Goal: Information Seeking & Learning: Learn about a topic

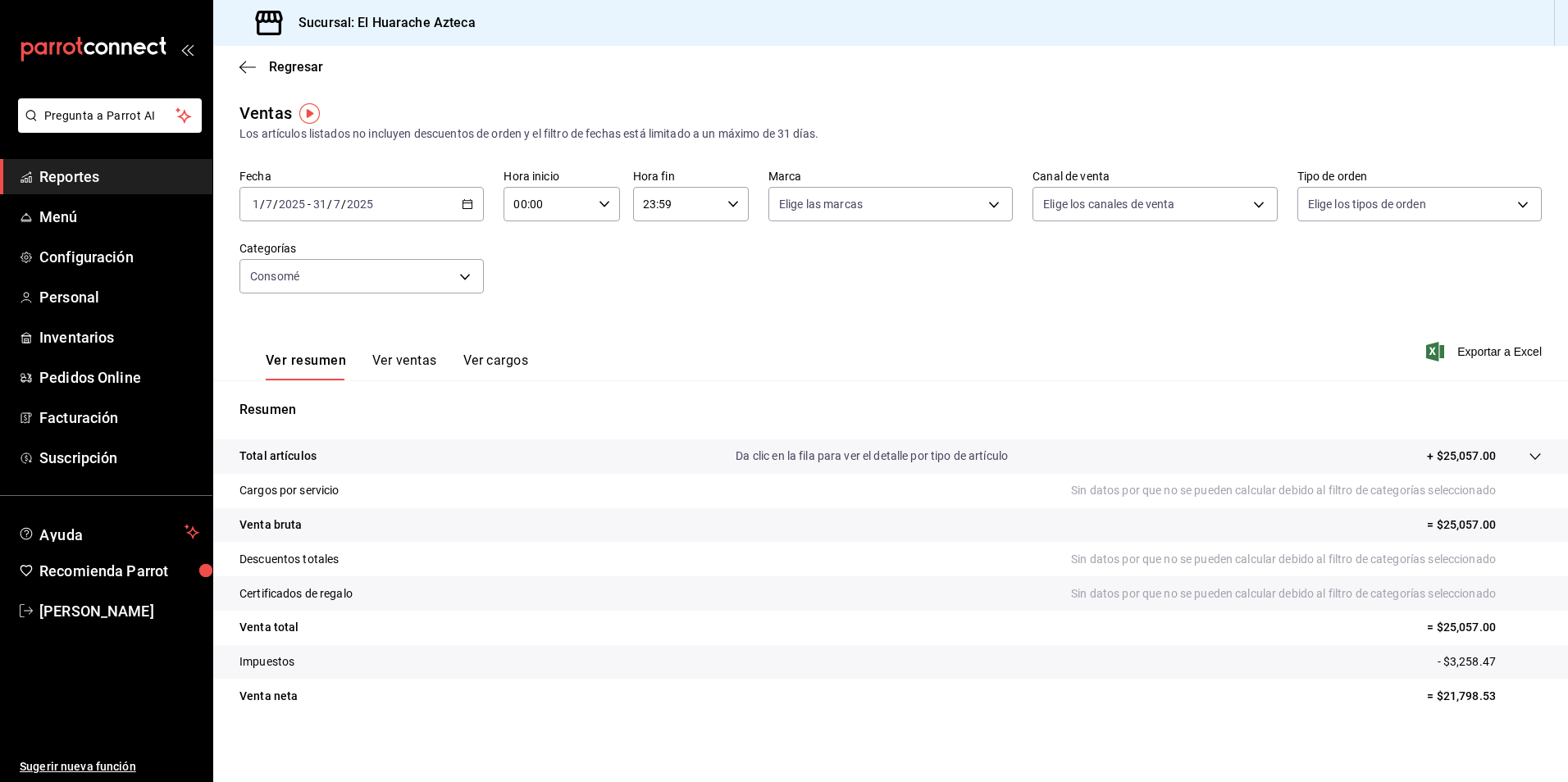
click at [247, 62] on icon "button" at bounding box center [248, 67] width 17 height 15
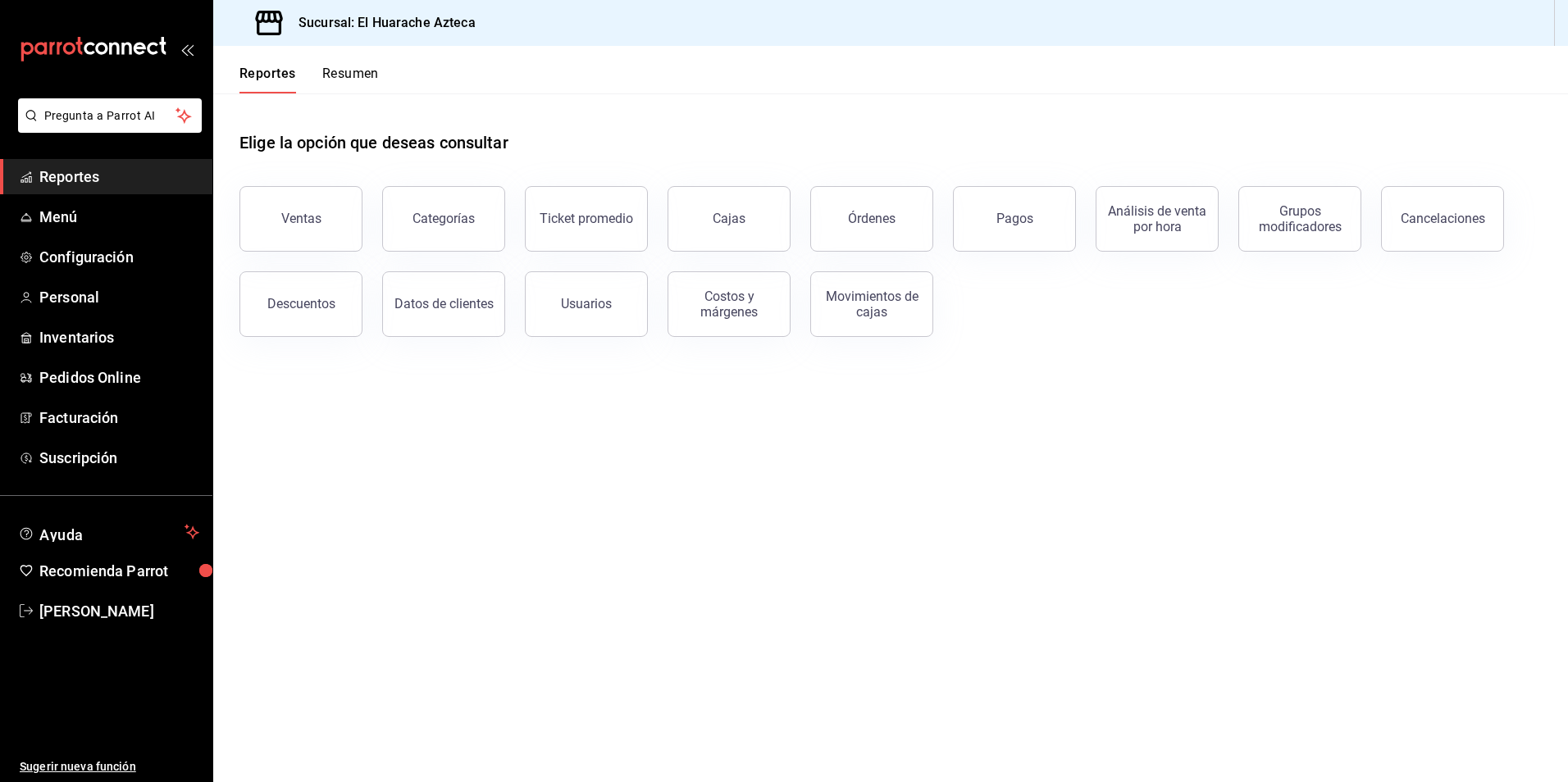
click at [310, 222] on div "Ventas" at bounding box center [301, 218] width 40 height 16
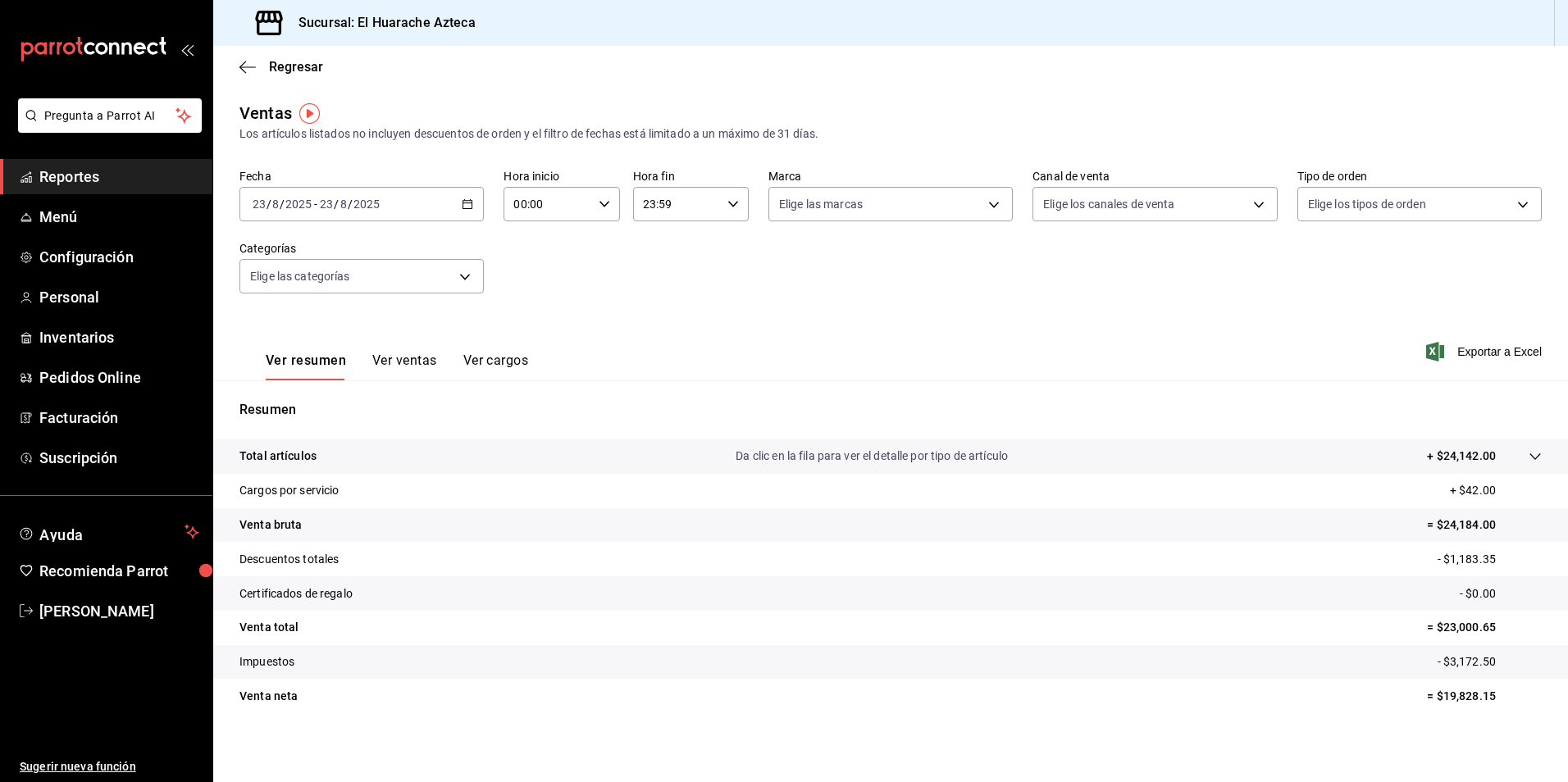
click at [268, 69] on span "Regresar" at bounding box center [281, 66] width 83 height 16
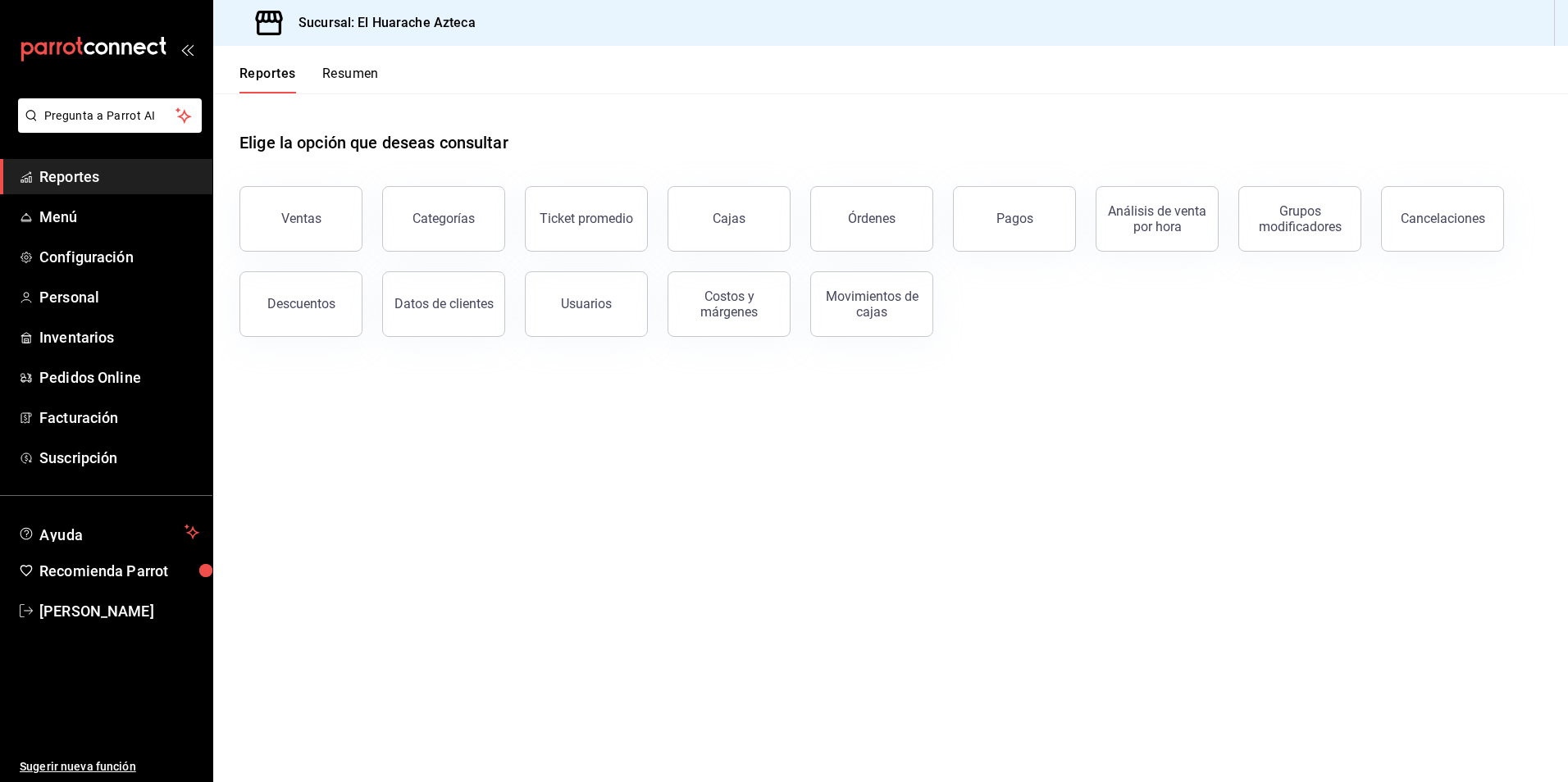
click at [868, 220] on div "Órdenes" at bounding box center [872, 218] width 48 height 16
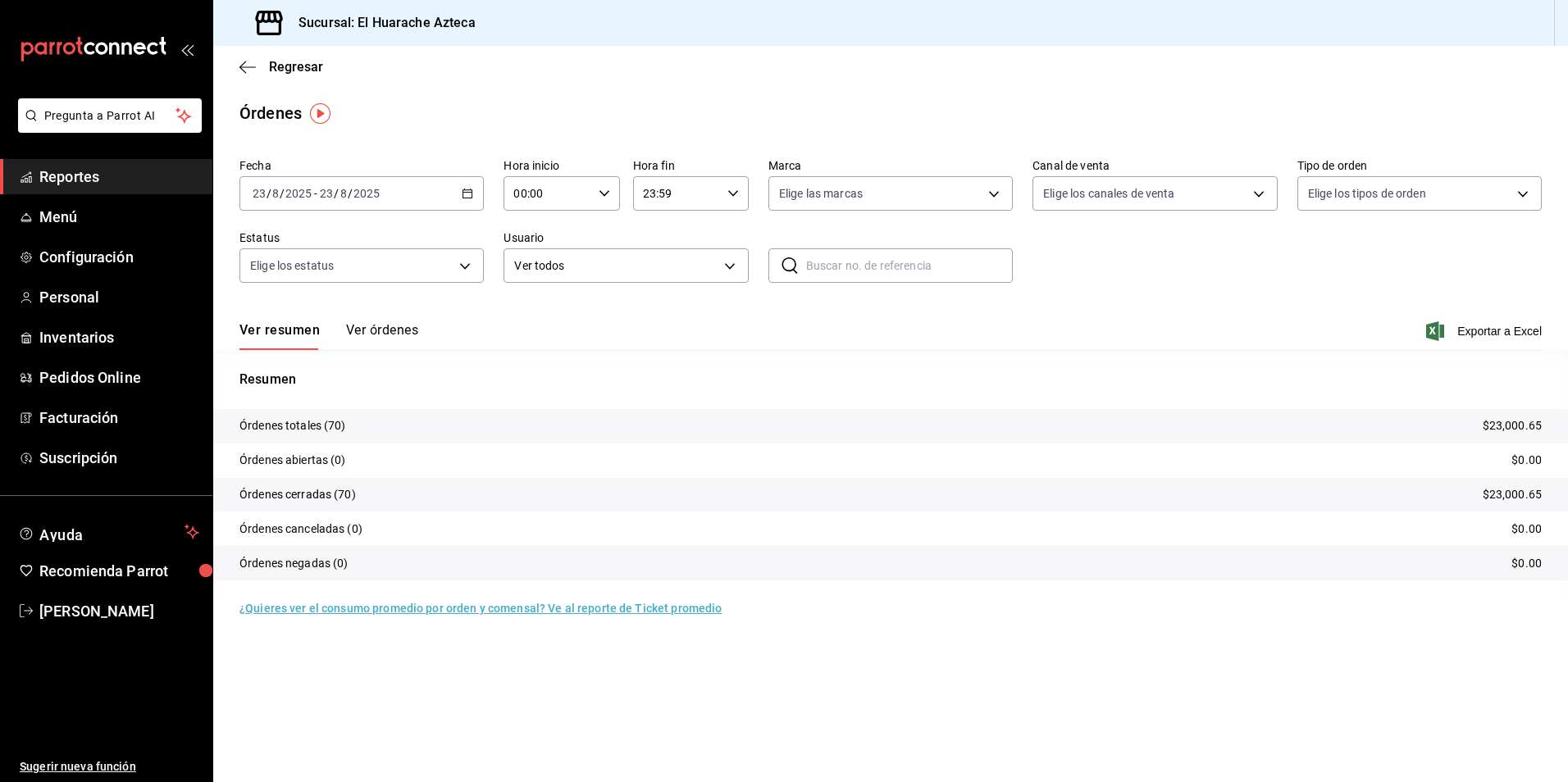
click at [377, 330] on button "Ver órdenes" at bounding box center [382, 336] width 72 height 28
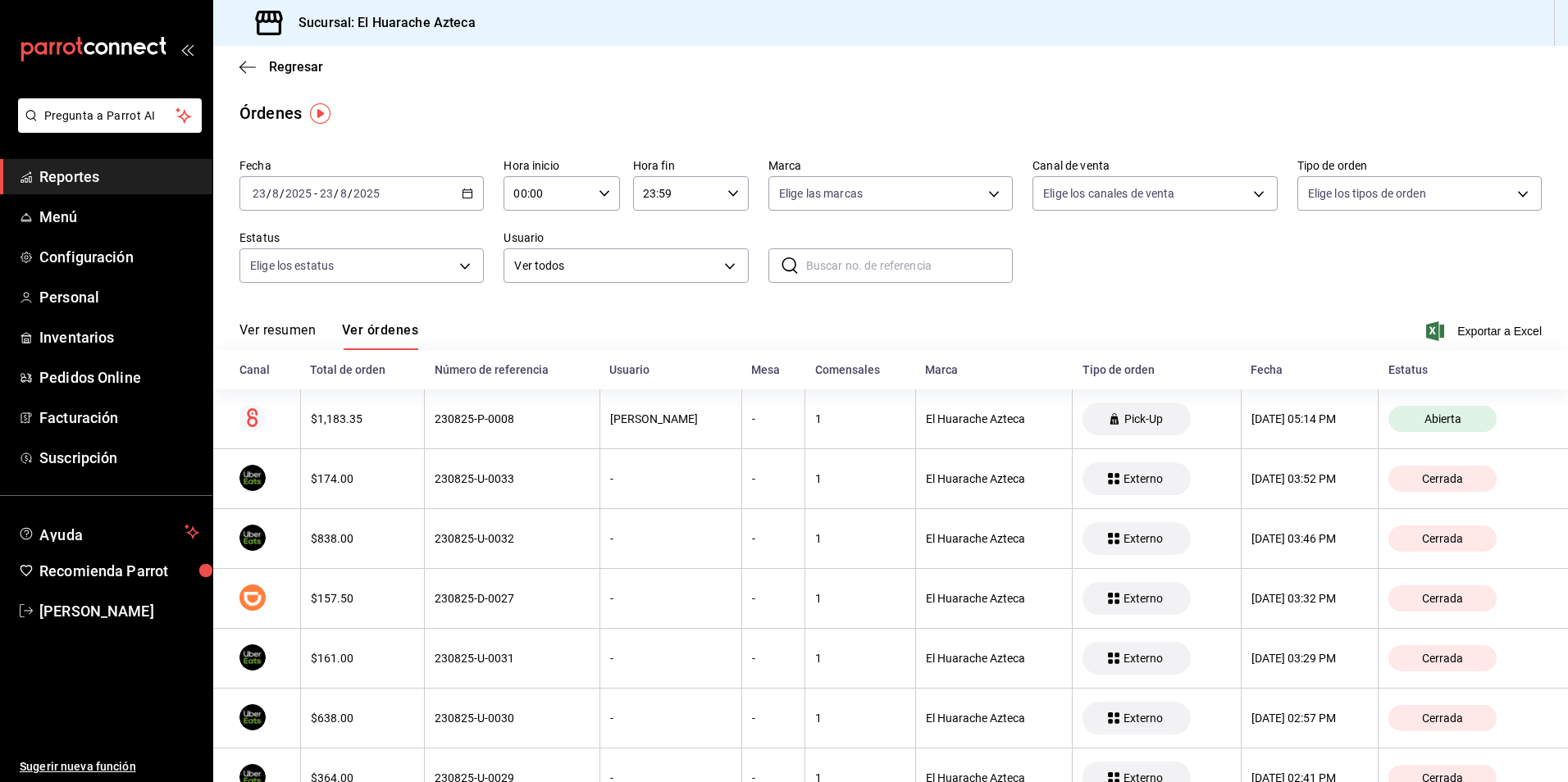
click at [249, 62] on icon "button" at bounding box center [248, 67] width 17 height 15
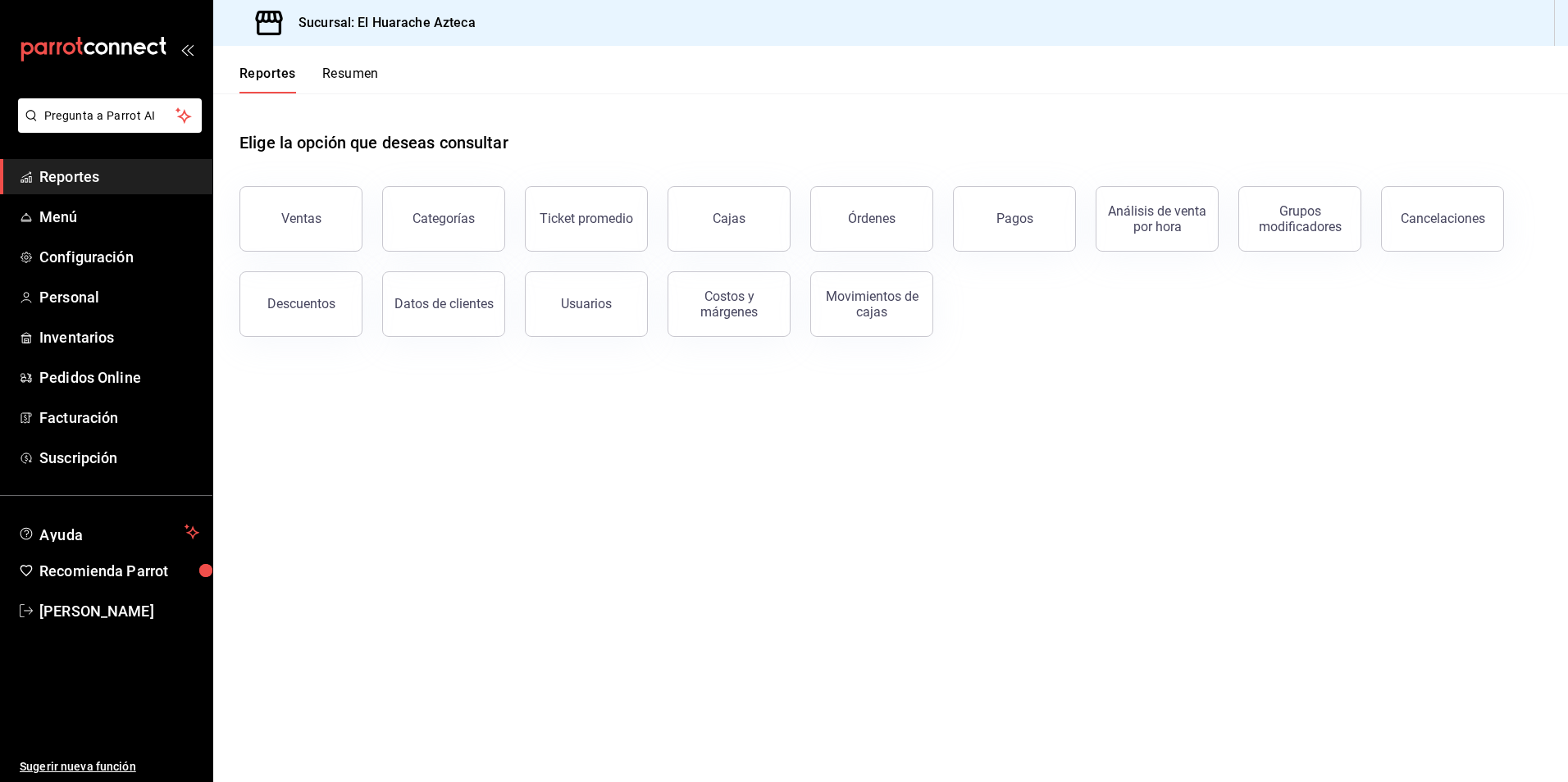
click at [1015, 230] on button "Pagos" at bounding box center [1014, 218] width 123 height 65
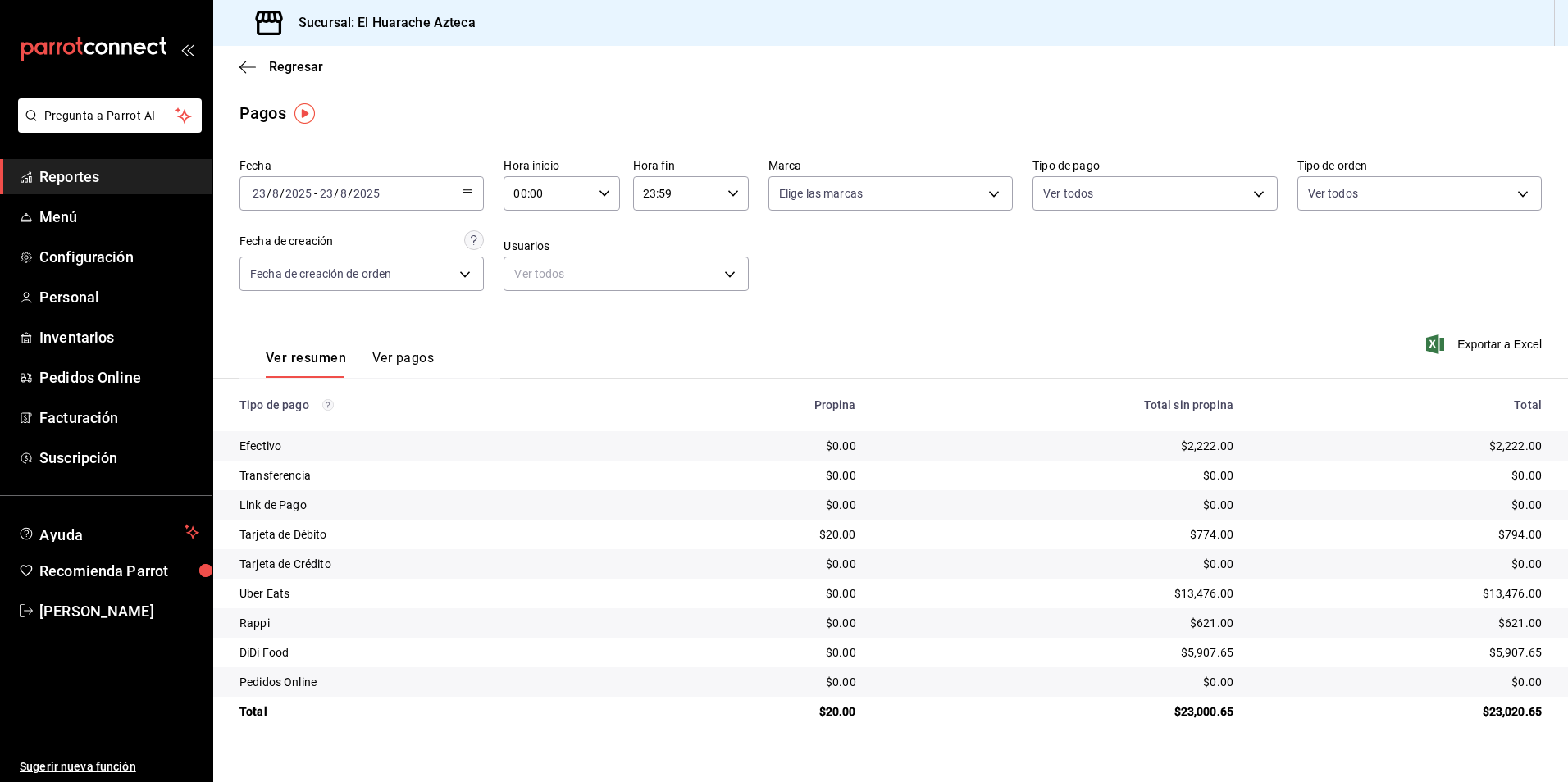
click at [243, 70] on icon "button" at bounding box center [248, 67] width 17 height 15
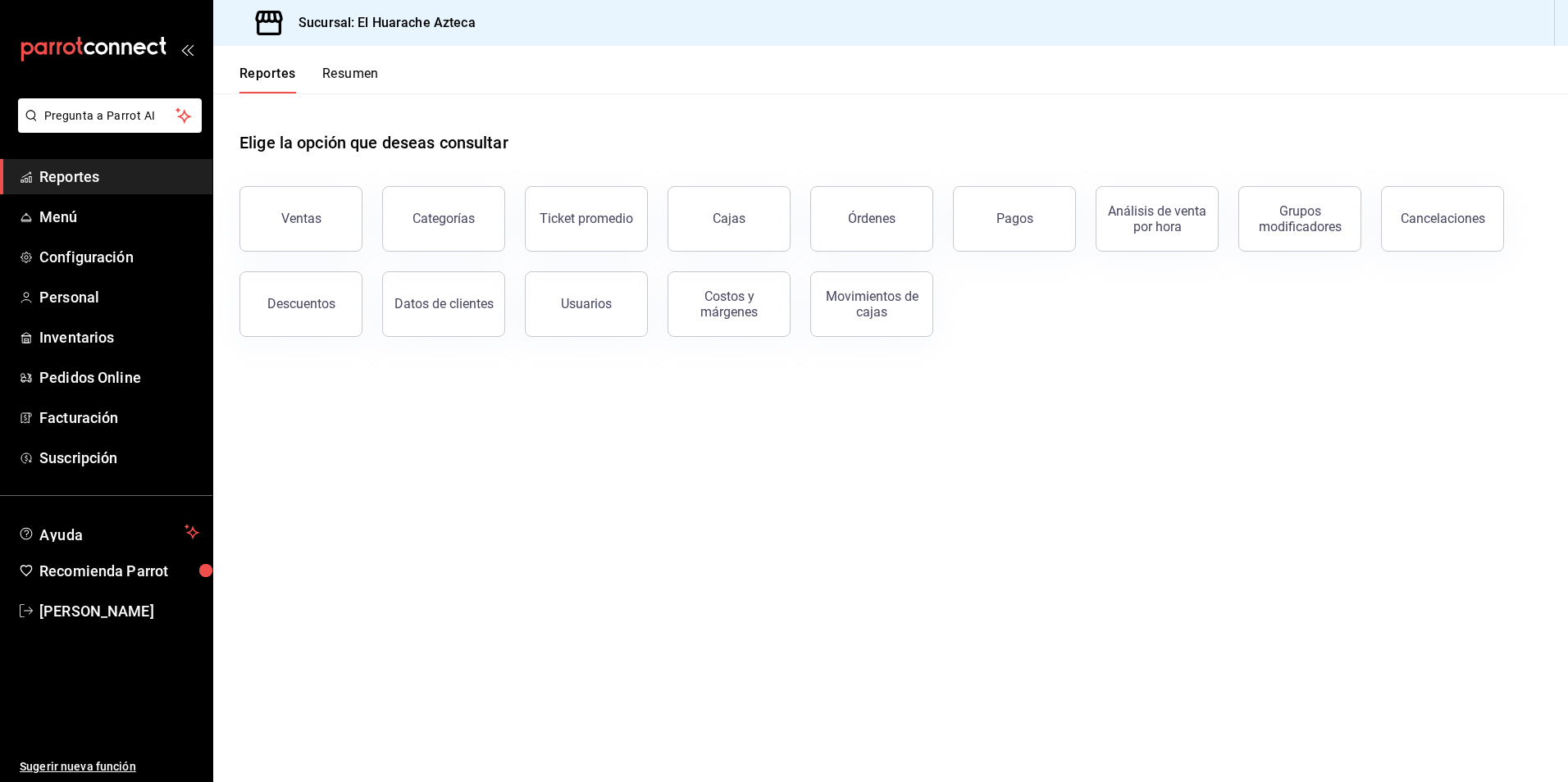
click at [858, 228] on button "Órdenes" at bounding box center [872, 218] width 123 height 65
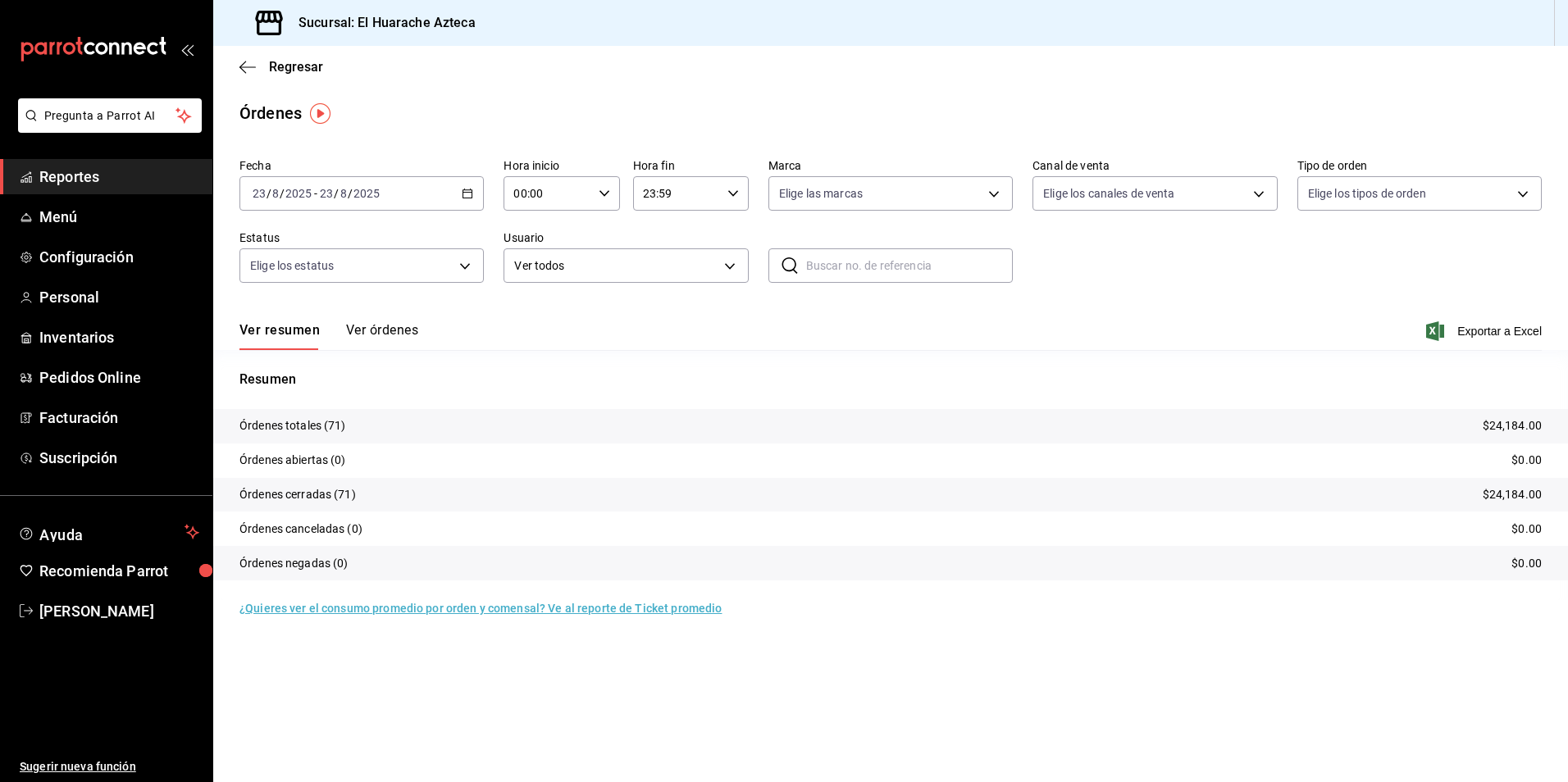
click at [382, 333] on button "Ver órdenes" at bounding box center [382, 336] width 72 height 28
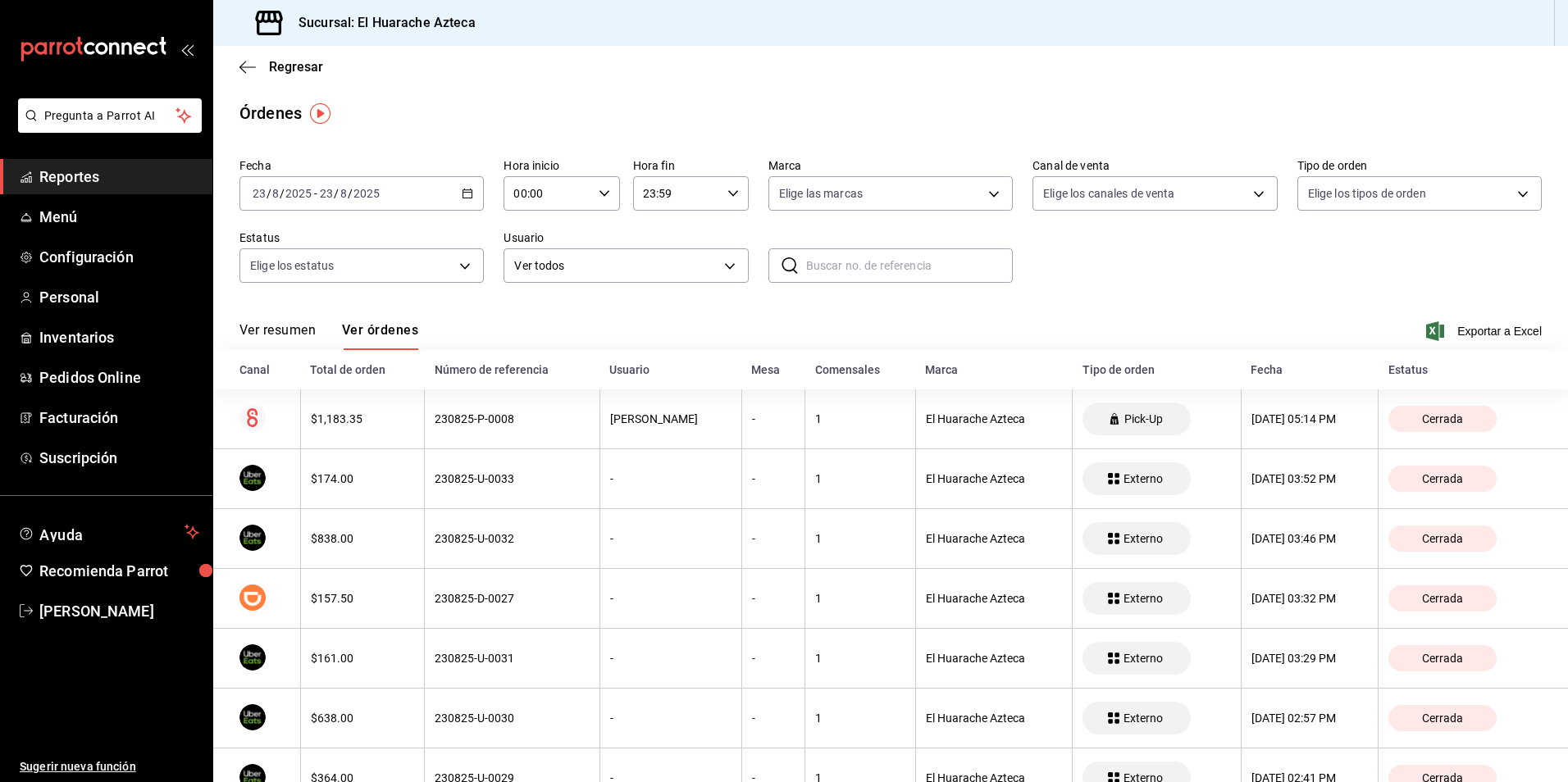
click at [250, 64] on icon "button" at bounding box center [248, 67] width 17 height 15
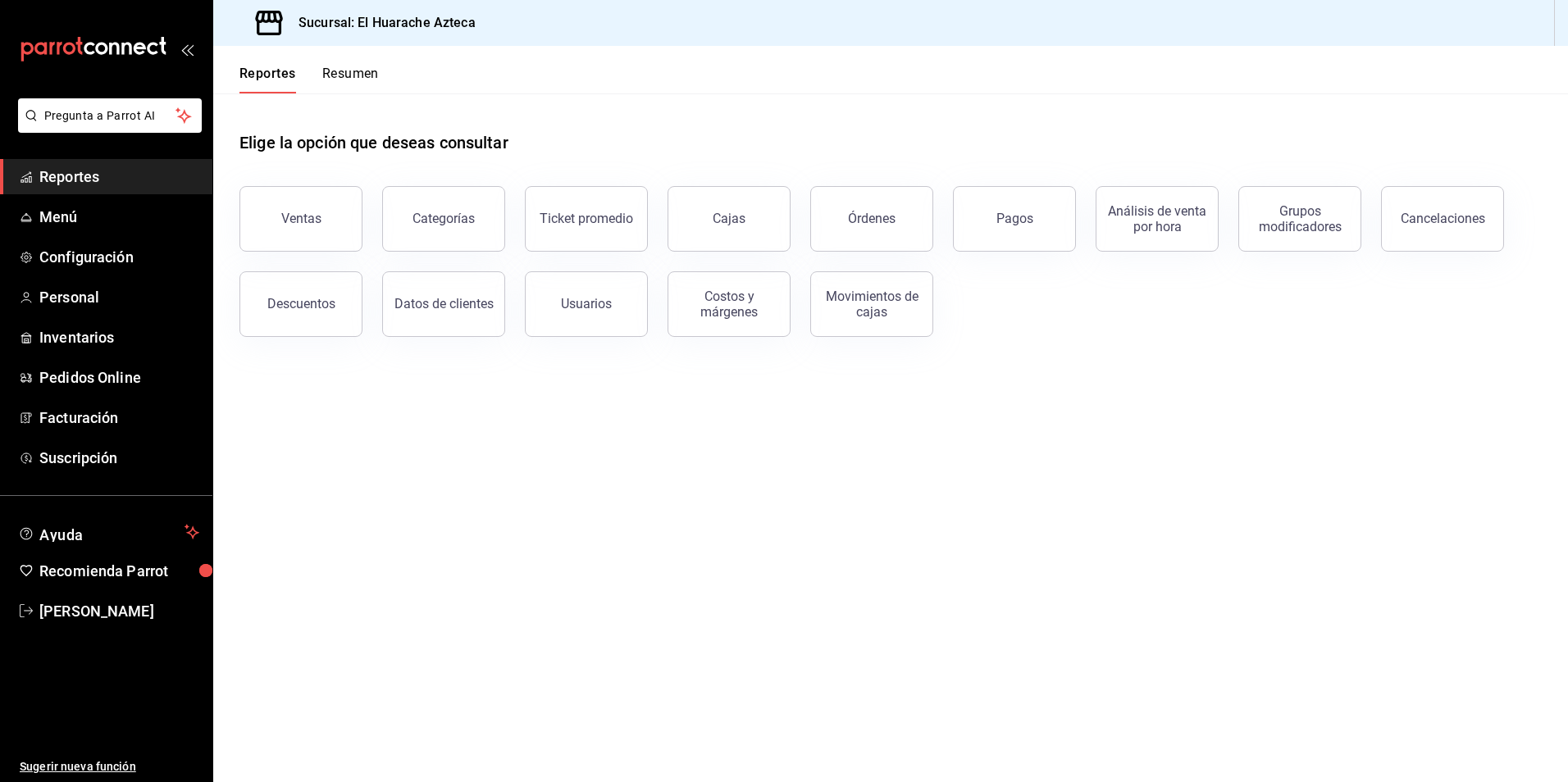
click at [314, 216] on div "Ventas" at bounding box center [301, 218] width 40 height 16
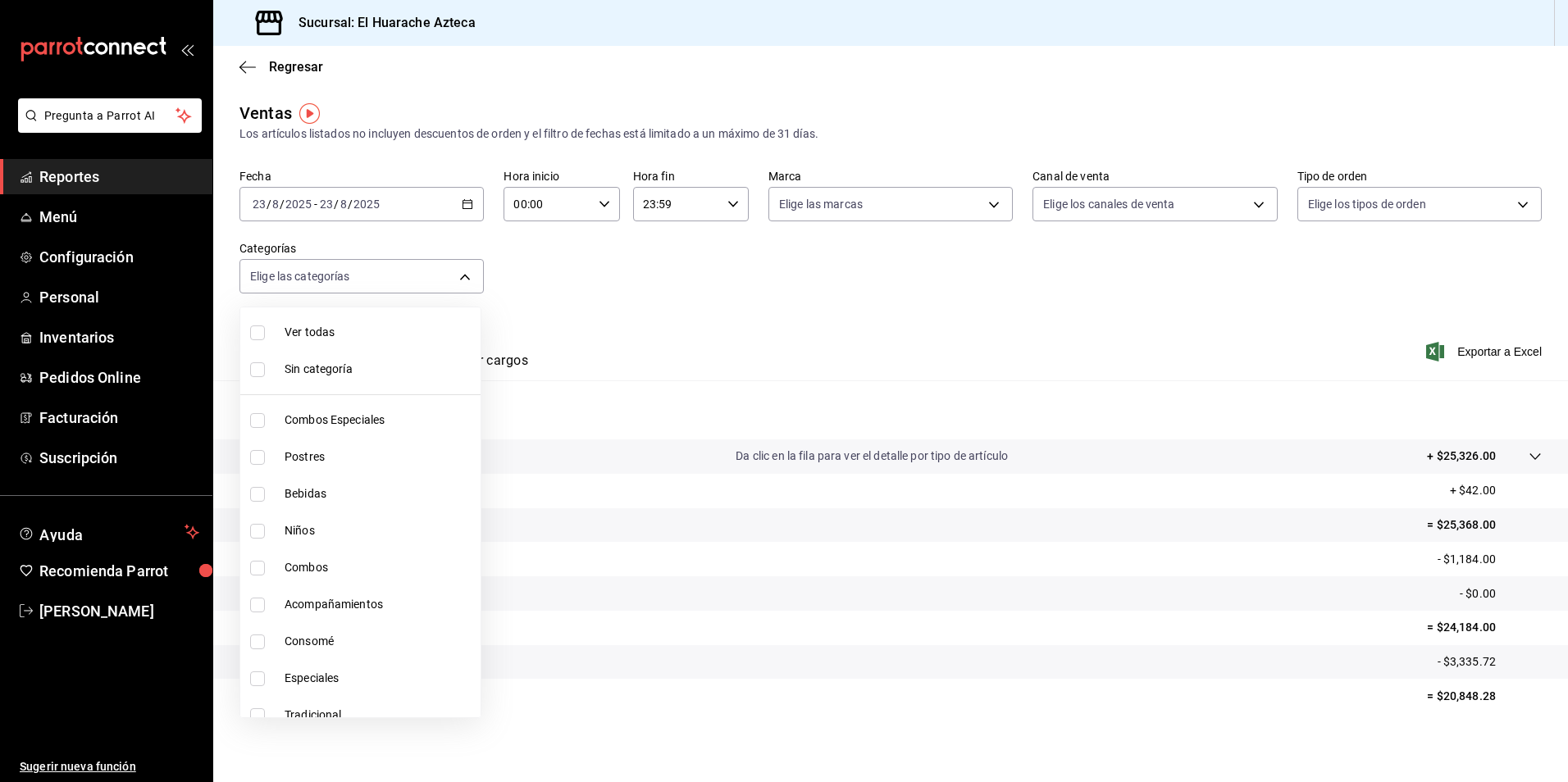
click at [463, 277] on body "Pregunta a Parrot AI Reportes Menú Configuración Personal Inventarios Pedidos O…" at bounding box center [784, 391] width 1568 height 782
click at [315, 643] on span "Consomé" at bounding box center [378, 641] width 189 height 17
type input "53f55ae2-6285-460e-a8e1-99190fafff65"
checkbox input "true"
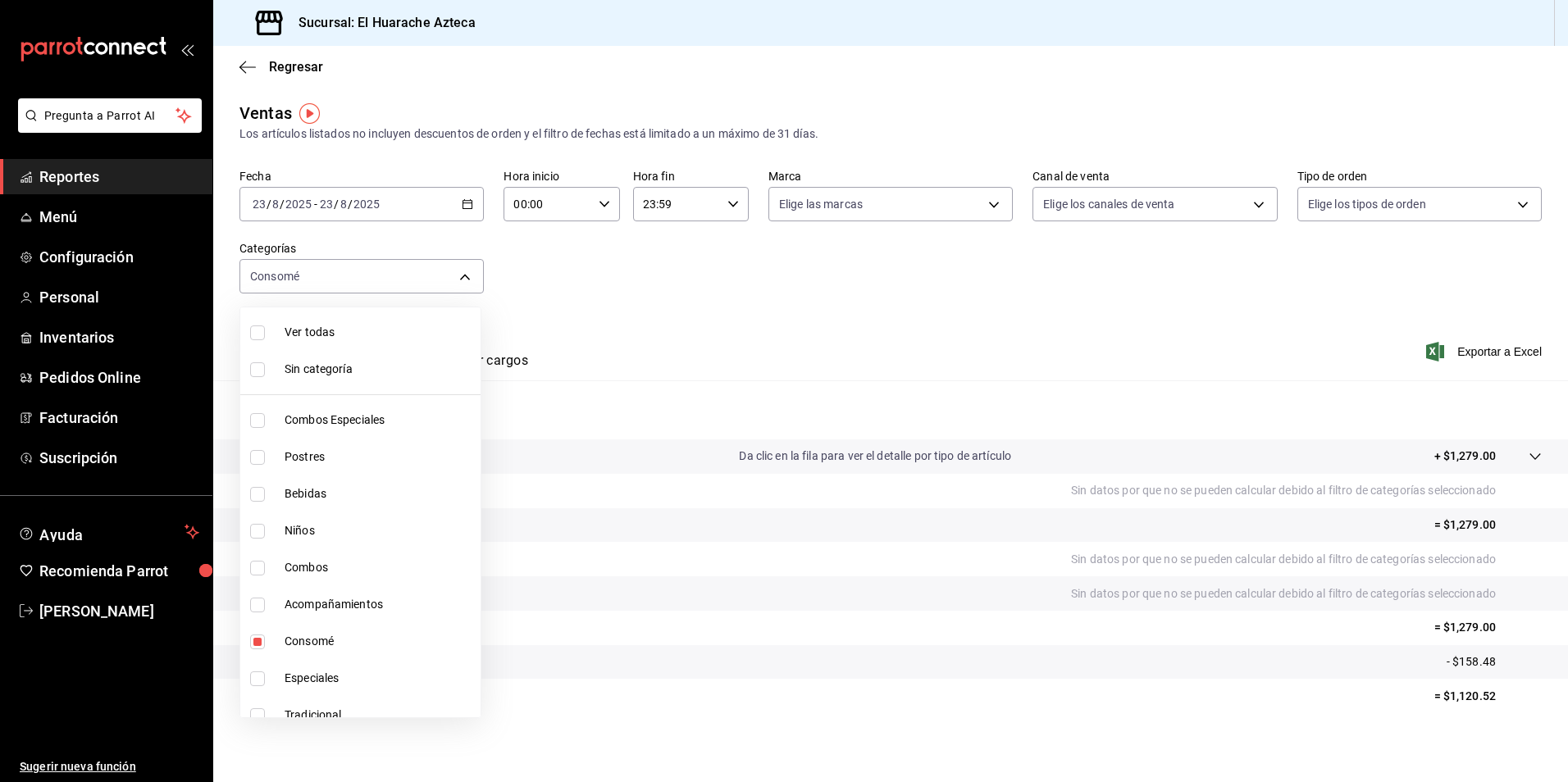
click at [703, 315] on div at bounding box center [784, 391] width 1568 height 782
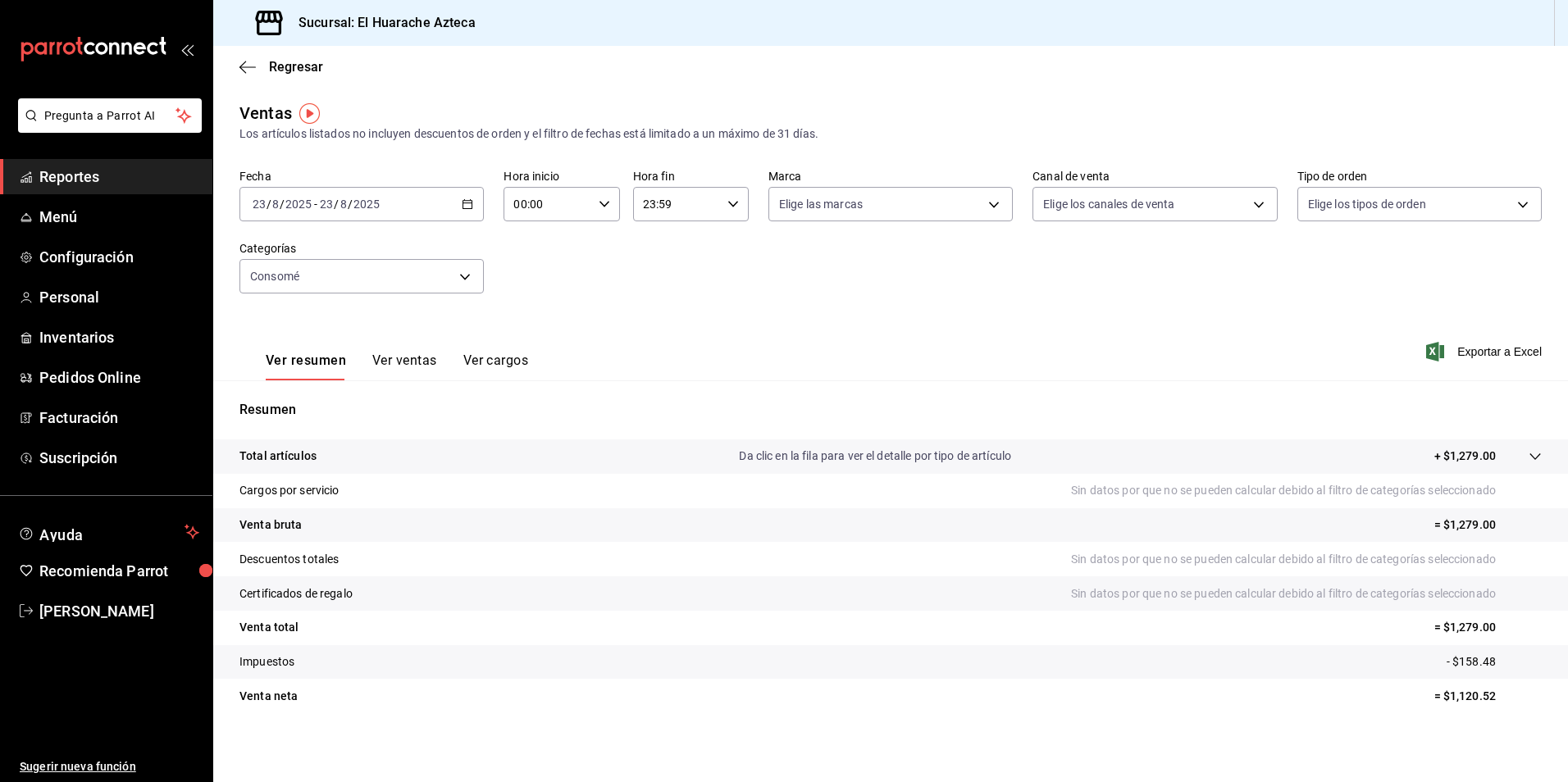
click at [396, 363] on button "Ver ventas" at bounding box center [405, 367] width 64 height 28
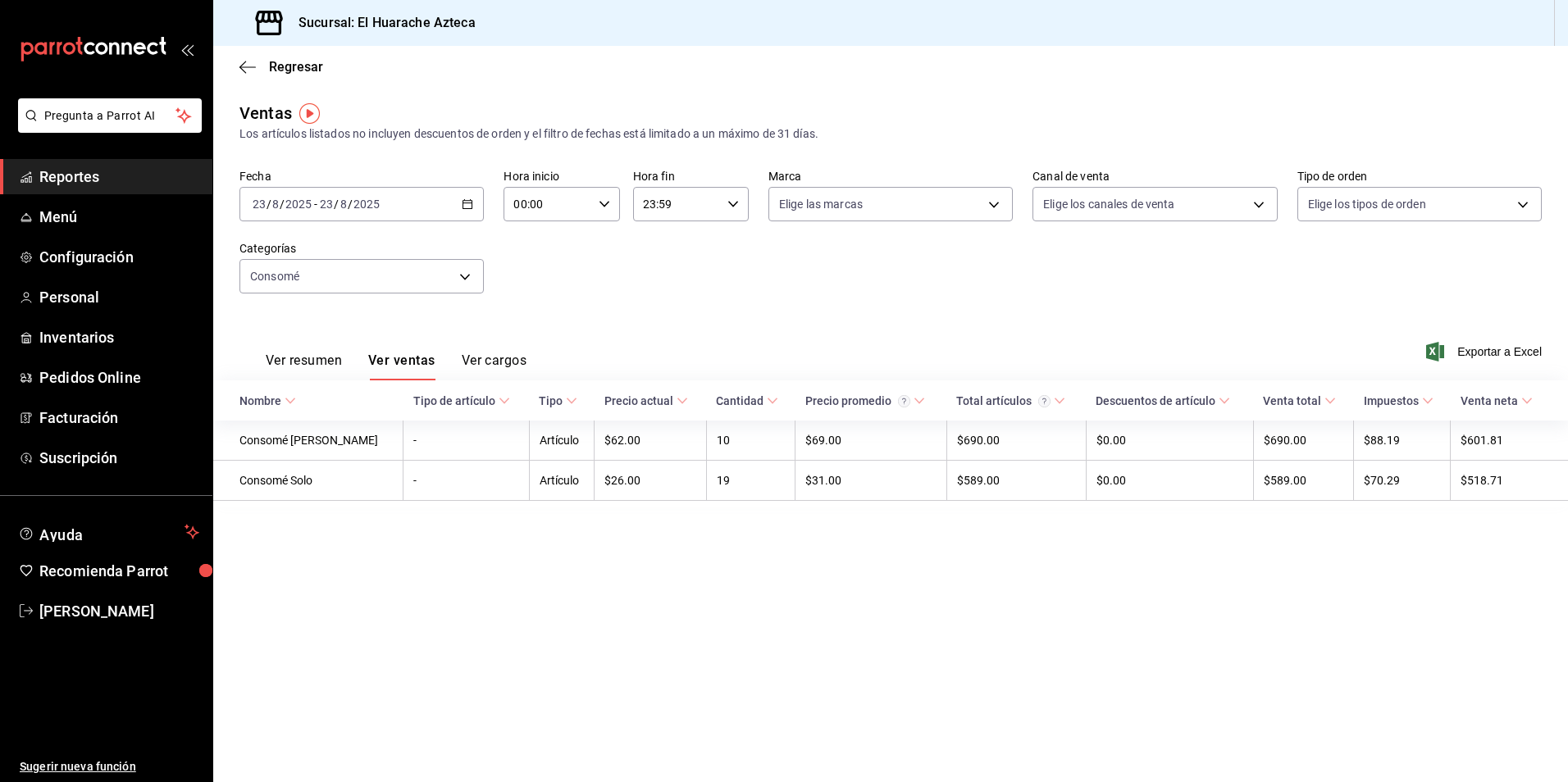
click at [256, 65] on span "Regresar" at bounding box center [281, 66] width 83 height 16
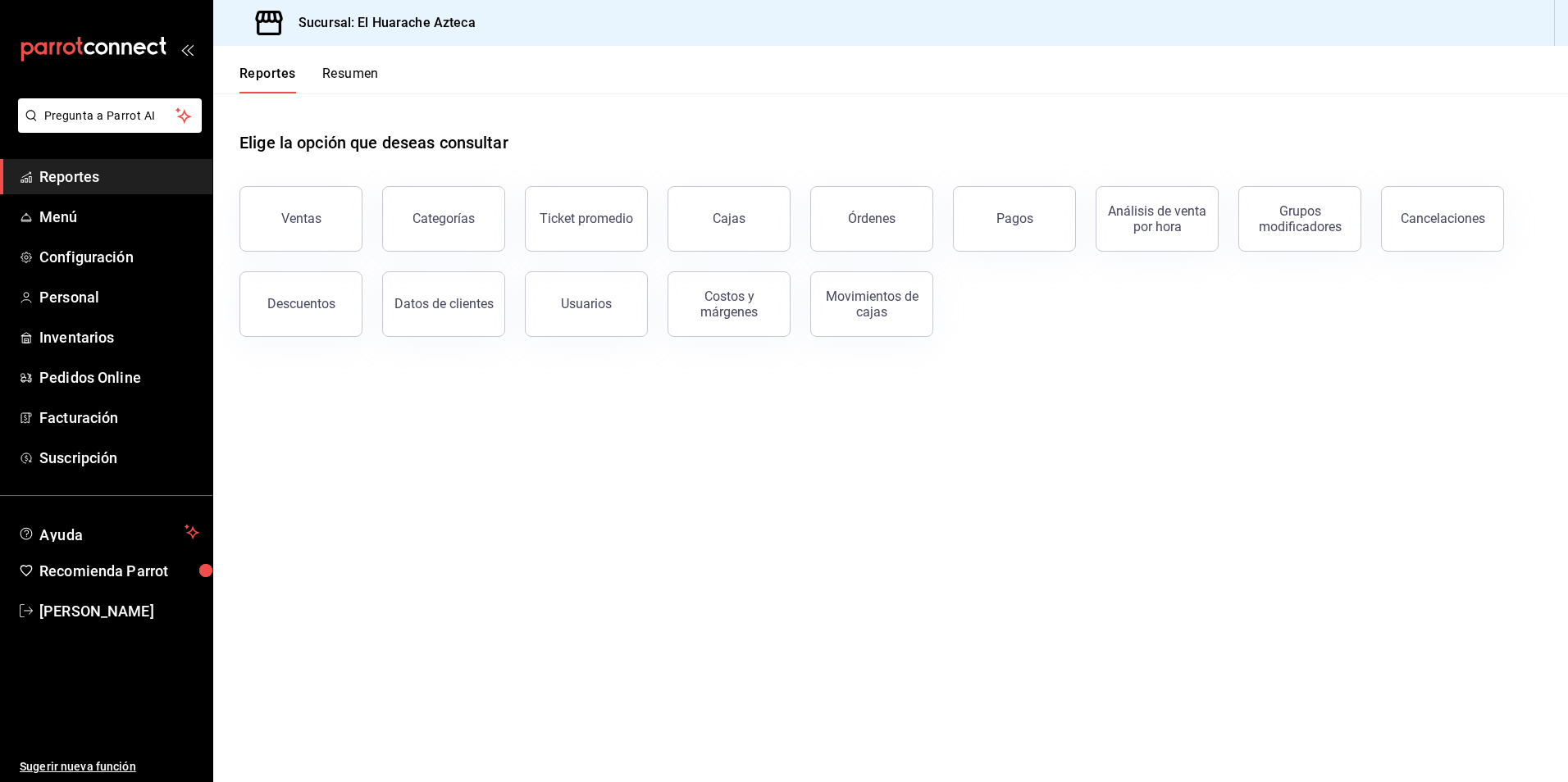
click at [290, 220] on div "Ventas" at bounding box center [301, 218] width 40 height 16
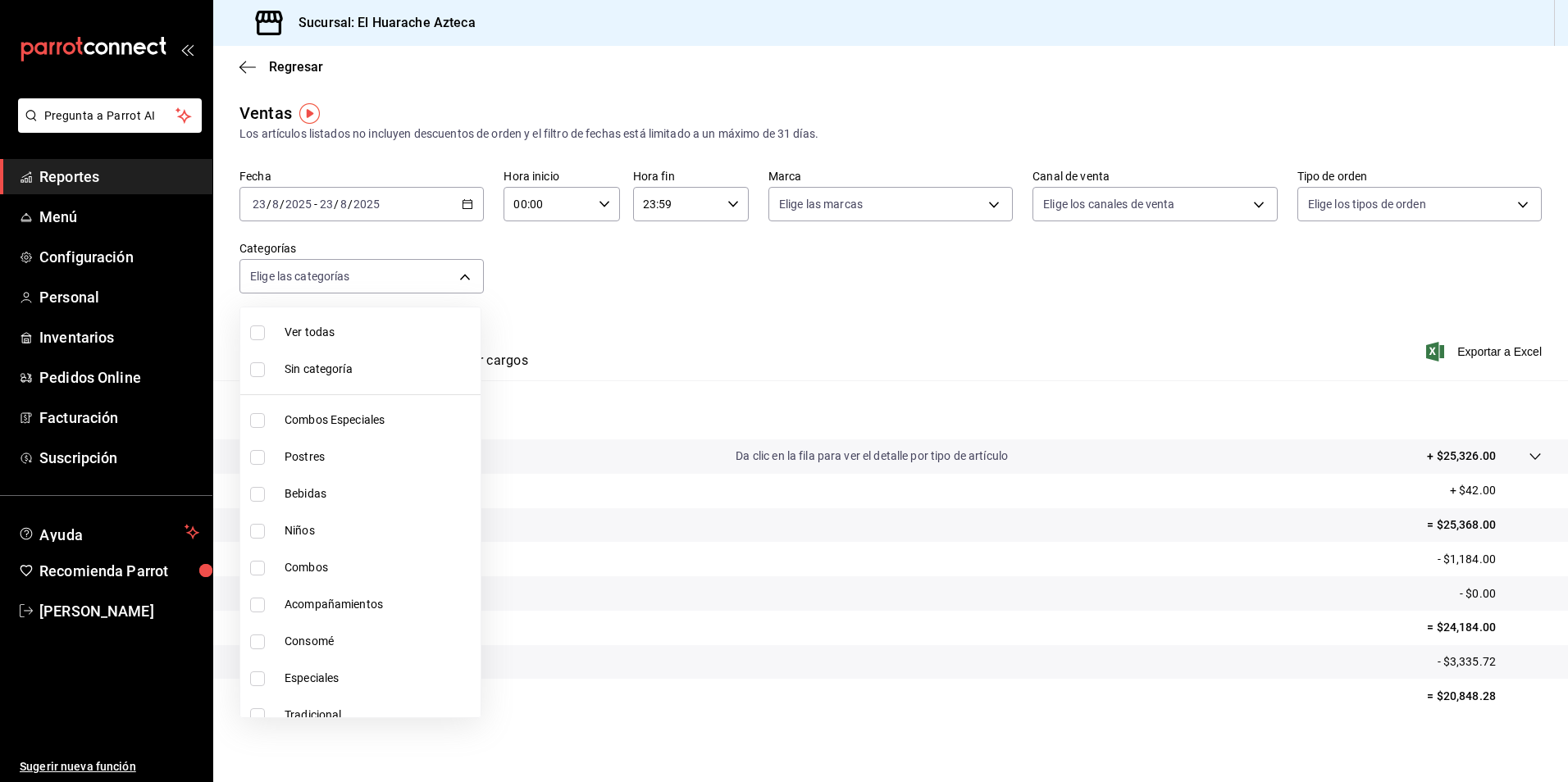
click at [463, 279] on body "Pregunta a Parrot AI Reportes Menú Configuración Personal Inventarios Pedidos O…" at bounding box center [784, 391] width 1568 height 782
click at [259, 420] on input "checkbox" at bounding box center [258, 420] width 15 height 15
checkbox input "true"
type input "2c353759-2c9e-4a11-8b13-ec92f7df1887"
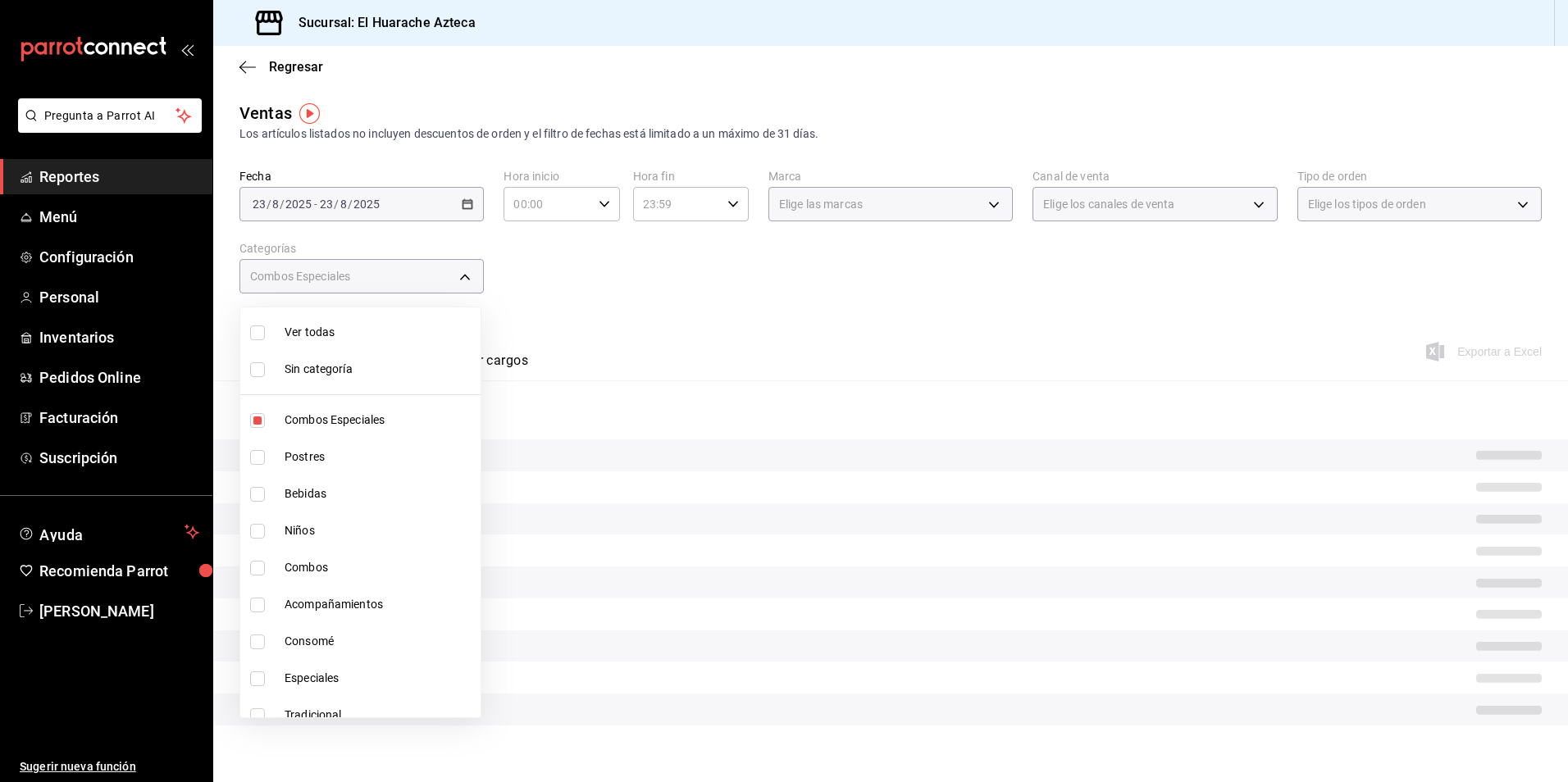
click at [260, 569] on input "checkbox" at bounding box center [258, 568] width 15 height 15
checkbox input "true"
type input "2c353759-2c9e-4a11-8b13-ec92f7df1887,801fb927-b16a-41c9-9a7c-271afa856fa8"
click at [259, 606] on input "checkbox" at bounding box center [258, 605] width 15 height 15
checkbox input "true"
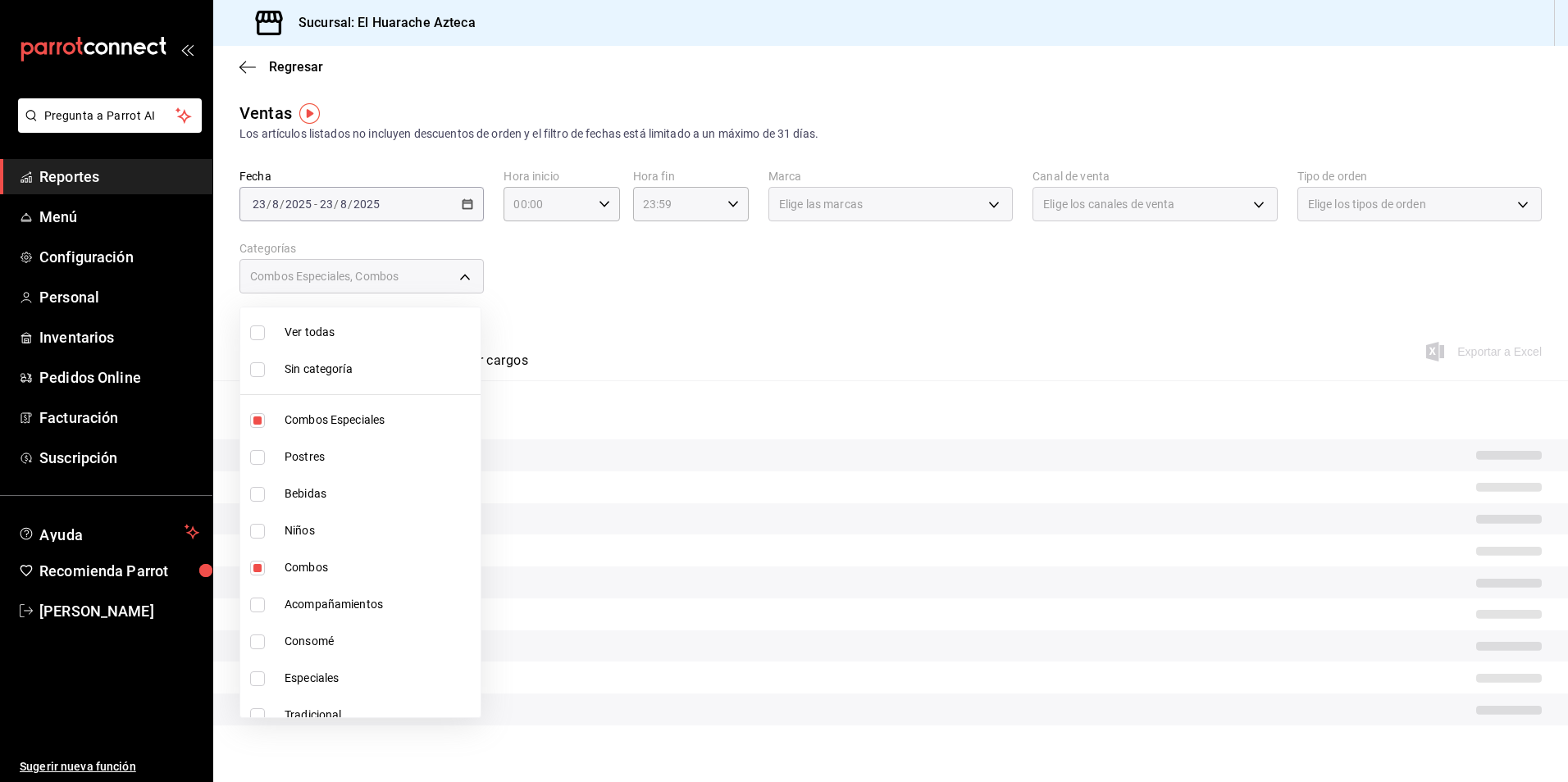
type input "2c353759-2c9e-4a11-8b13-ec92f7df1887,801fb927-b16a-41c9-9a7c-271afa856fa8,2d28a…"
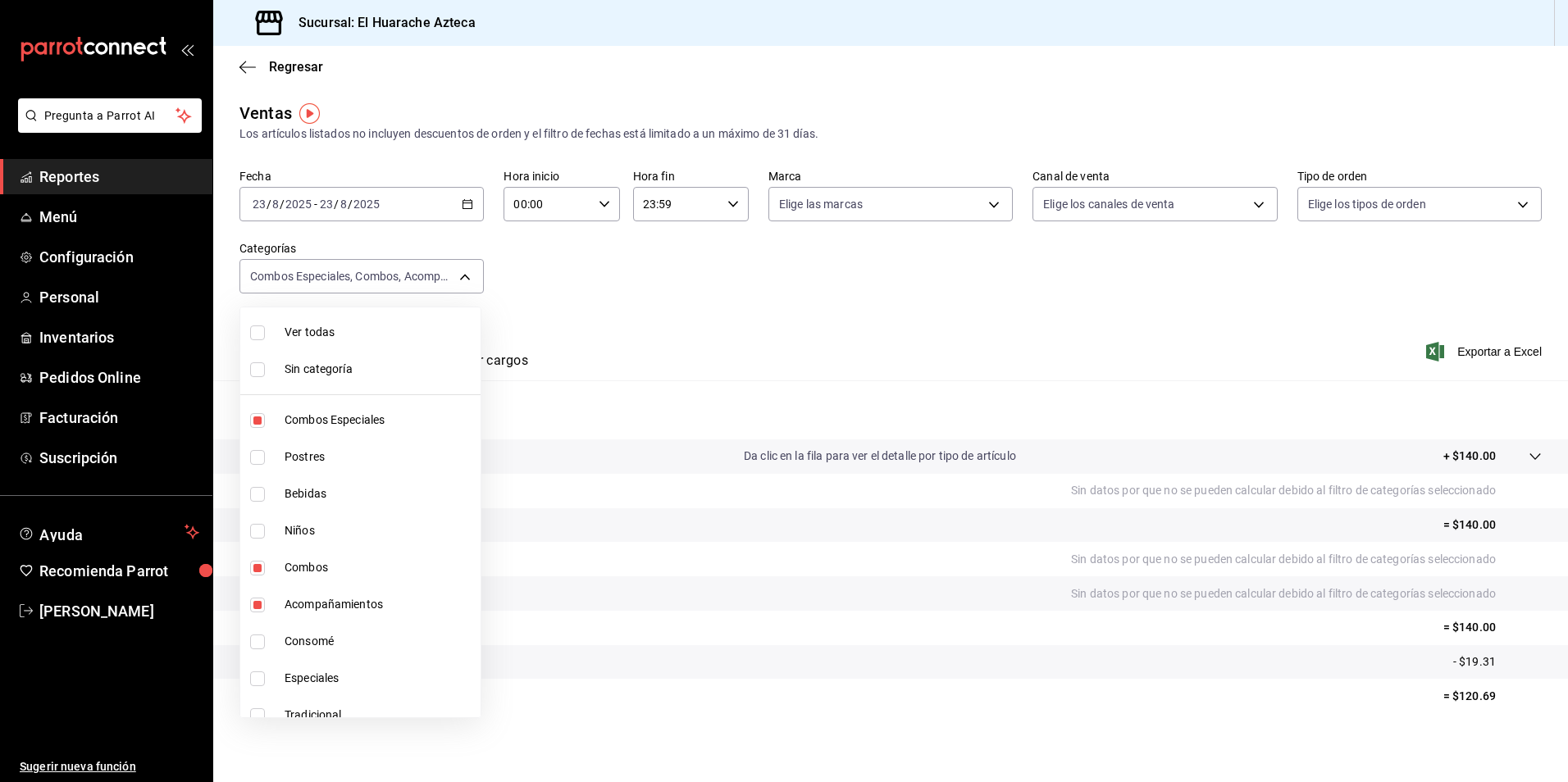
click at [255, 684] on input "checkbox" at bounding box center [258, 679] width 15 height 15
checkbox input "true"
type input "2c353759-2c9e-4a11-8b13-ec92f7df1887,801fb927-b16a-41c9-9a7c-271afa856fa8,2d28a…"
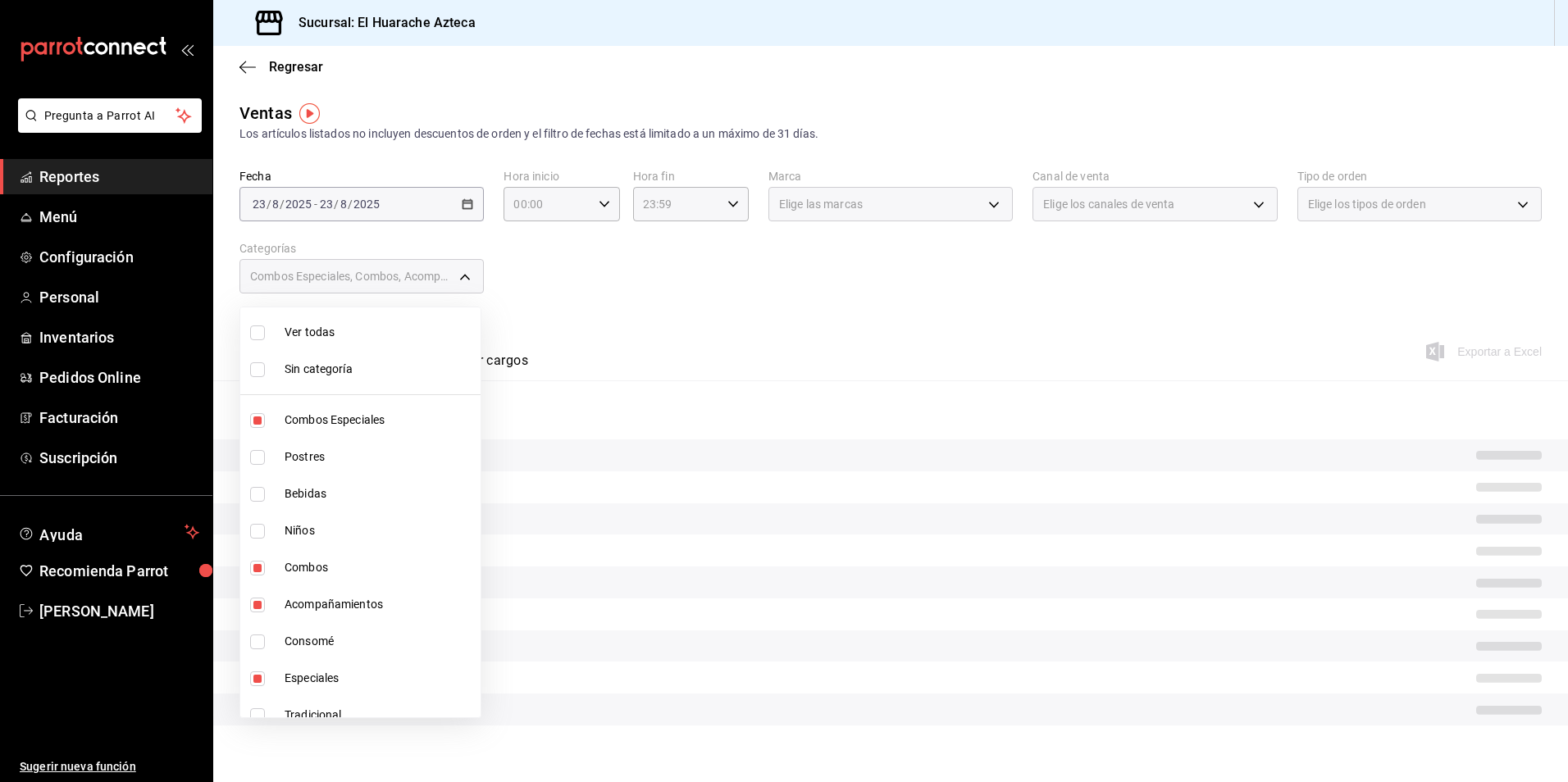
scroll to position [17, 0]
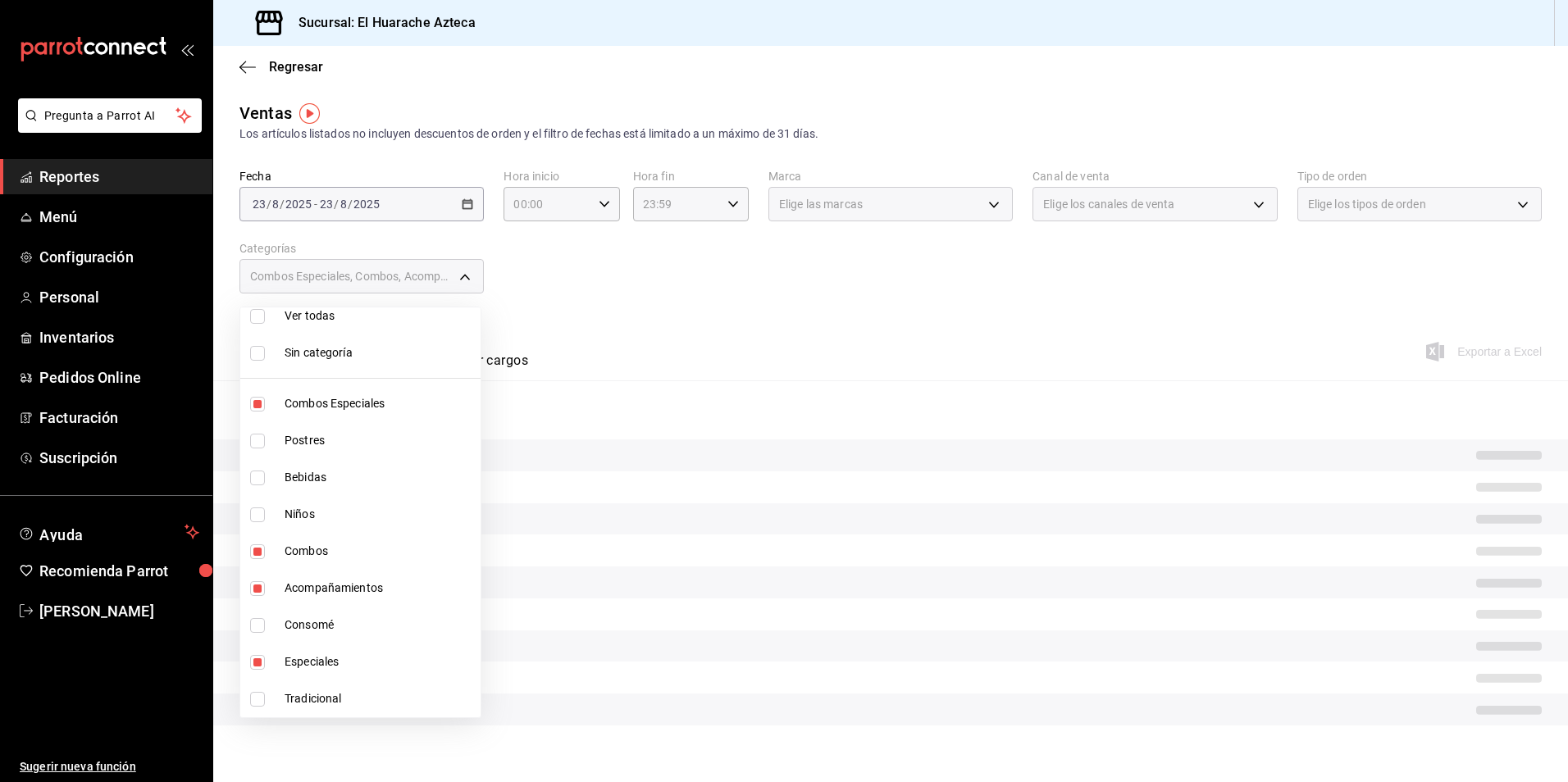
click at [256, 702] on input "checkbox" at bounding box center [258, 699] width 15 height 15
checkbox input "true"
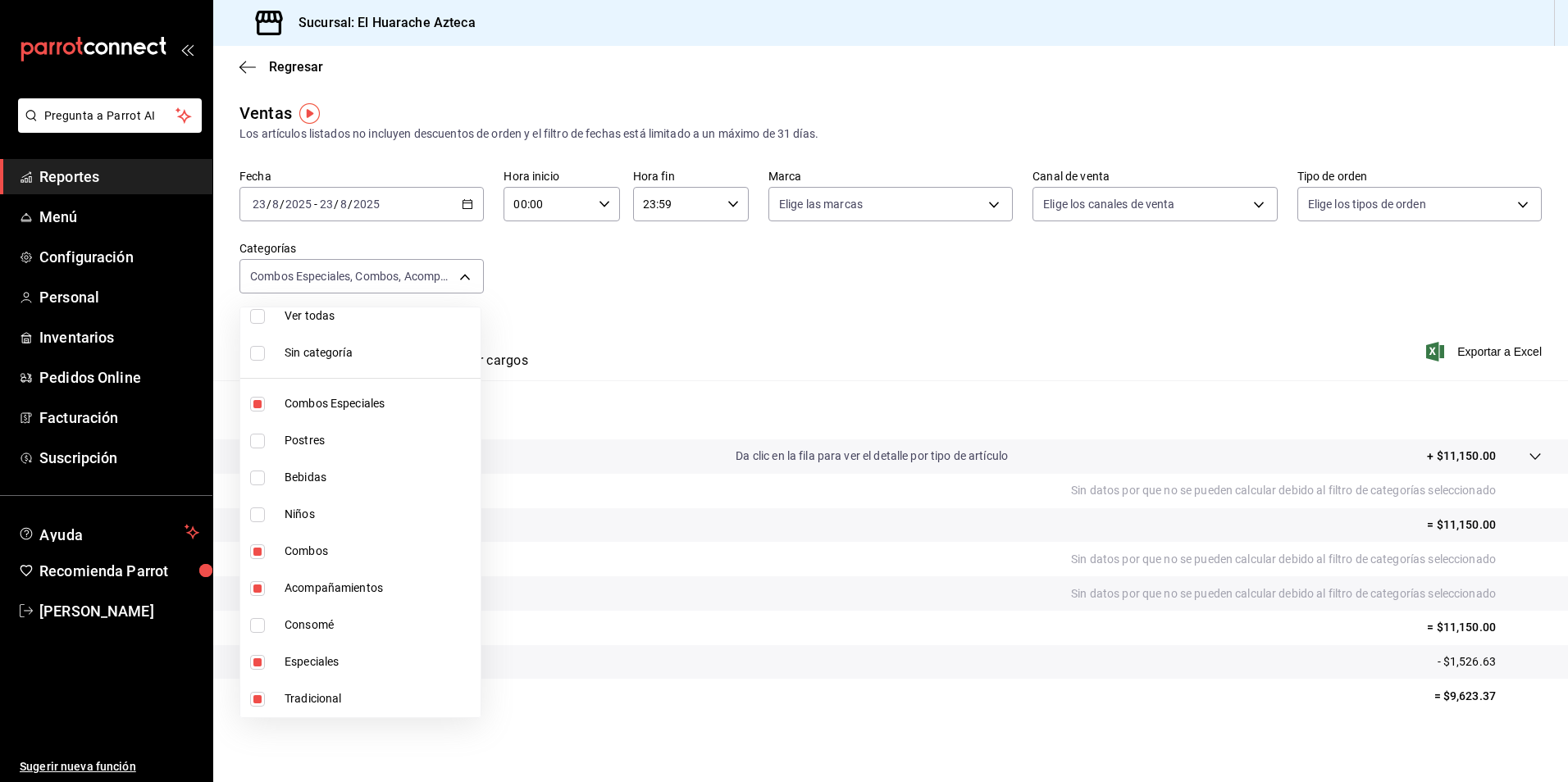
click at [301, 696] on span "Tradicional" at bounding box center [378, 699] width 189 height 17
type input "2c353759-2c9e-4a11-8b13-ec92f7df1887,801fb927-b16a-41c9-9a7c-271afa856fa8,2d28a…"
checkbox input "false"
click at [301, 697] on span "Tradicional" at bounding box center [378, 699] width 189 height 17
type input "2c353759-2c9e-4a11-8b13-ec92f7df1887,801fb927-b16a-41c9-9a7c-271afa856fa8,2d28a…"
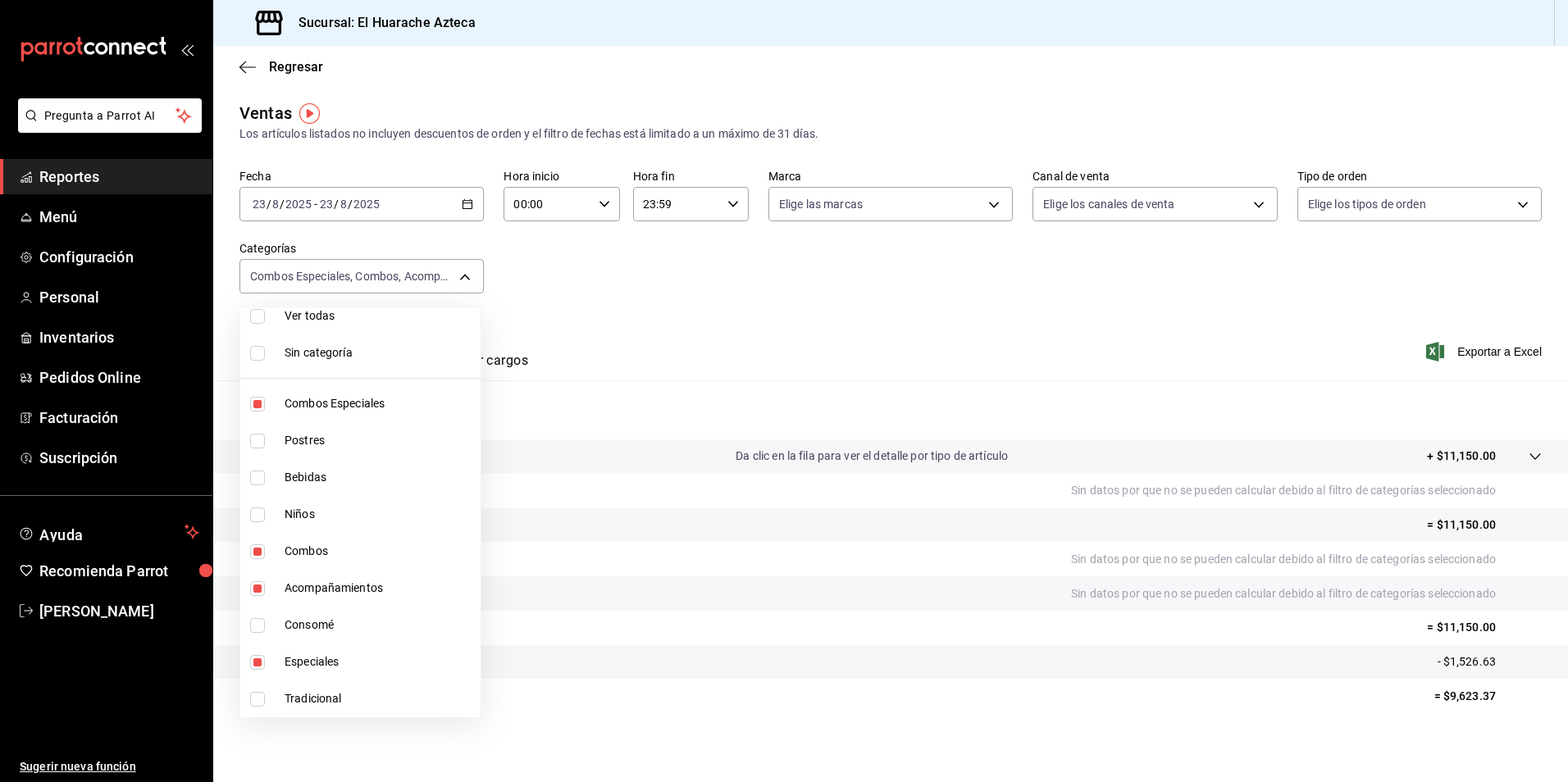
checkbox input "true"
click at [287, 699] on span "Tradicional" at bounding box center [378, 699] width 189 height 17
type input "2c353759-2c9e-4a11-8b13-ec92f7df1887,801fb927-b16a-41c9-9a7c-271afa856fa8,2d28a…"
checkbox input "false"
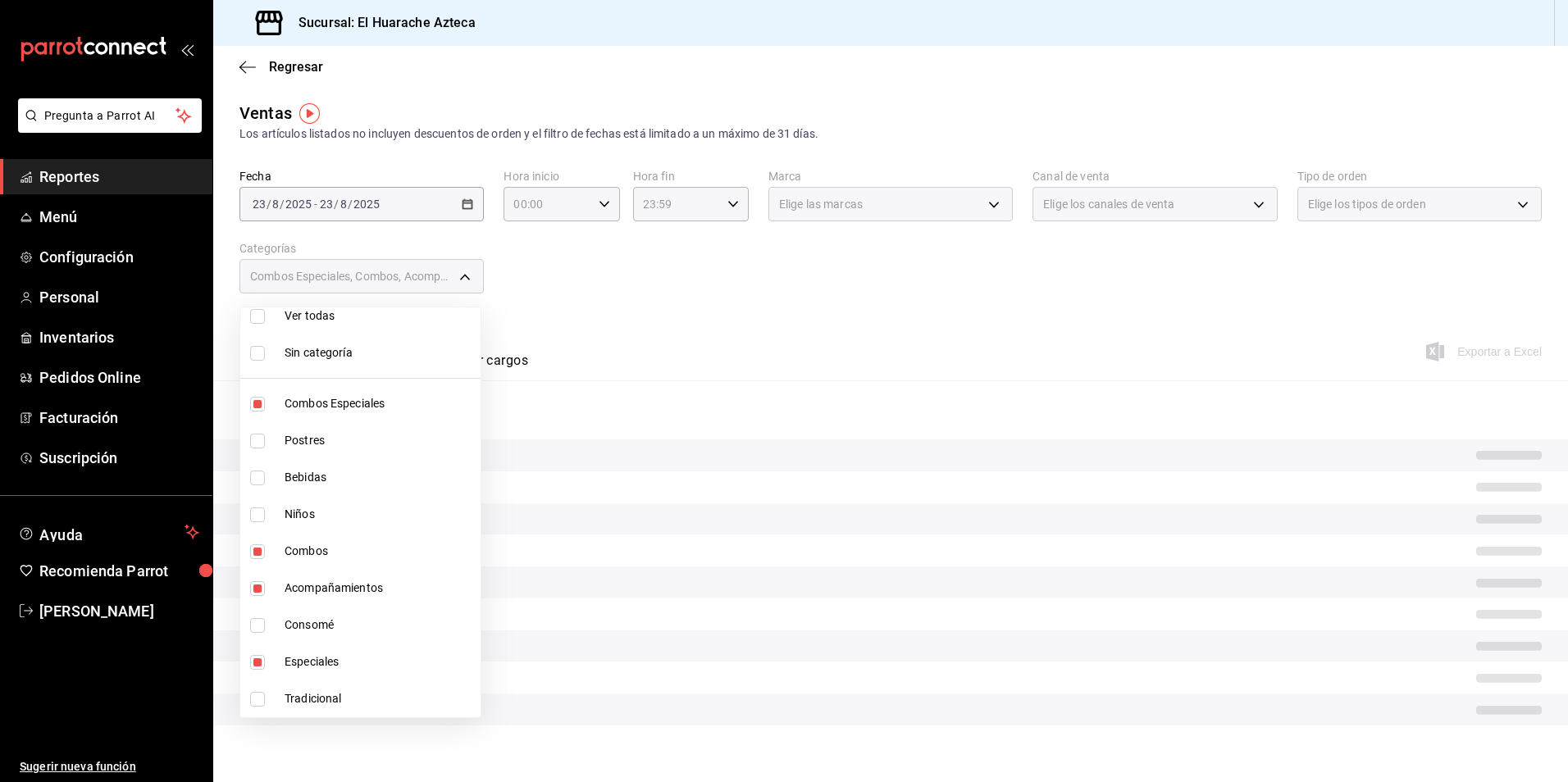
click at [300, 663] on span "Especiales" at bounding box center [378, 661] width 189 height 17
type input "2c353759-2c9e-4a11-8b13-ec92f7df1887,801fb927-b16a-41c9-9a7c-271afa856fa8,2d28a…"
checkbox input "false"
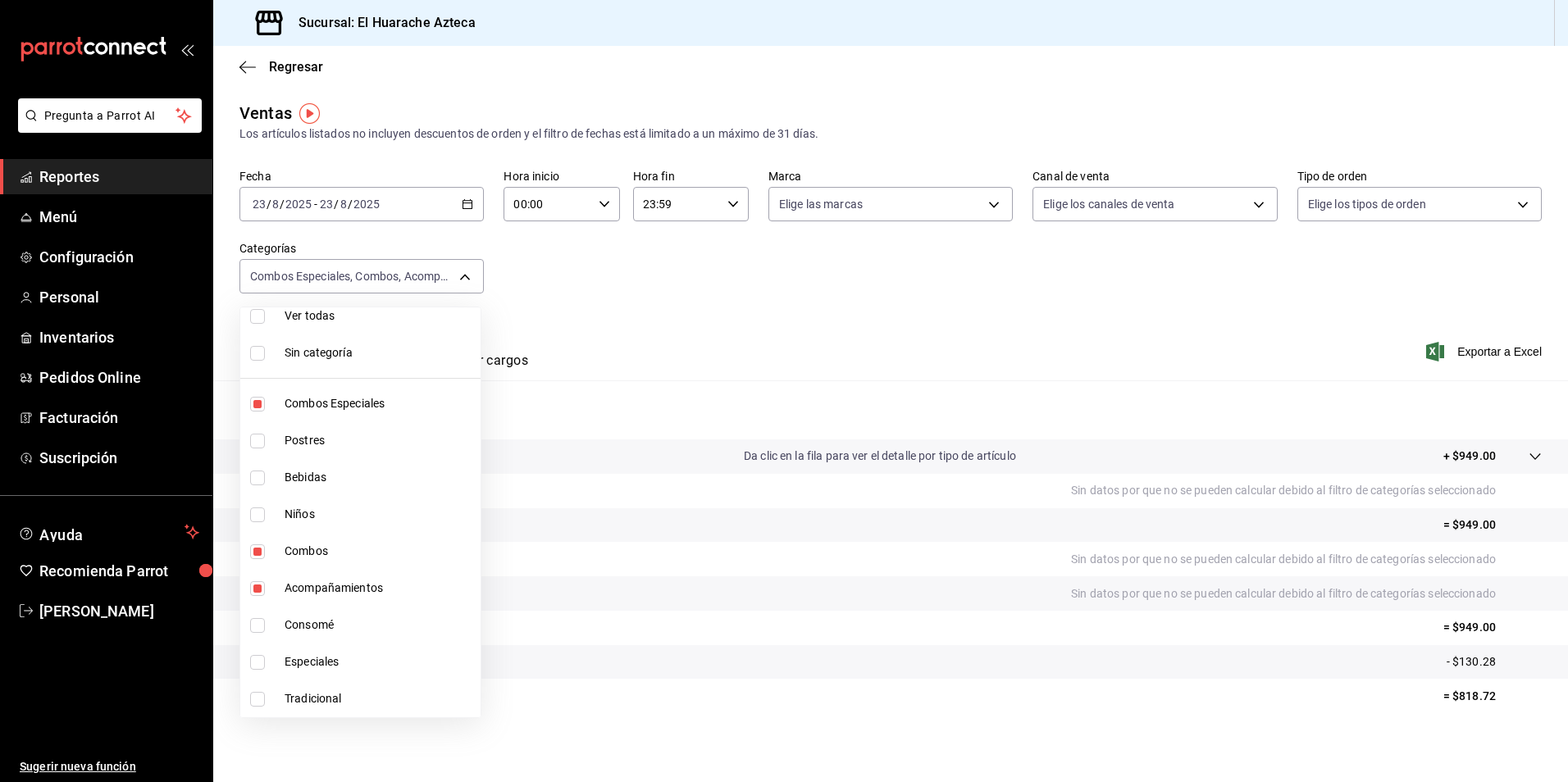
click at [299, 579] on li "Acompañamientos" at bounding box center [360, 588] width 240 height 37
type input "2c353759-2c9e-4a11-8b13-ec92f7df1887,801fb927-b16a-41c9-9a7c-271afa856fa8"
checkbox input "false"
click at [291, 545] on span "Combos" at bounding box center [378, 551] width 189 height 17
type input "2c353759-2c9e-4a11-8b13-ec92f7df1887"
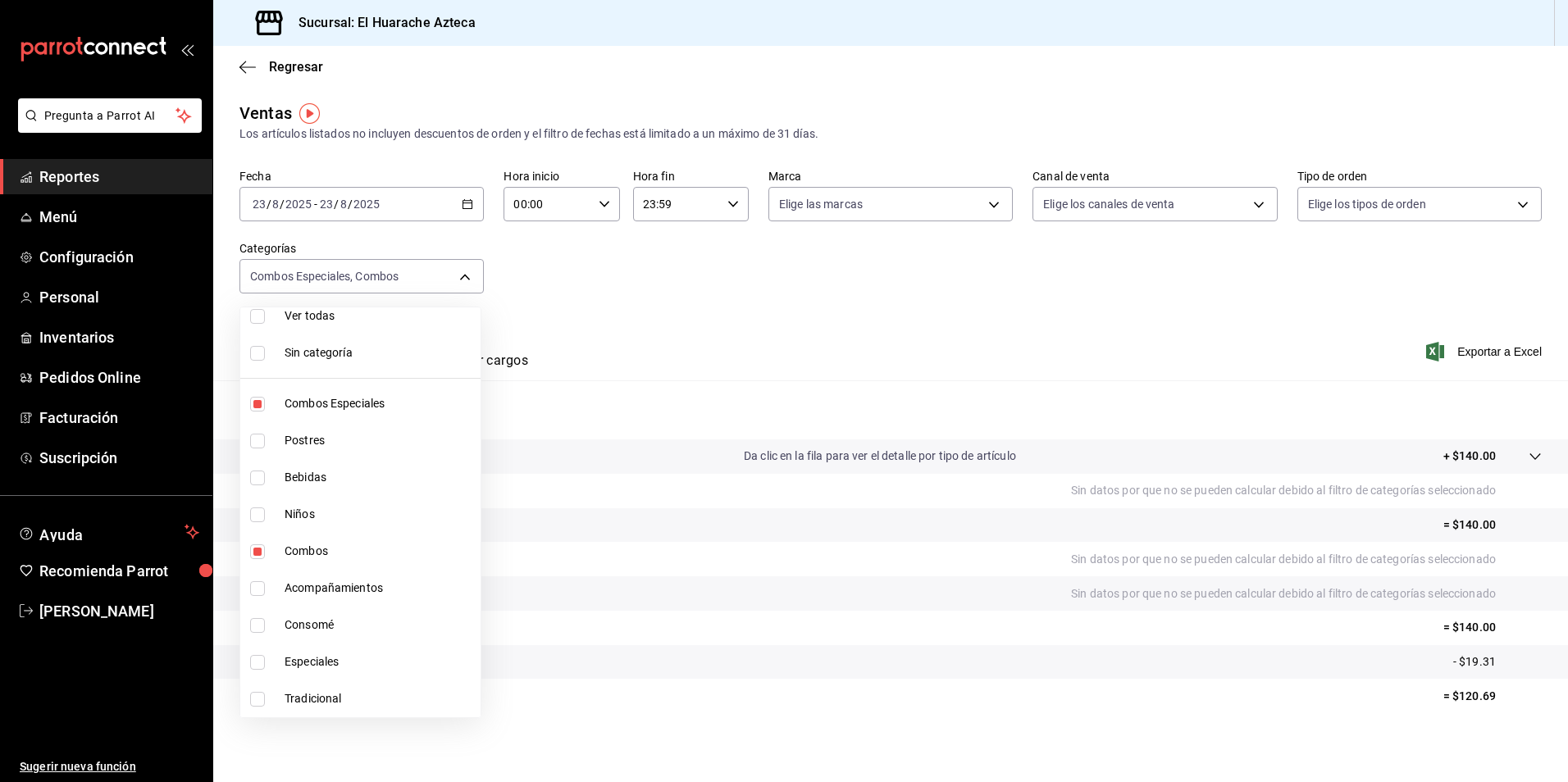
checkbox input "false"
click at [316, 397] on span "Combos Especiales" at bounding box center [378, 403] width 189 height 17
checkbox input "false"
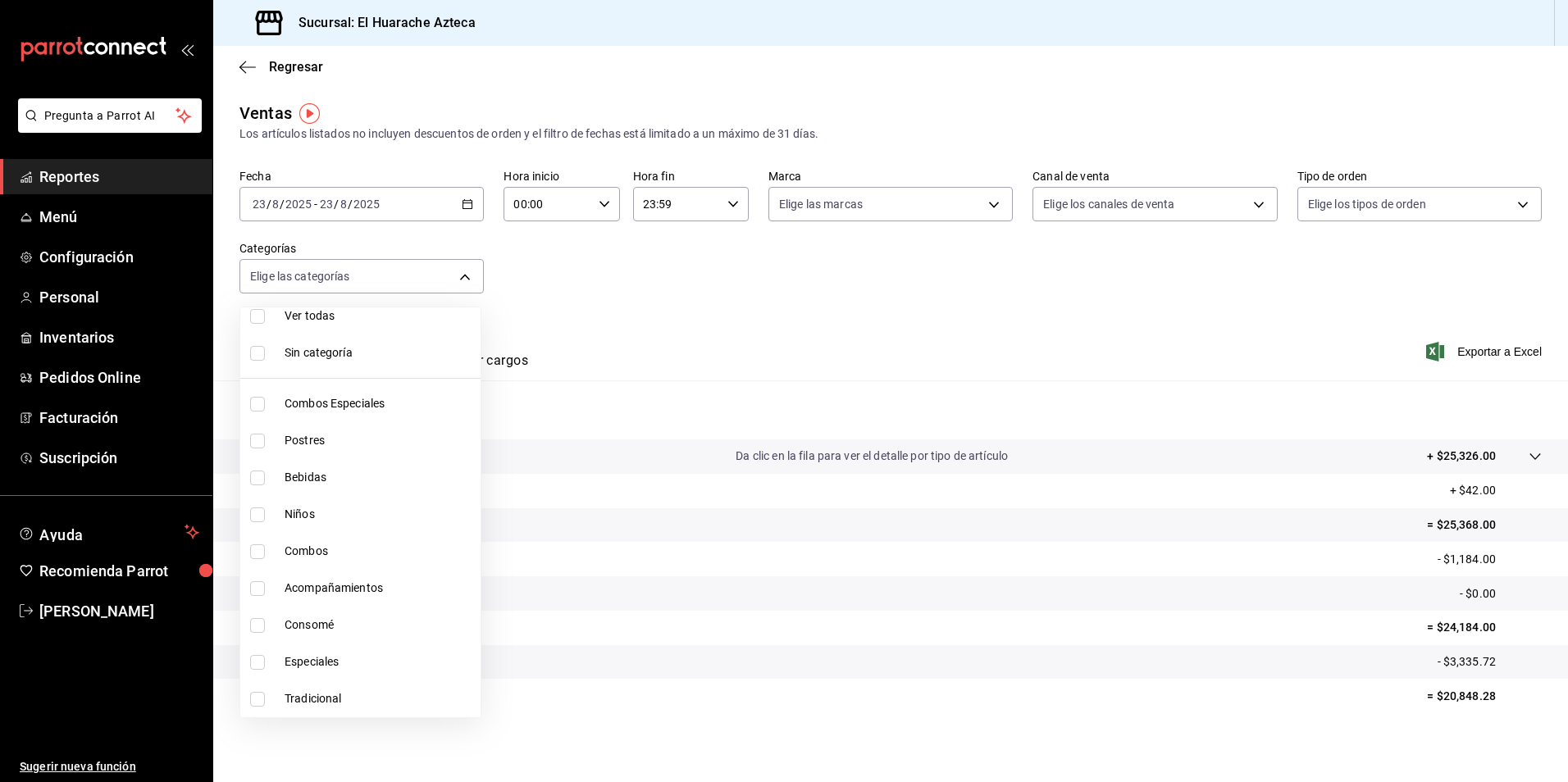
click at [275, 439] on li "Postres" at bounding box center [360, 440] width 240 height 37
type input "c007e3ad-3013-4e56-a94d-c02e68cae99b"
checkbox input "true"
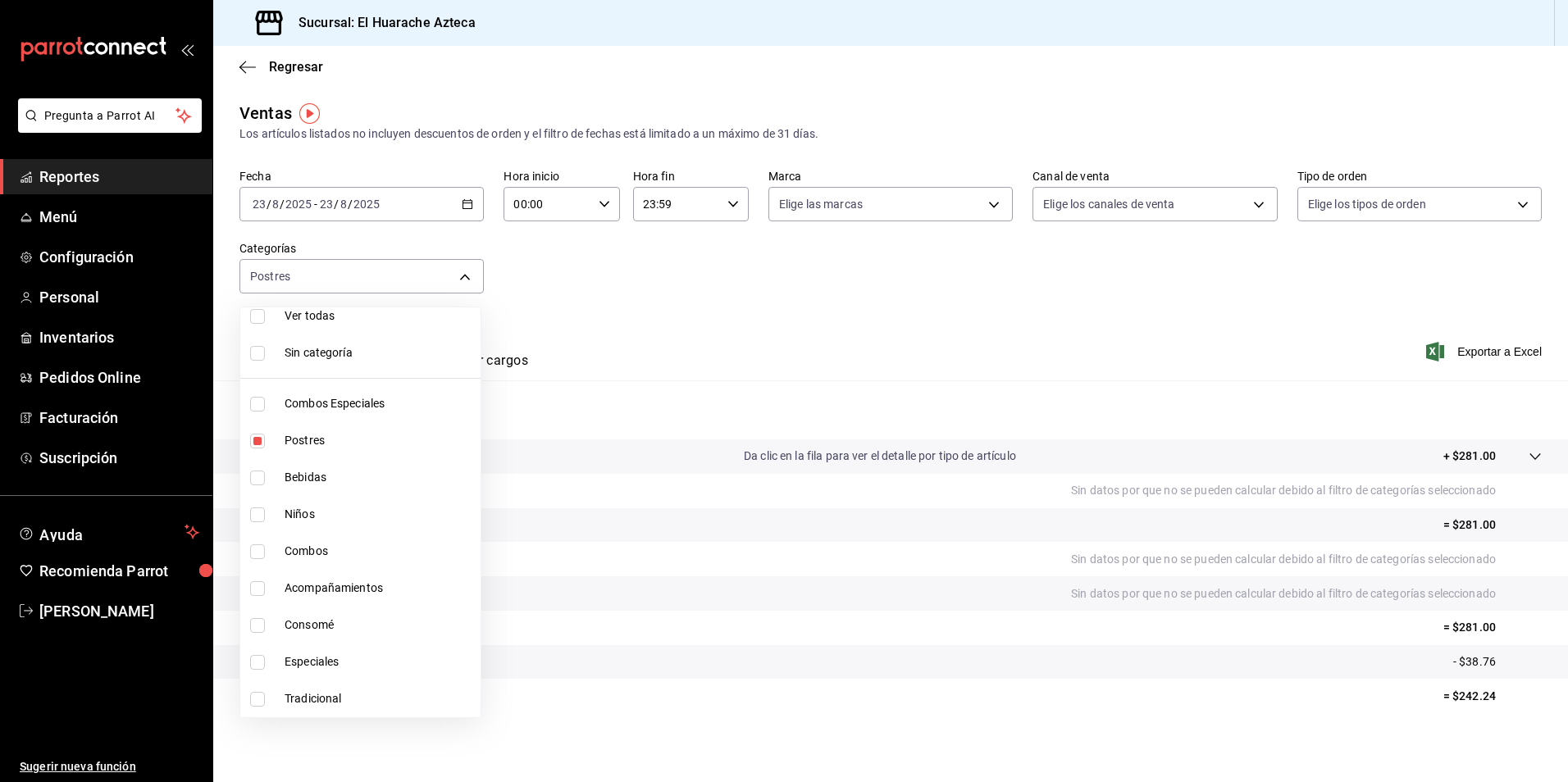
click at [275, 439] on li "Postres" at bounding box center [360, 440] width 240 height 37
checkbox input "false"
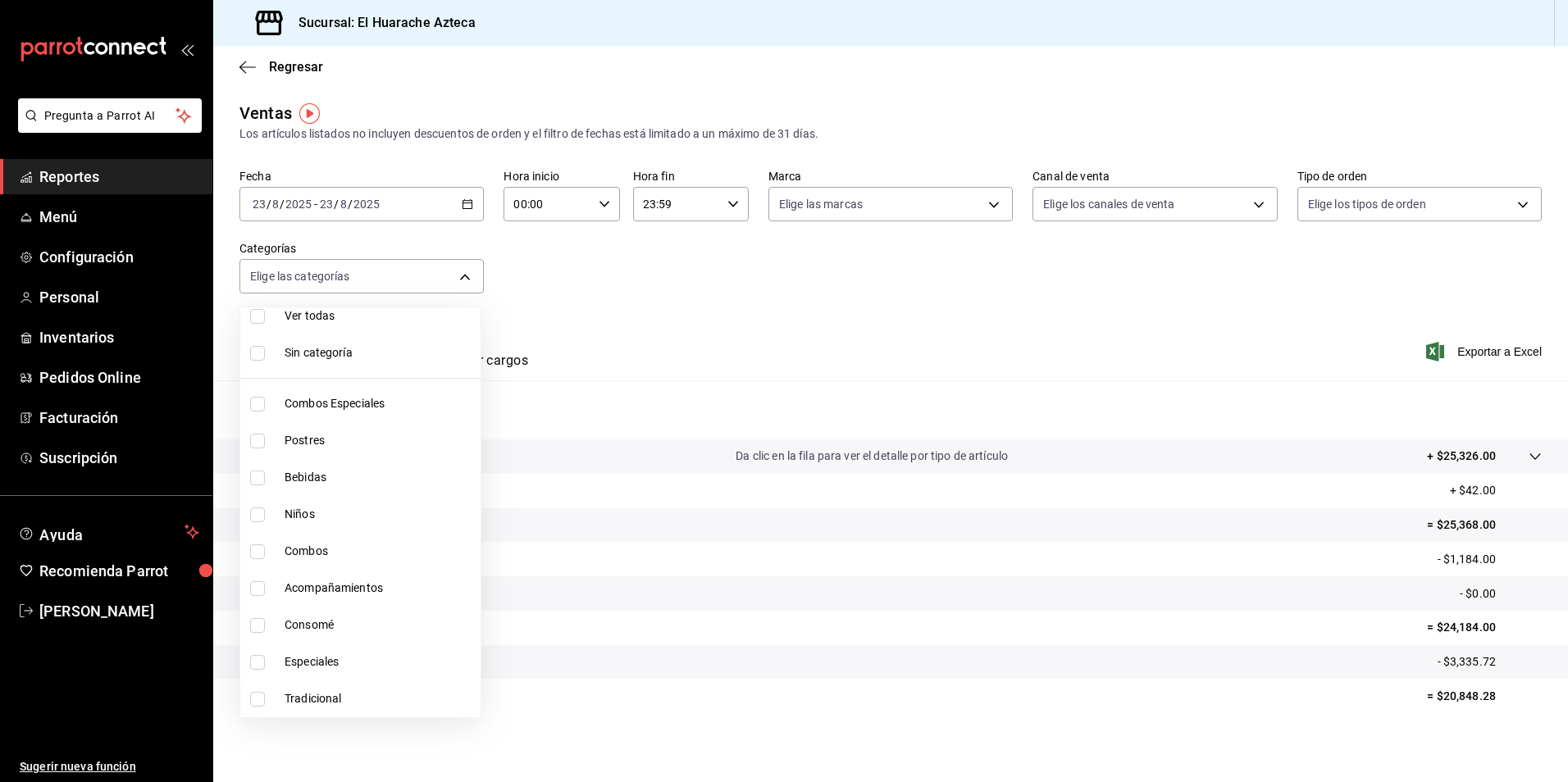
click at [256, 478] on input "checkbox" at bounding box center [258, 478] width 15 height 15
checkbox input "true"
type input "f30dce80-1504-46fe-9bff-e61b227a5927"
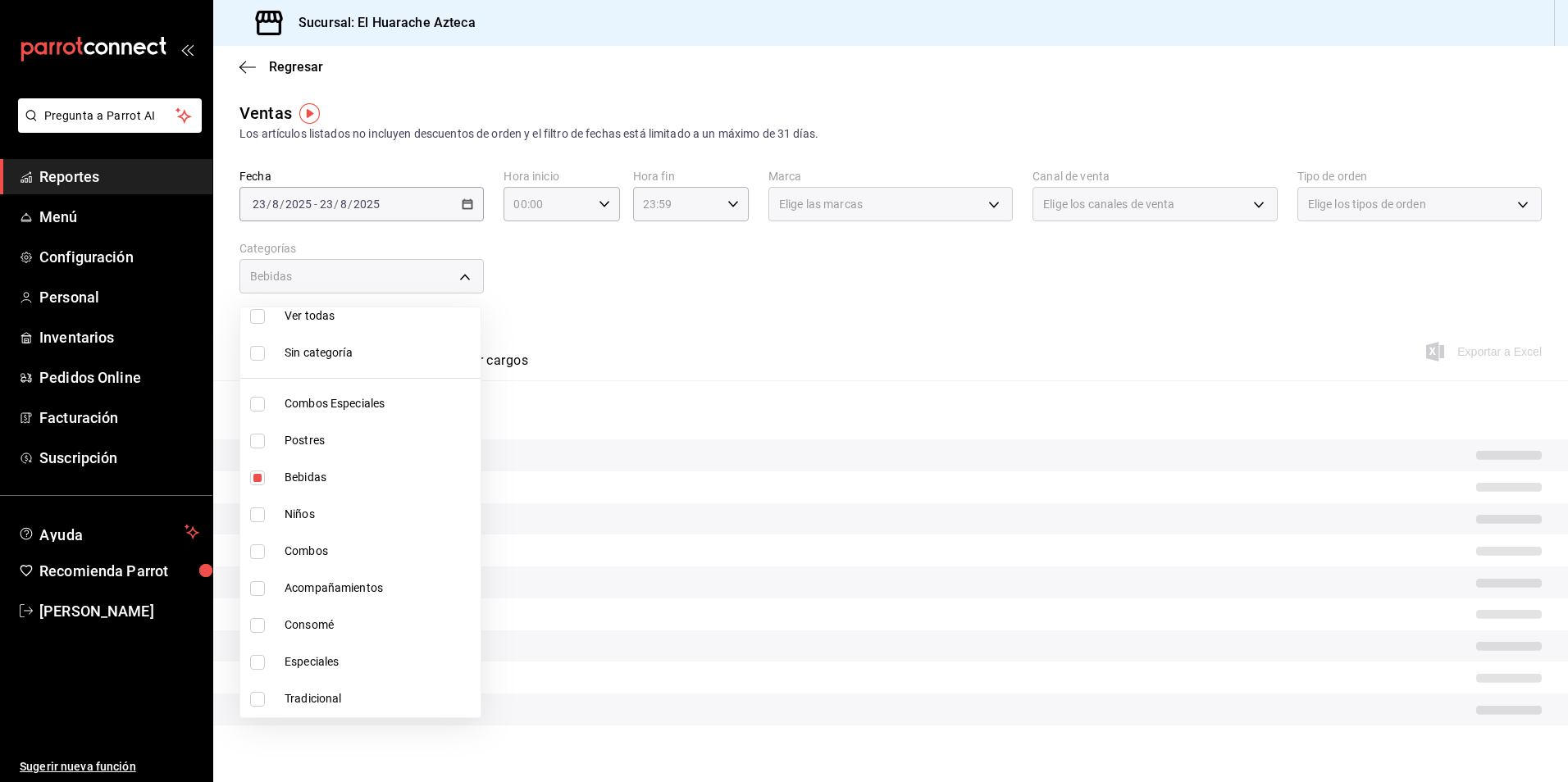
click at [696, 315] on div at bounding box center [784, 391] width 1568 height 782
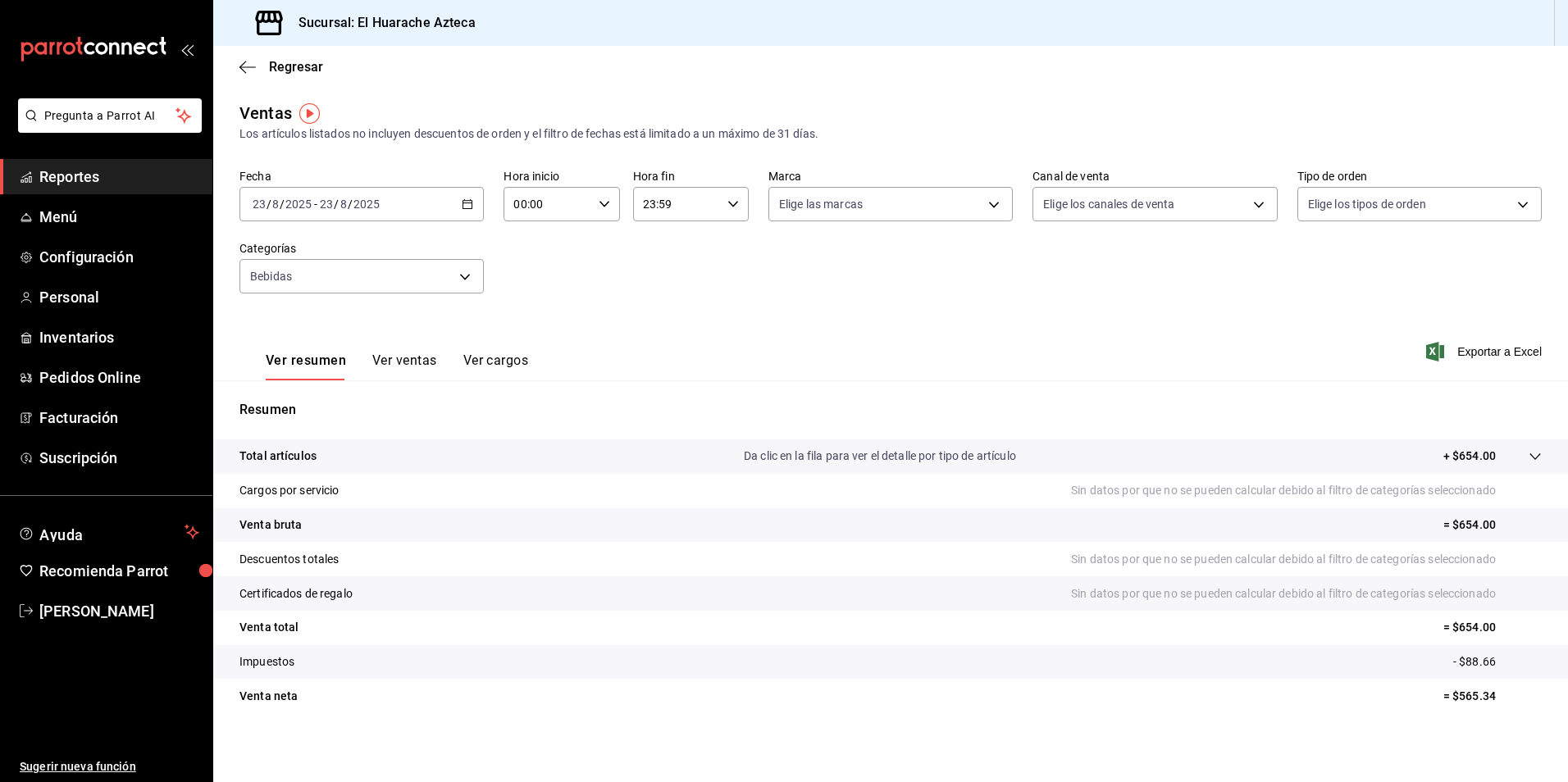
click at [410, 366] on button "Ver ventas" at bounding box center [405, 367] width 64 height 28
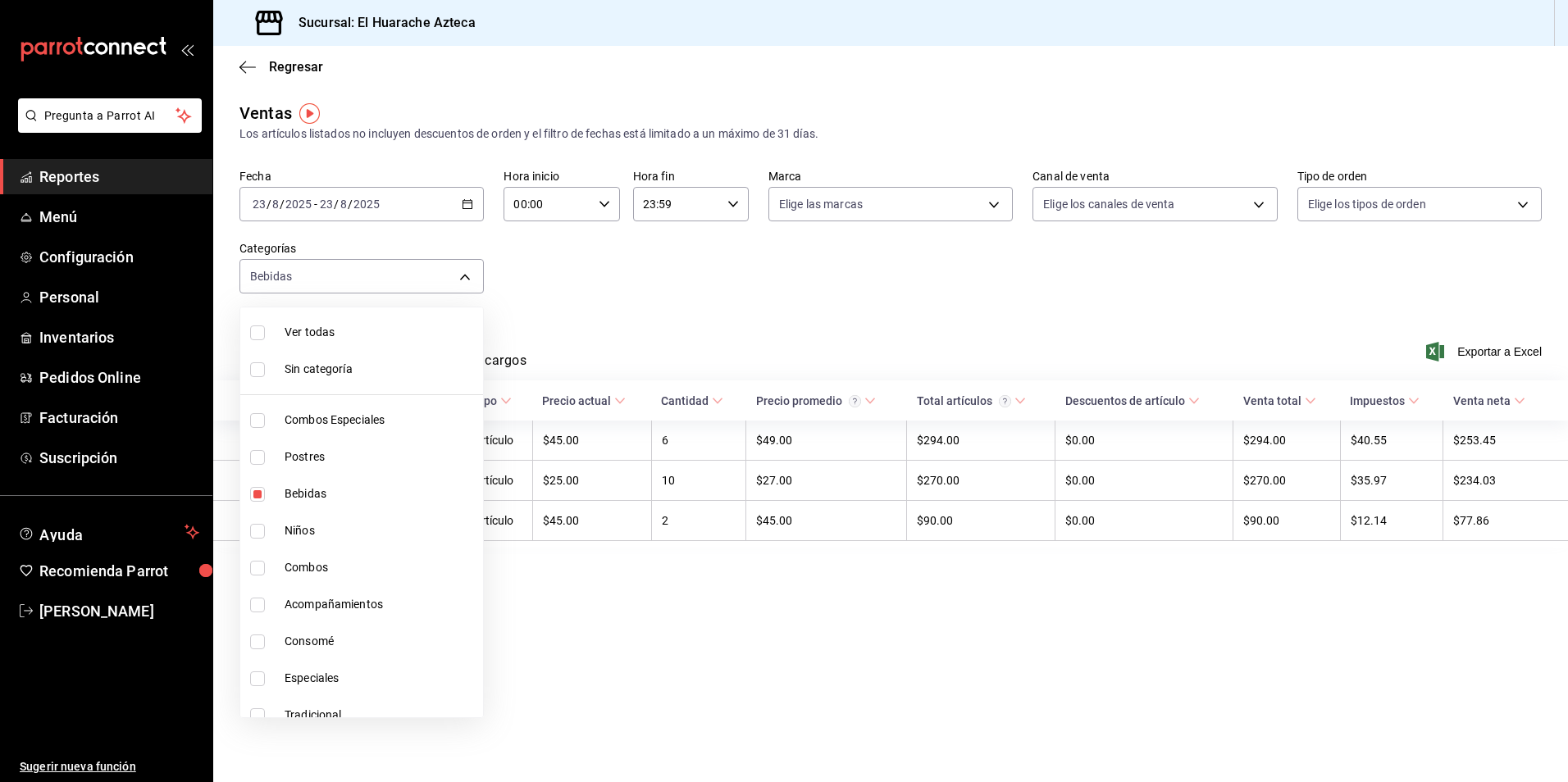
click at [479, 273] on body "Pregunta a Parrot AI Reportes Menú Configuración Personal Inventarios Pedidos O…" at bounding box center [784, 391] width 1568 height 782
click at [283, 491] on li "Bebidas" at bounding box center [362, 494] width 243 height 37
checkbox input "false"
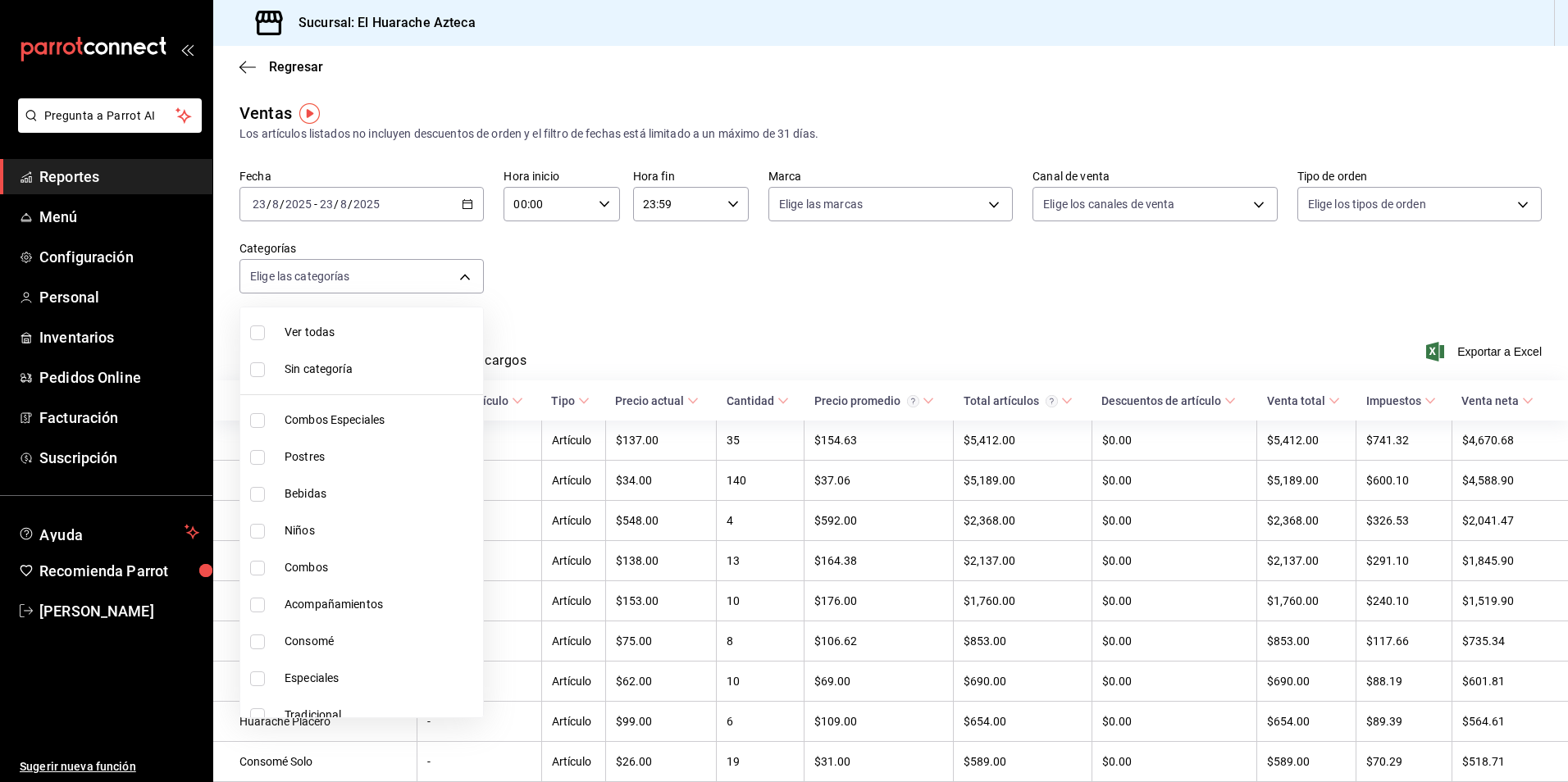
click at [256, 533] on input "checkbox" at bounding box center [258, 531] width 15 height 15
checkbox input "true"
type input "28e60cb7-9a33-402d-bbe1-a64a9172dbc2"
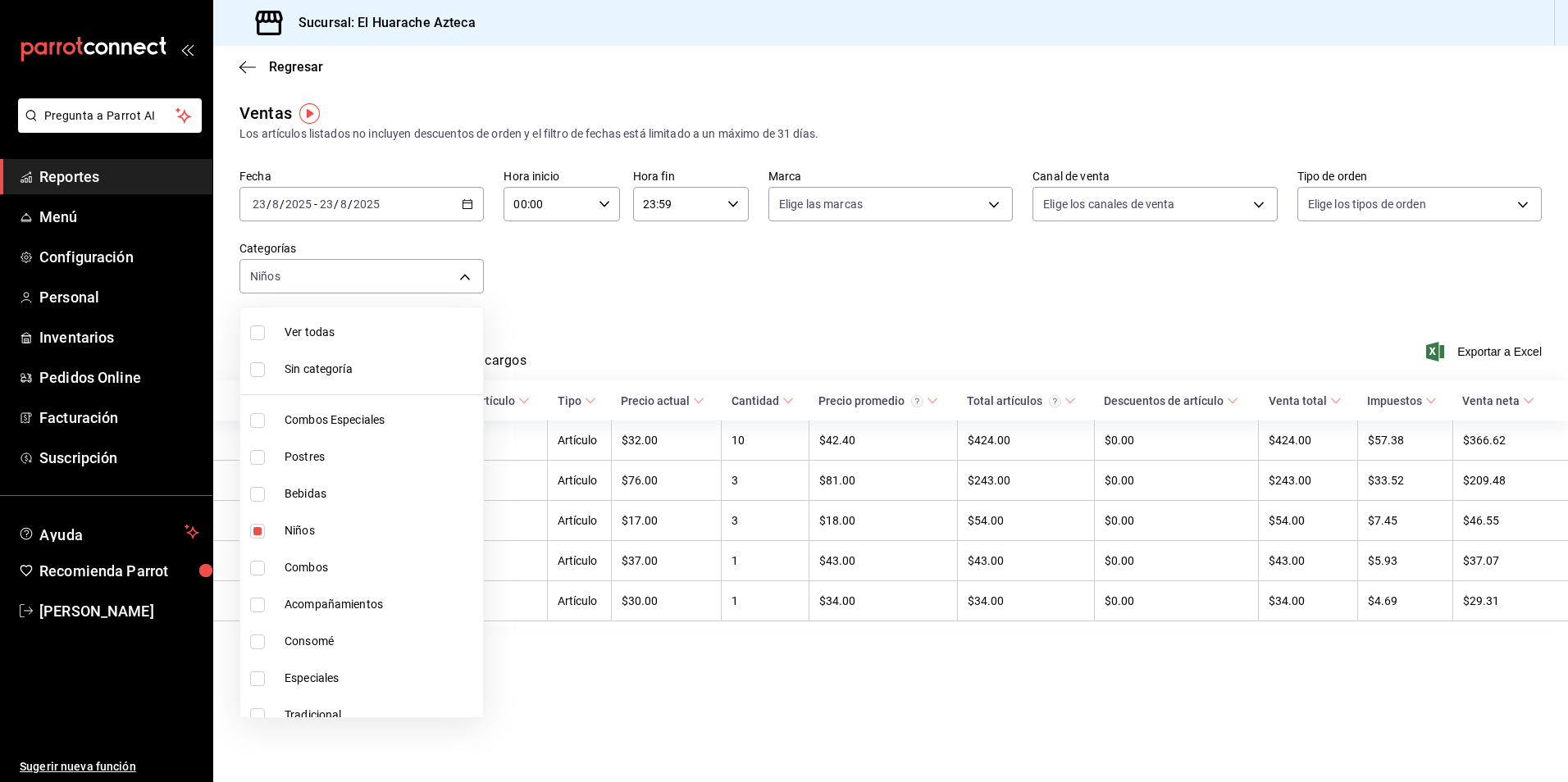
click at [596, 315] on div at bounding box center [784, 391] width 1568 height 782
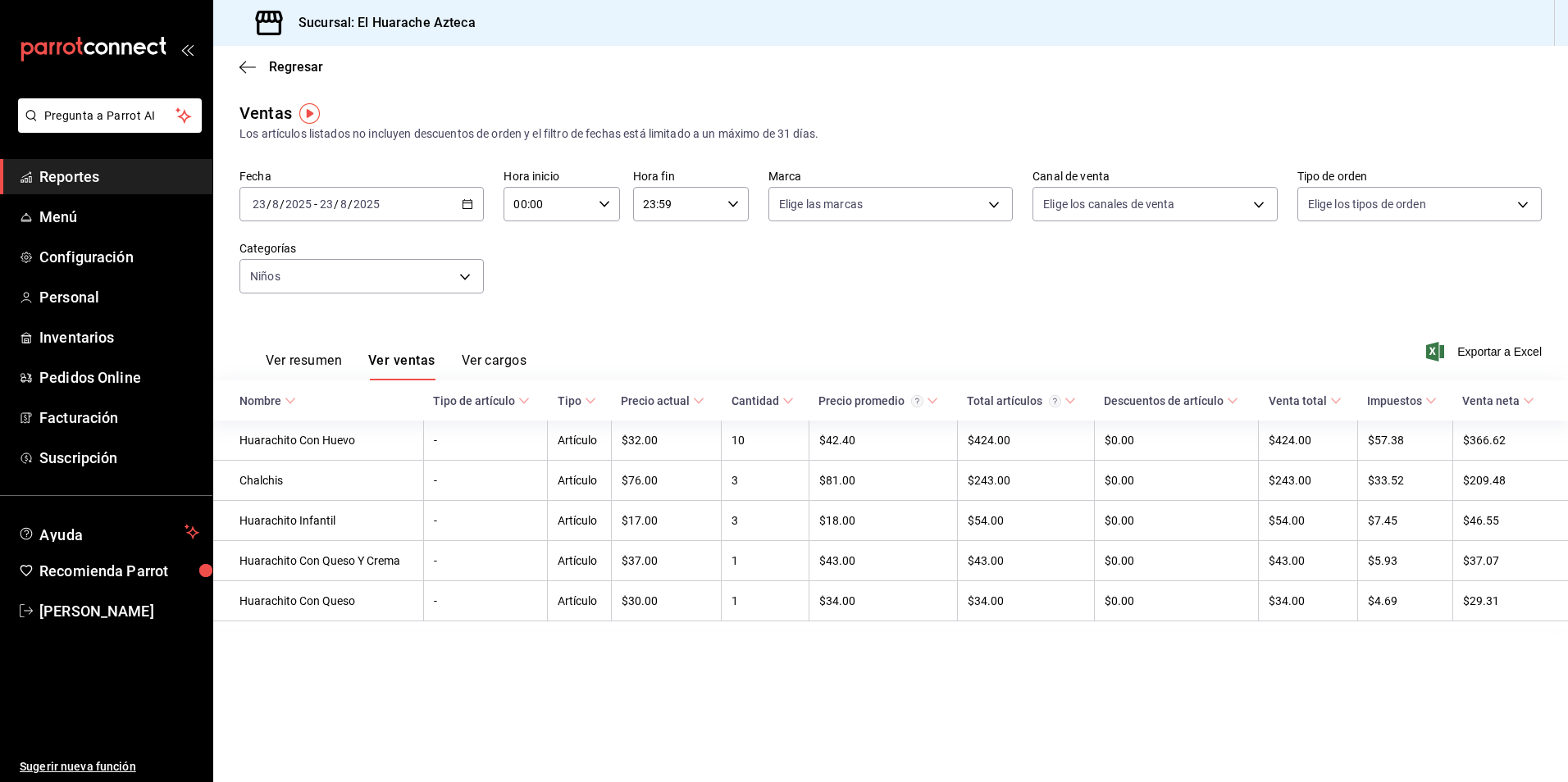
click at [293, 363] on button "Ver resumen" at bounding box center [304, 367] width 76 height 28
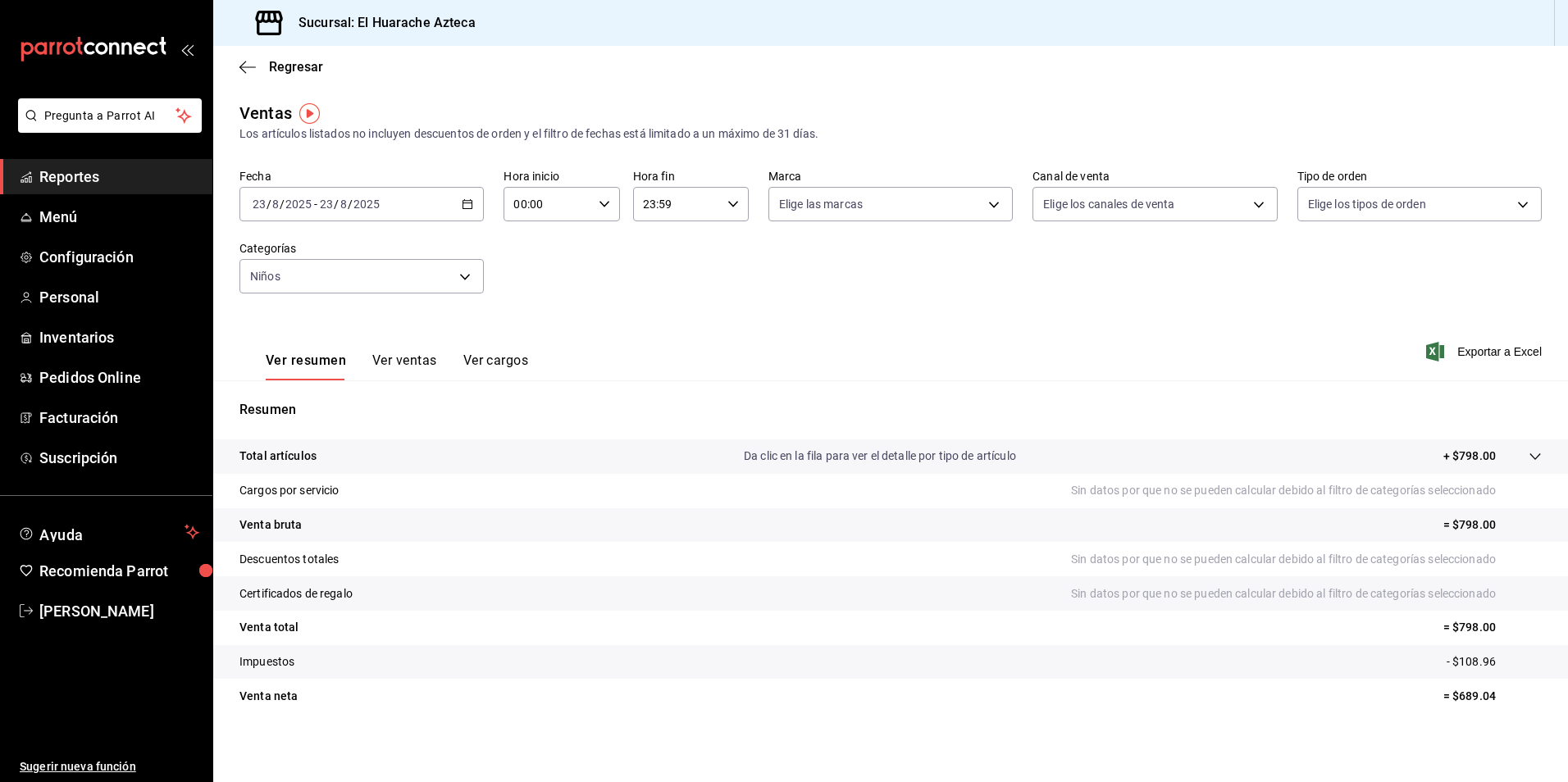
click at [465, 281] on body "Pregunta a Parrot AI Reportes Menú Configuración Personal Inventarios Pedidos O…" at bounding box center [784, 391] width 1568 height 782
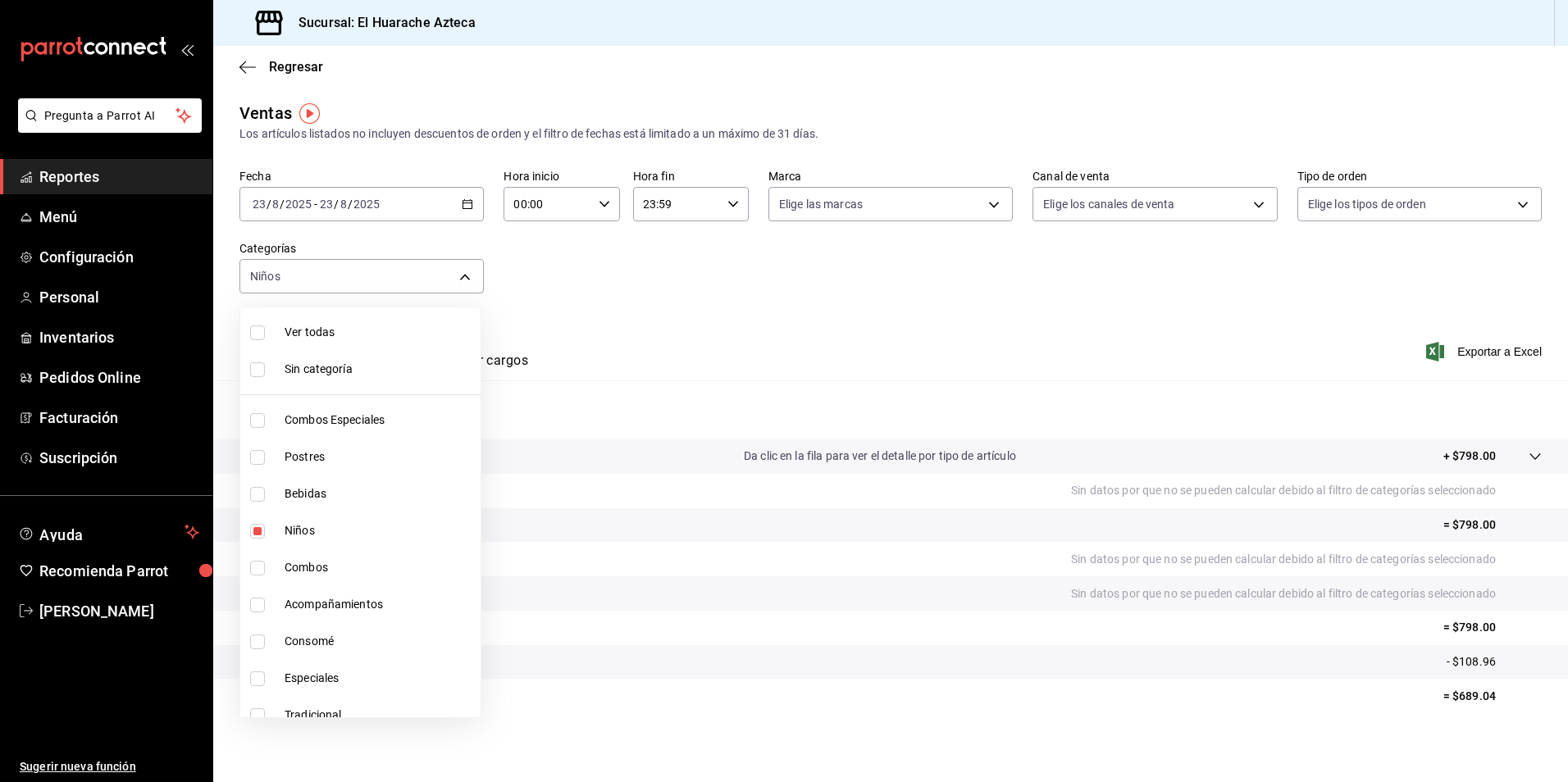
click at [283, 528] on li "Niños" at bounding box center [360, 530] width 240 height 37
checkbox input "false"
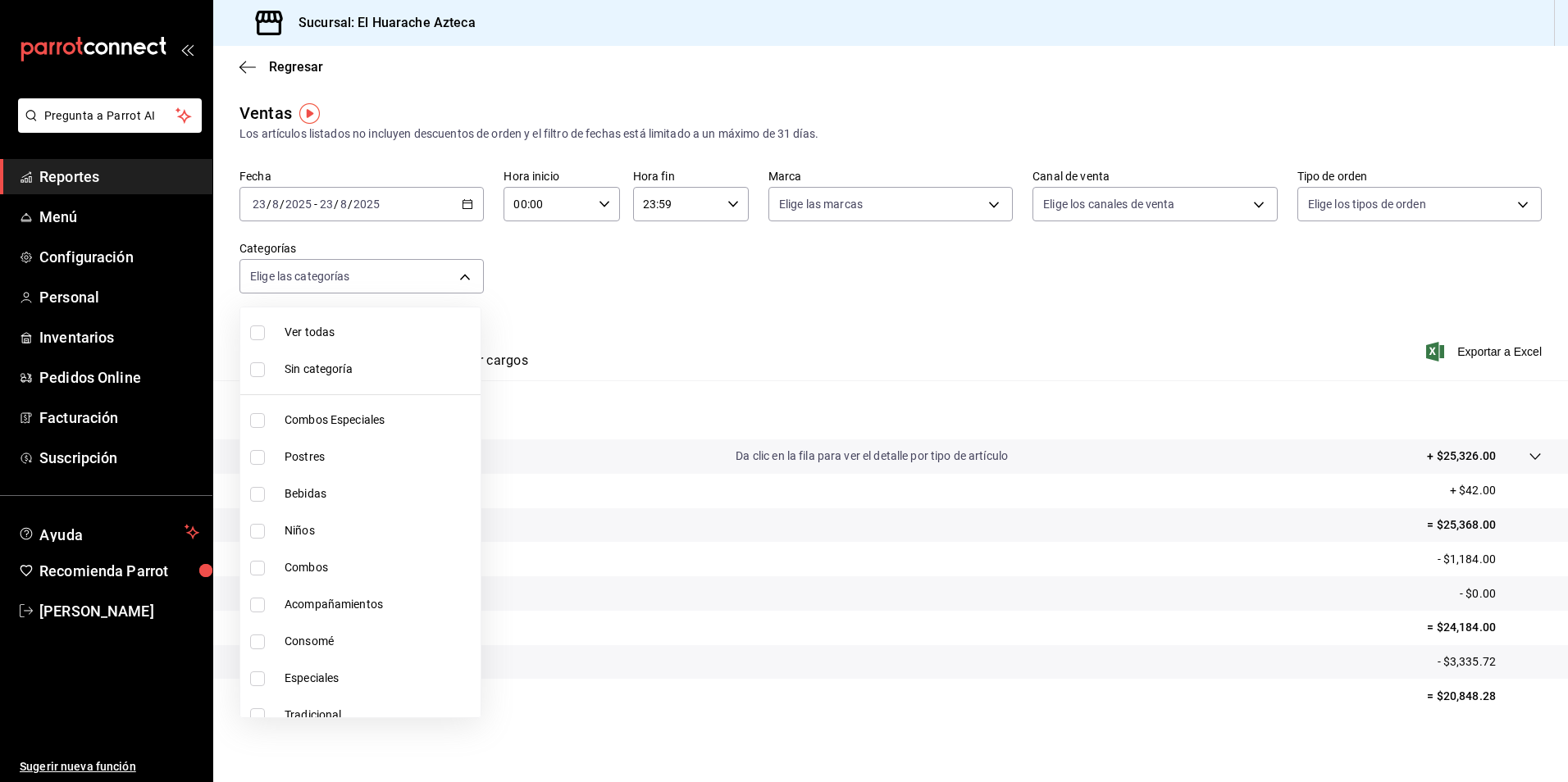
click at [310, 645] on span "Consomé" at bounding box center [378, 641] width 189 height 17
type input "53f55ae2-6285-460e-a8e1-99190fafff65"
checkbox input "true"
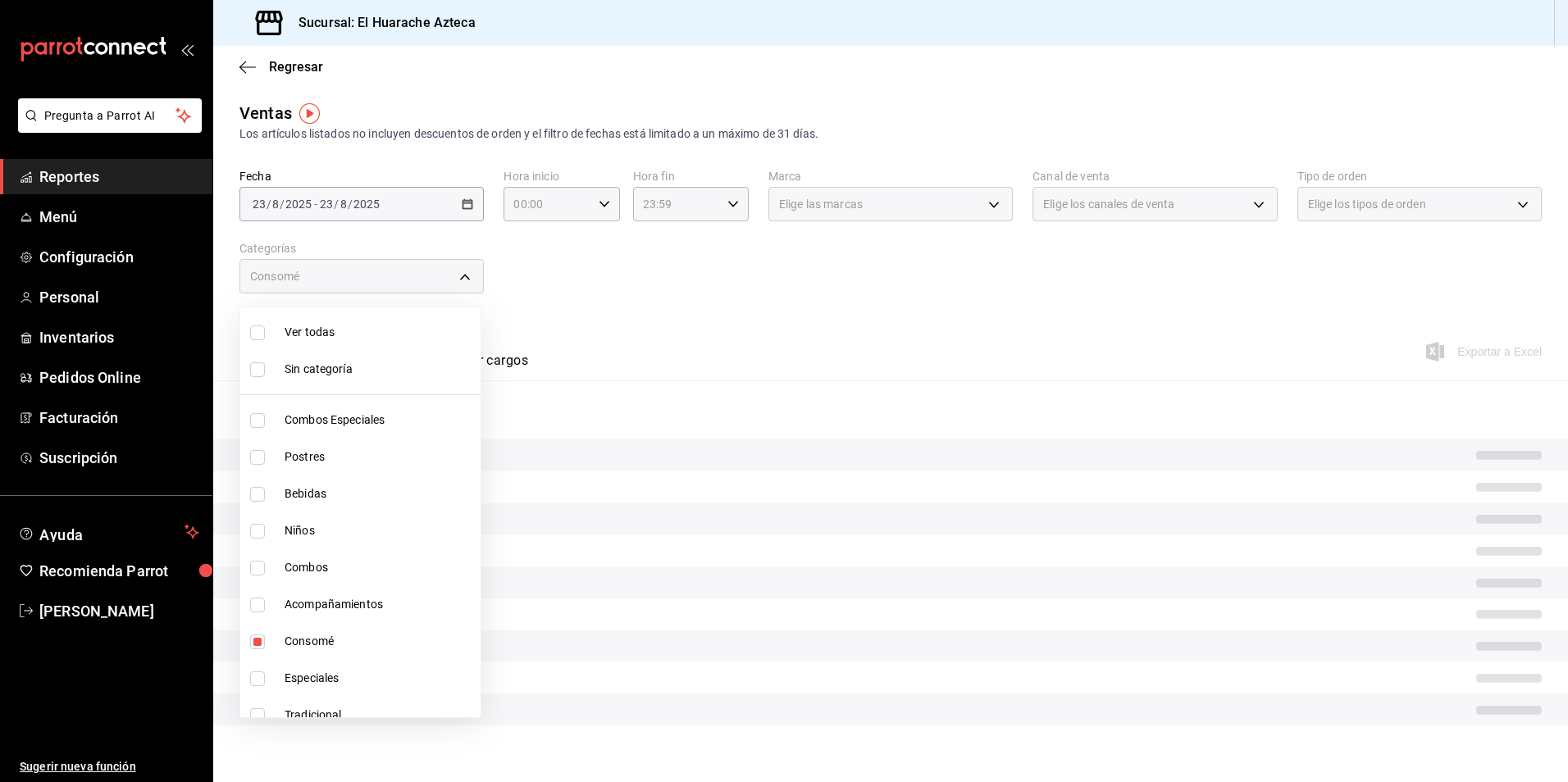
click at [642, 351] on div at bounding box center [784, 391] width 1568 height 782
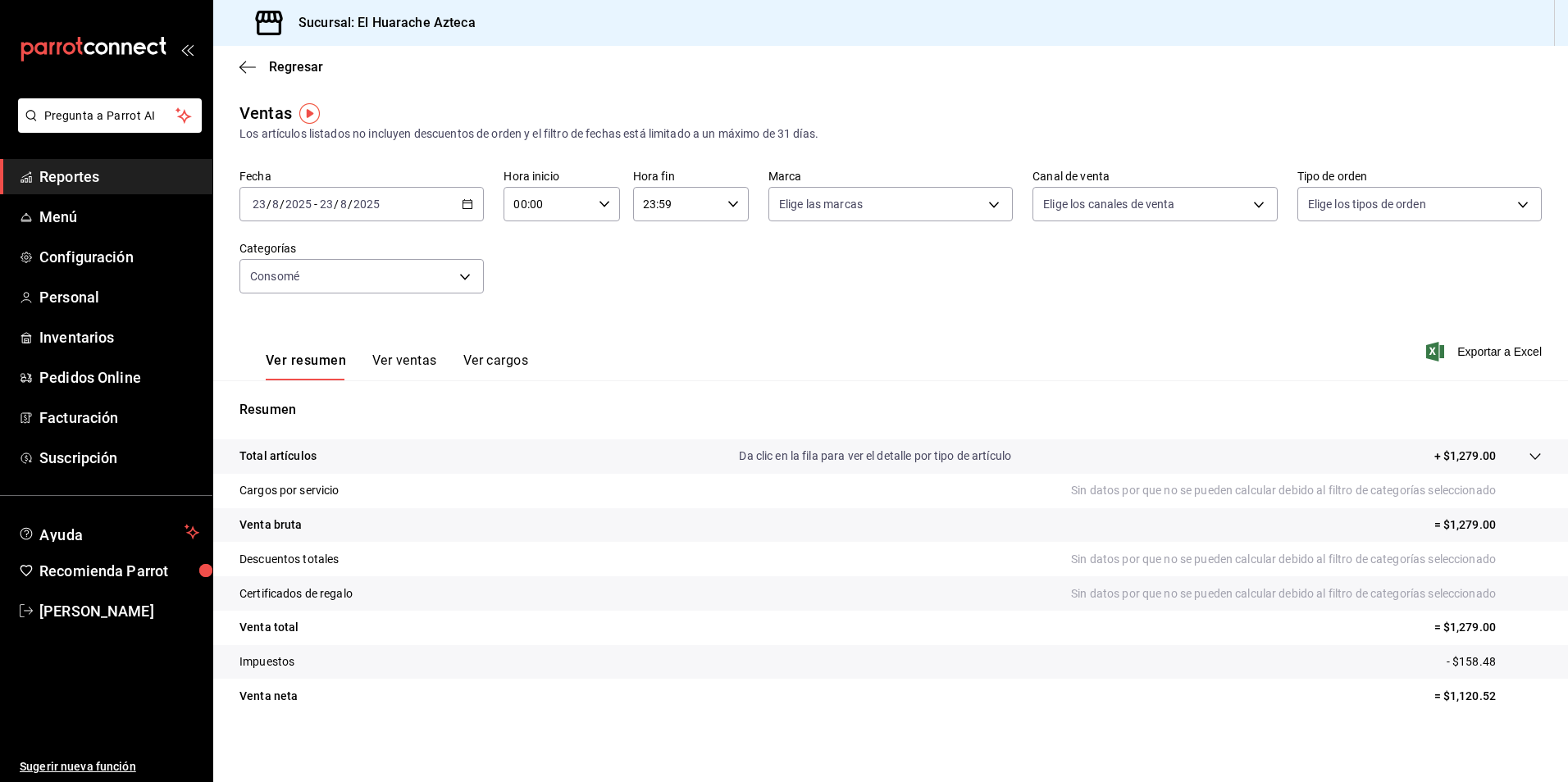
click at [416, 359] on button "Ver ventas" at bounding box center [405, 367] width 64 height 28
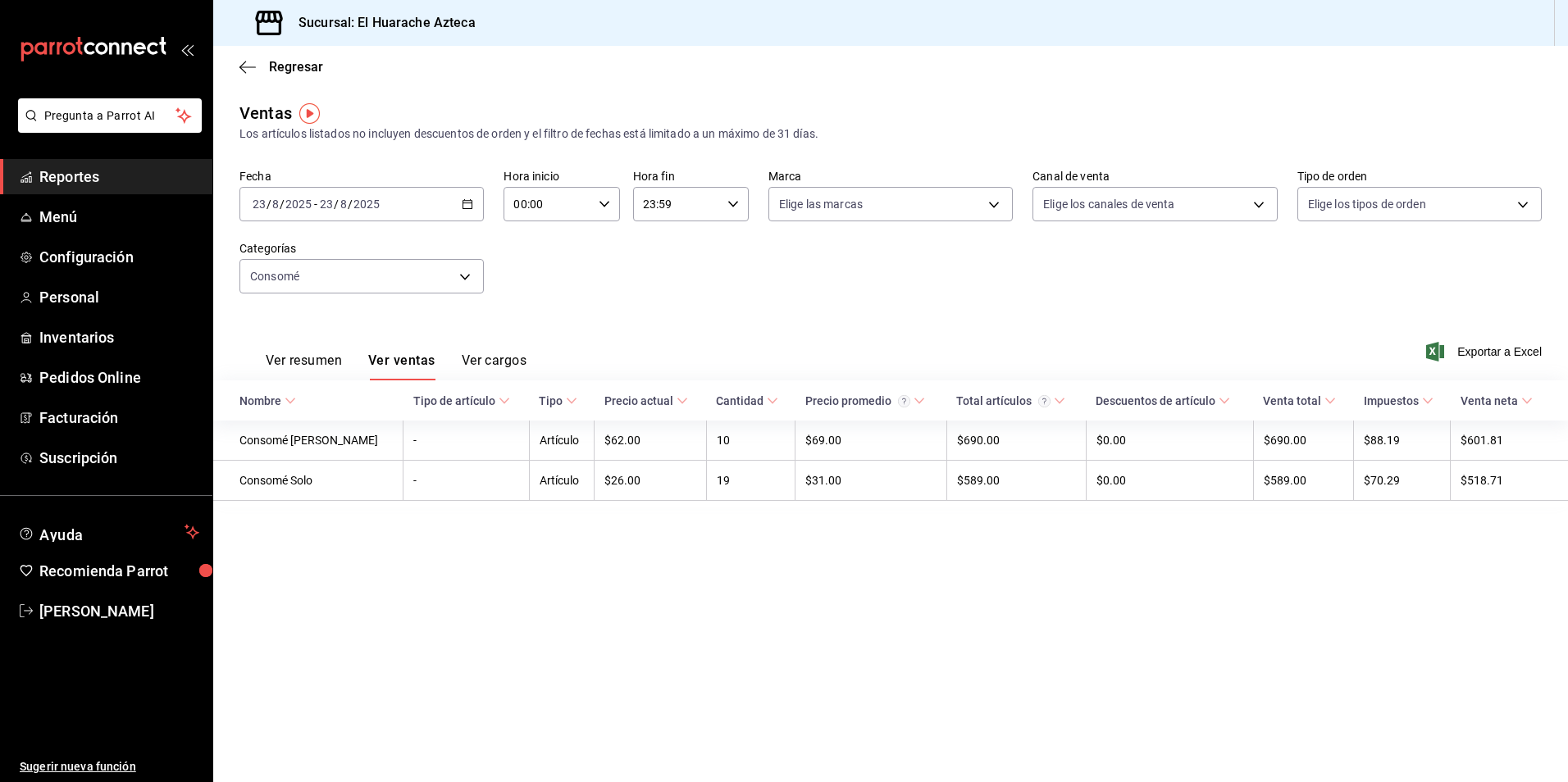
click at [468, 278] on body "Pregunta a Parrot AI Reportes Menú Configuración Personal Inventarios Pedidos O…" at bounding box center [784, 391] width 1568 height 782
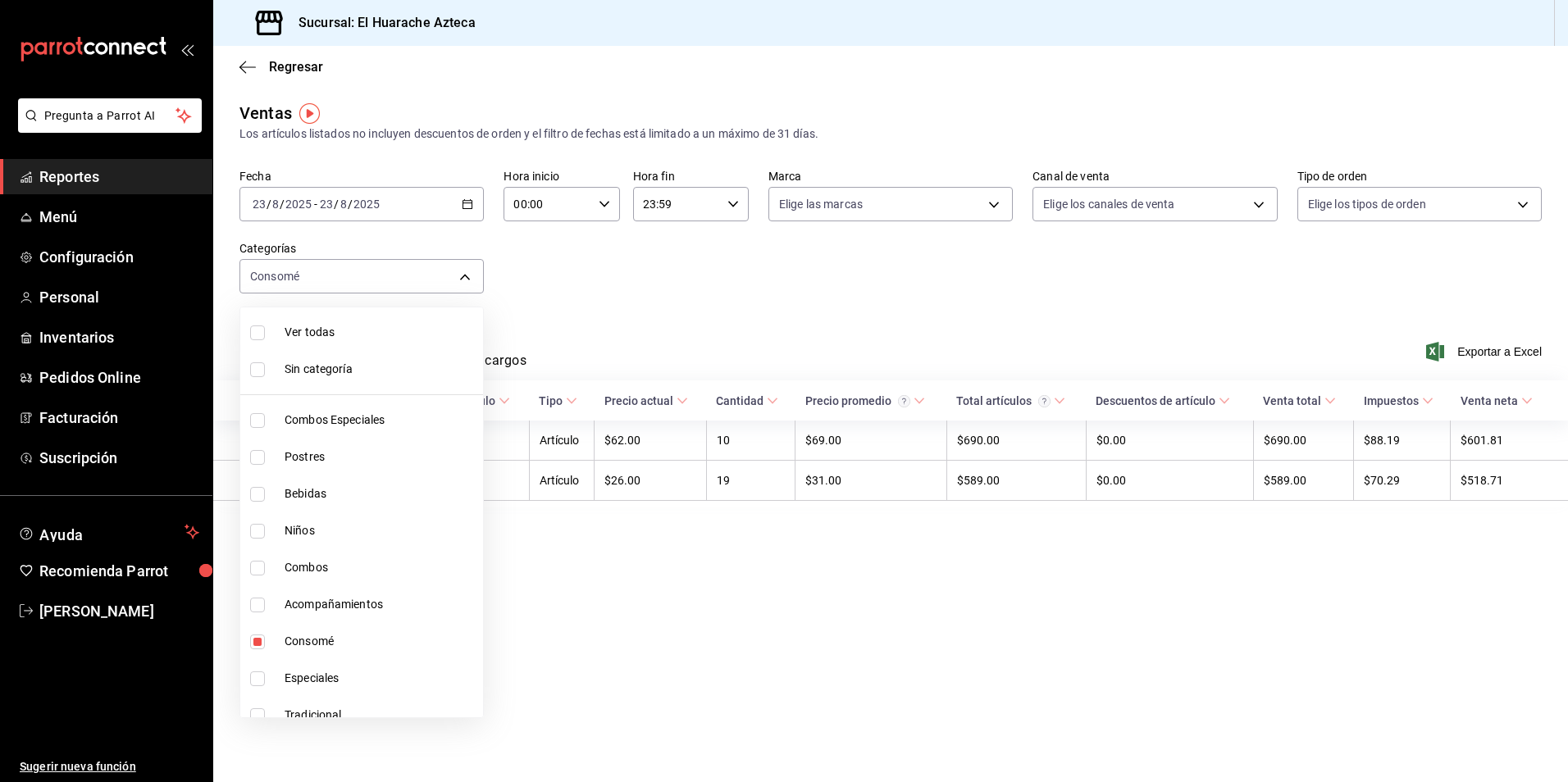
click at [310, 644] on span "Consomé" at bounding box center [380, 641] width 192 height 17
checkbox input "false"
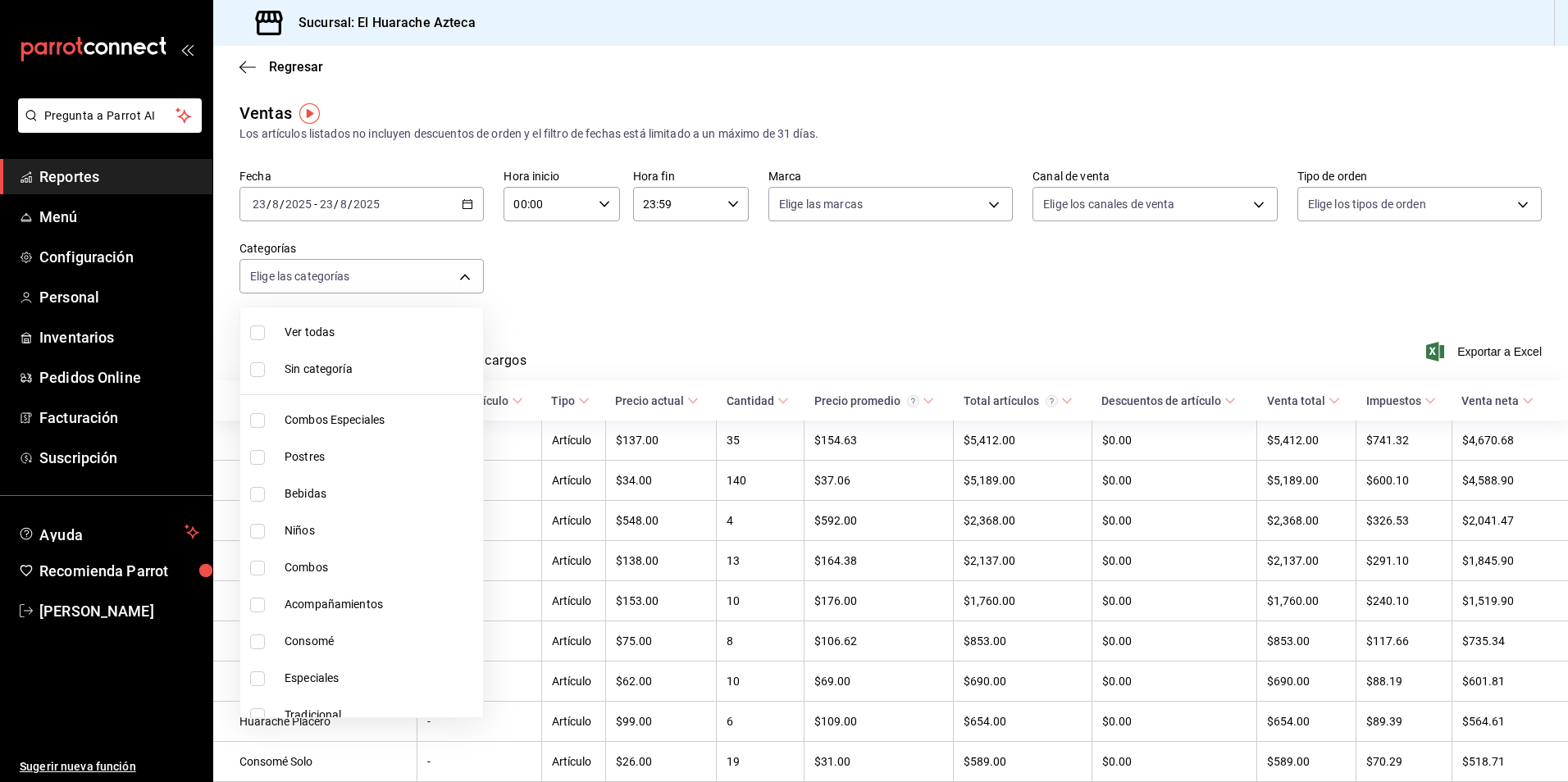
click at [626, 301] on div at bounding box center [784, 391] width 1568 height 782
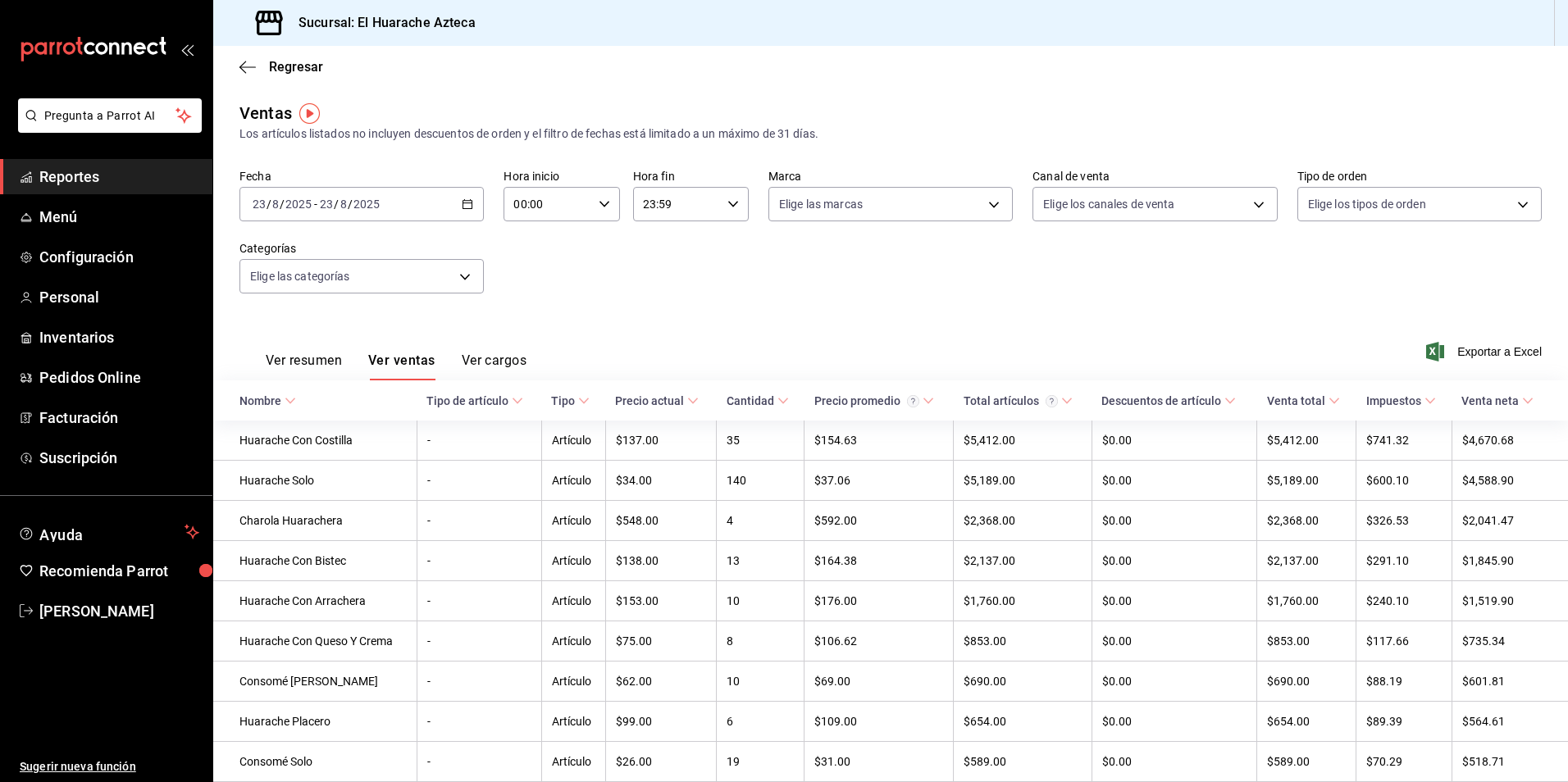
click at [492, 363] on button "Ver cargos" at bounding box center [494, 367] width 65 height 28
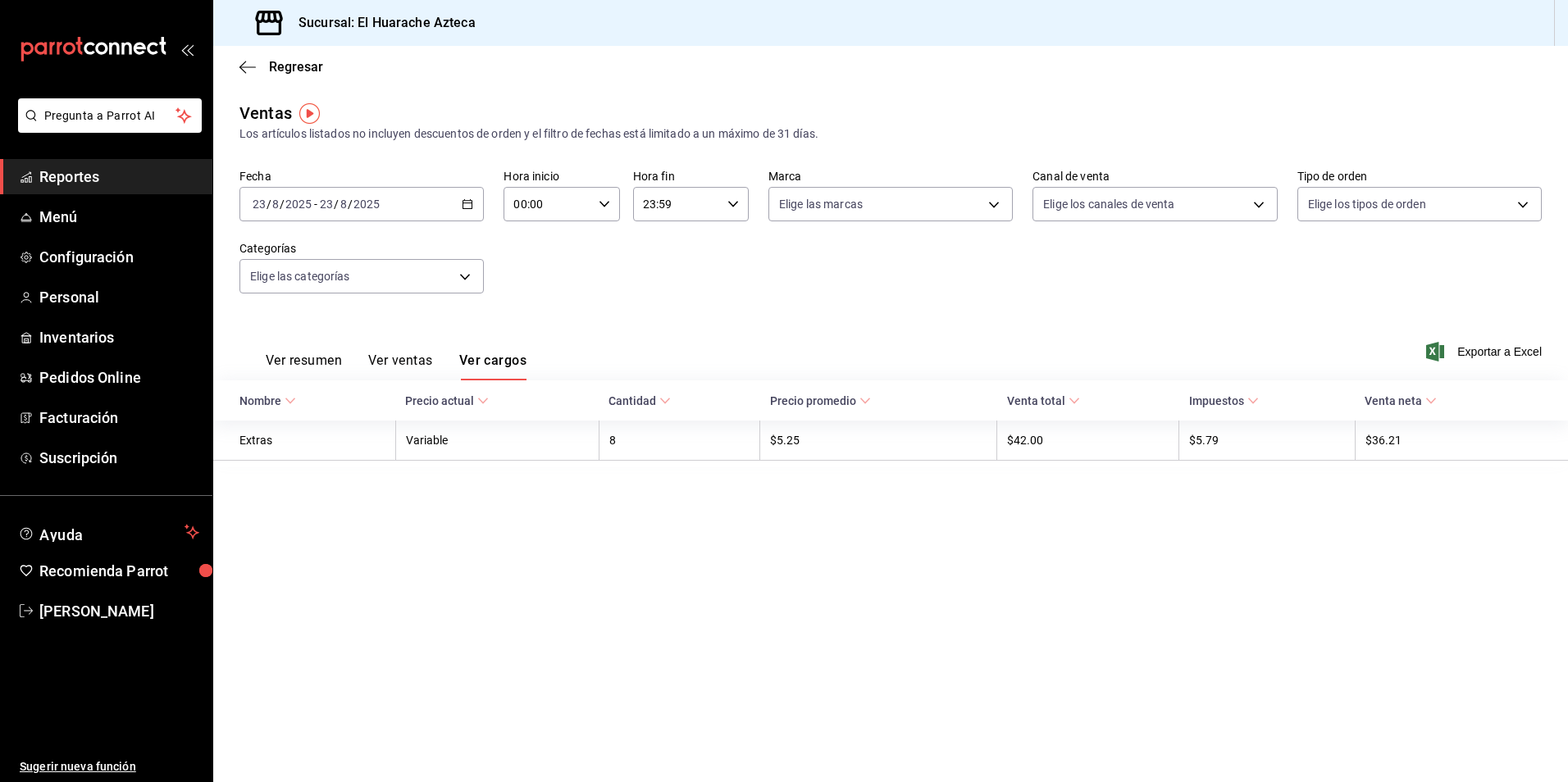
click at [252, 60] on icon "button" at bounding box center [248, 67] width 17 height 15
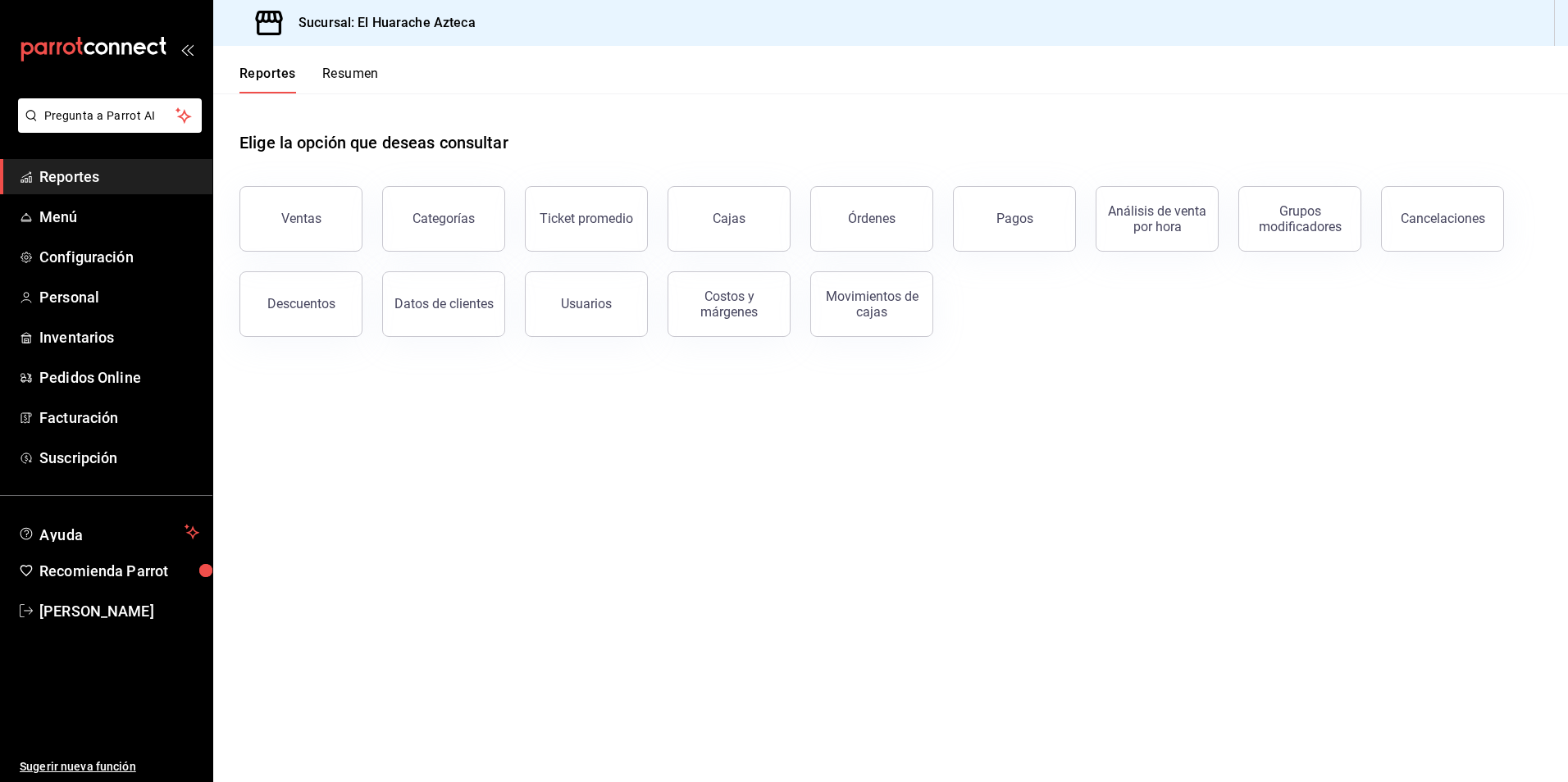
click at [280, 220] on button "Ventas" at bounding box center [301, 218] width 123 height 65
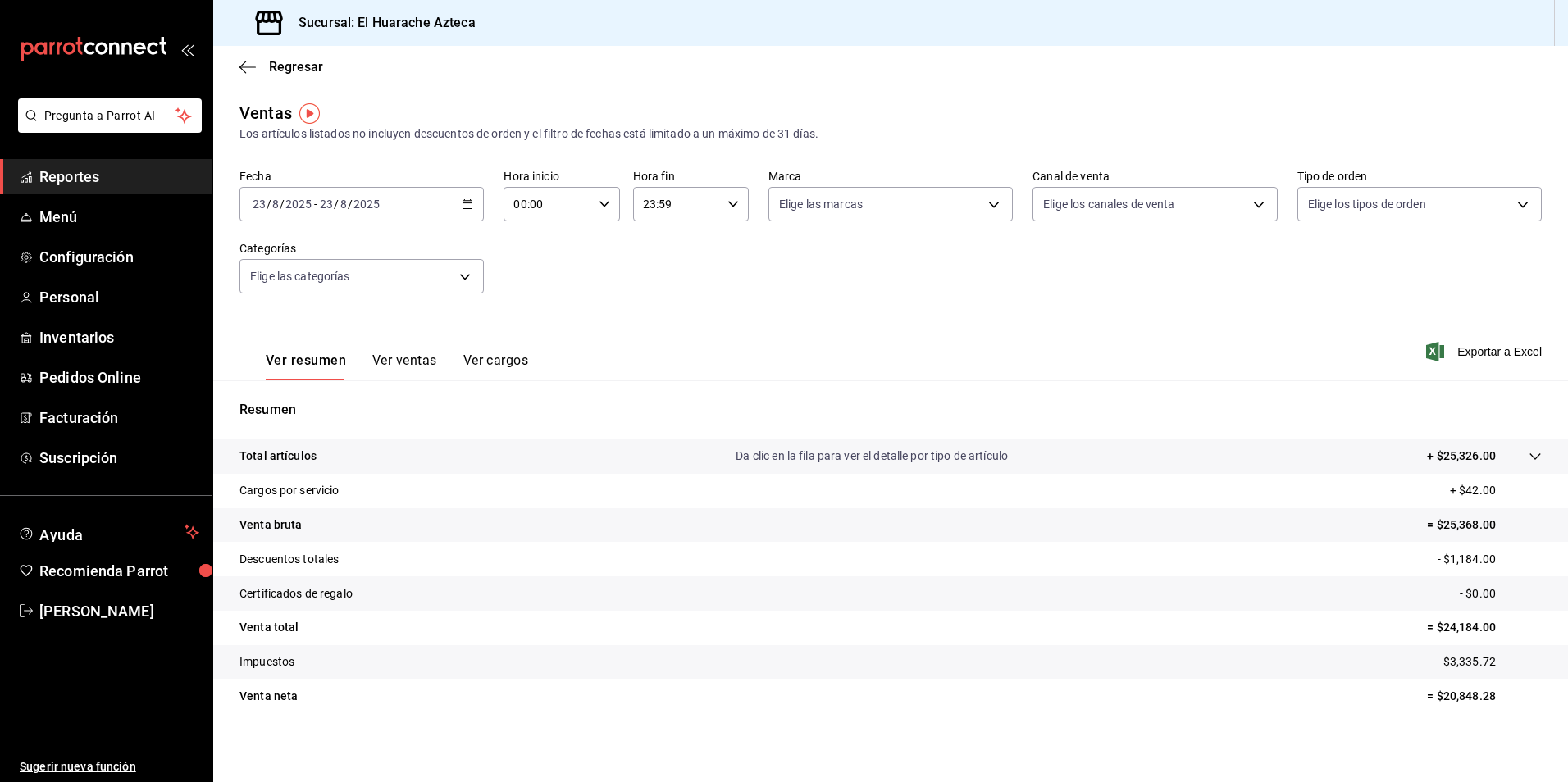
click at [465, 203] on \(Stroke\) "button" at bounding box center [468, 202] width 9 height 1
click at [315, 397] on span "Rango de fechas" at bounding box center [317, 400] width 127 height 17
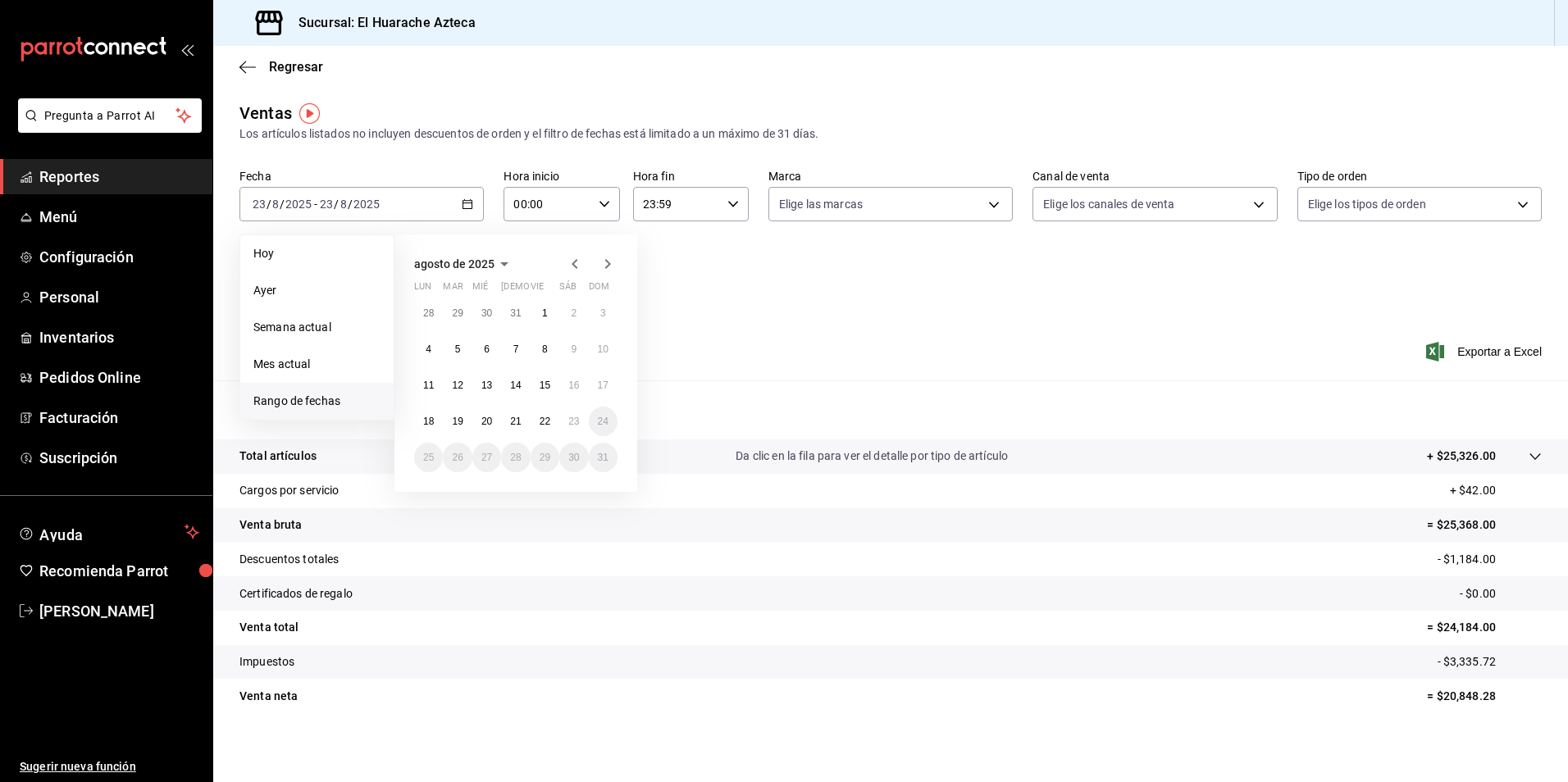
click at [573, 265] on icon "button" at bounding box center [574, 264] width 6 height 10
click at [454, 306] on button "1" at bounding box center [457, 313] width 29 height 30
click at [511, 458] on abbr "31" at bounding box center [515, 457] width 11 height 12
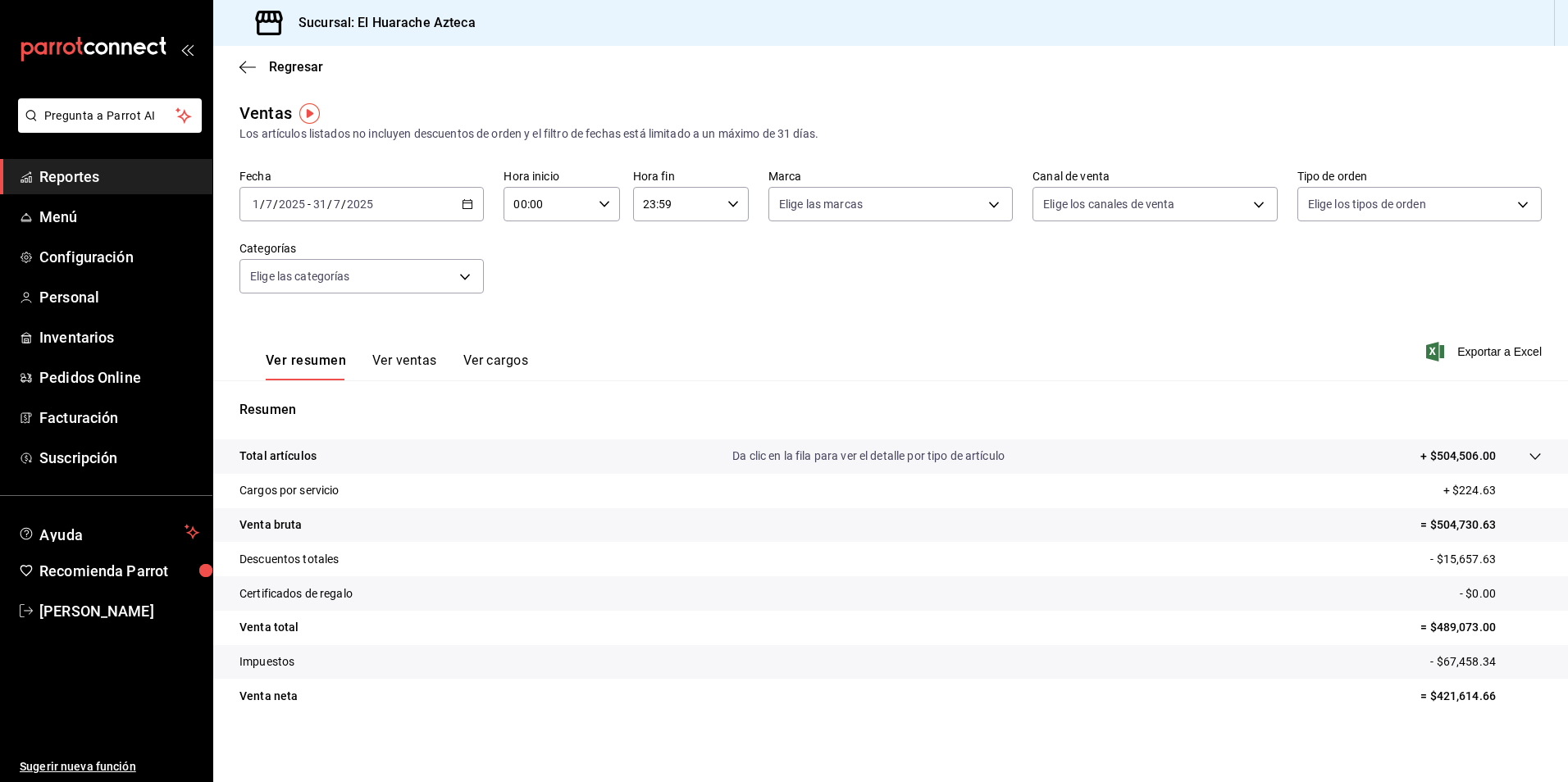
click at [462, 277] on body "Pregunta a Parrot AI Reportes Menú Configuración Personal Inventarios Pedidos O…" at bounding box center [784, 391] width 1568 height 782
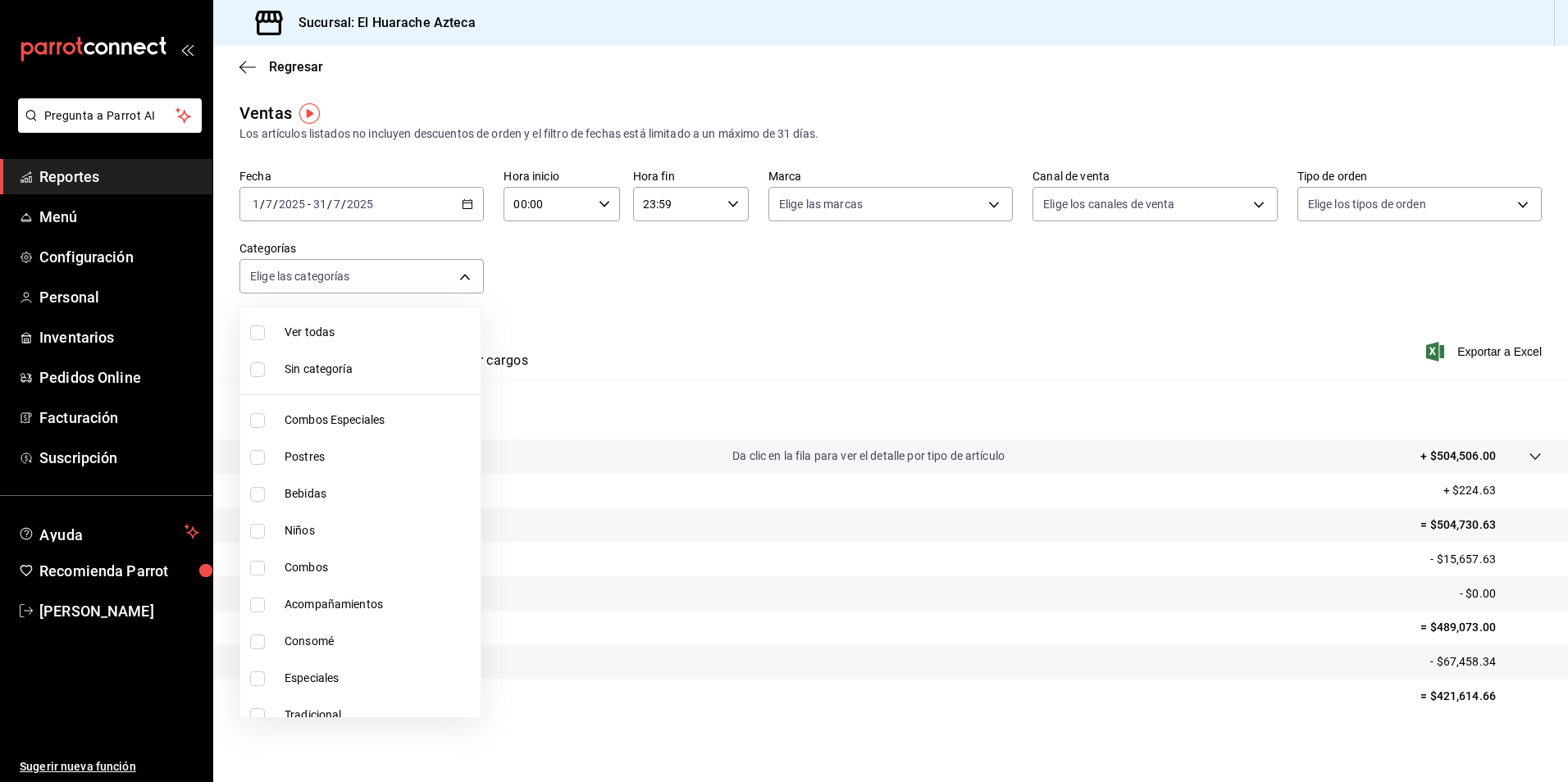
click at [258, 641] on input "checkbox" at bounding box center [258, 642] width 15 height 15
checkbox input "true"
type input "53f55ae2-6285-460e-a8e1-99190fafff65"
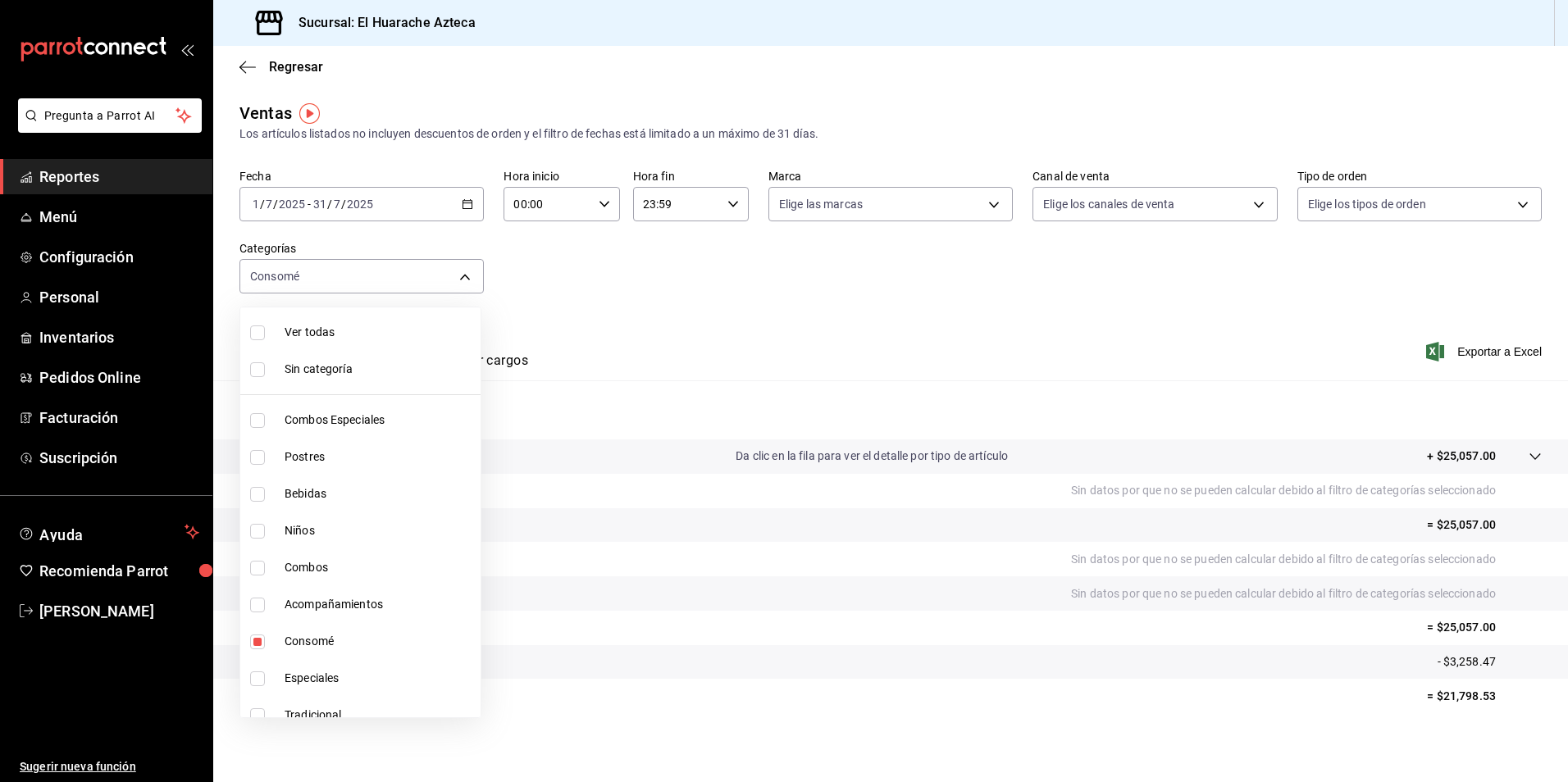
click at [759, 341] on div at bounding box center [784, 391] width 1568 height 782
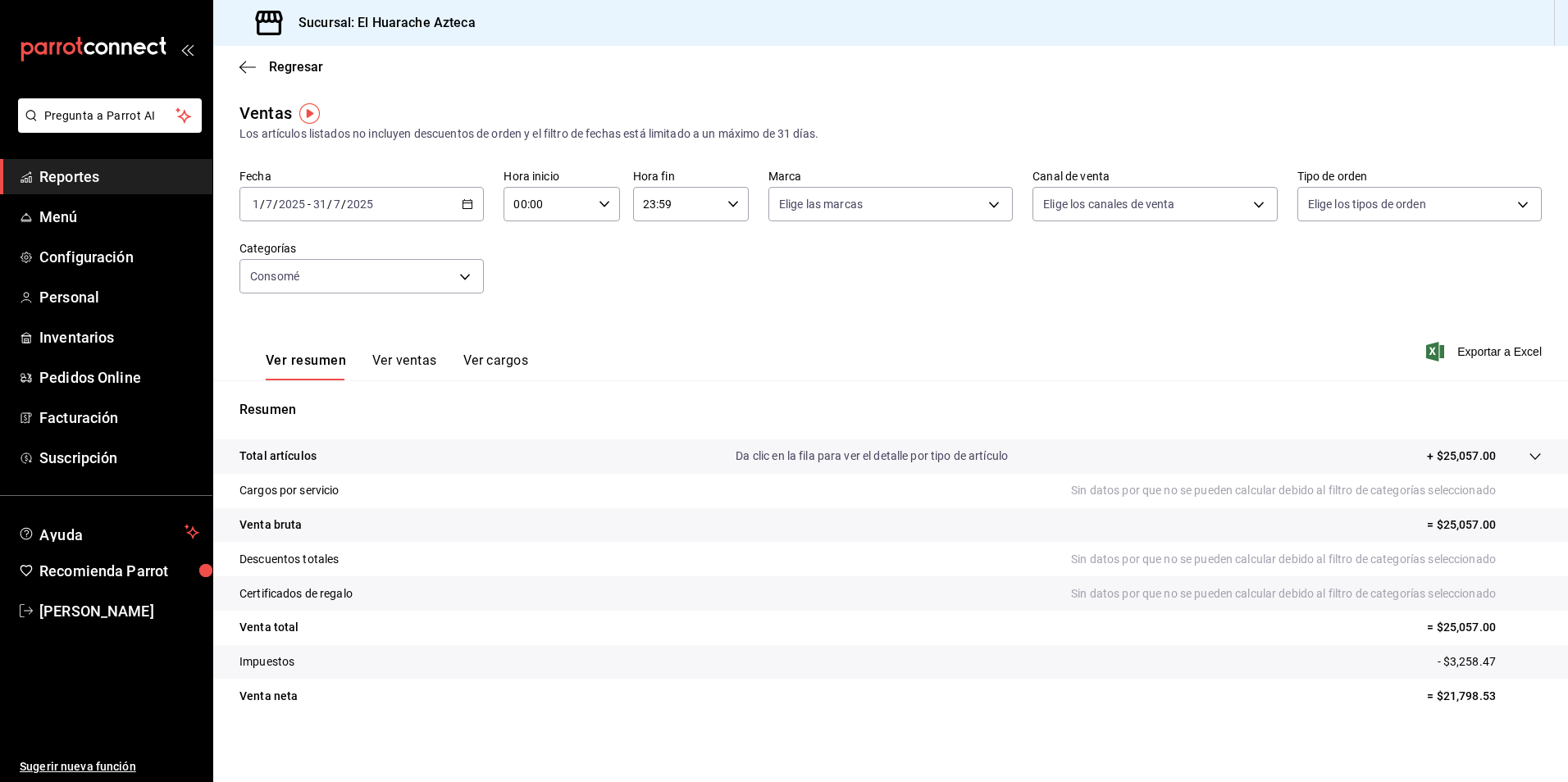
click at [382, 368] on button "Ver ventas" at bounding box center [405, 367] width 64 height 28
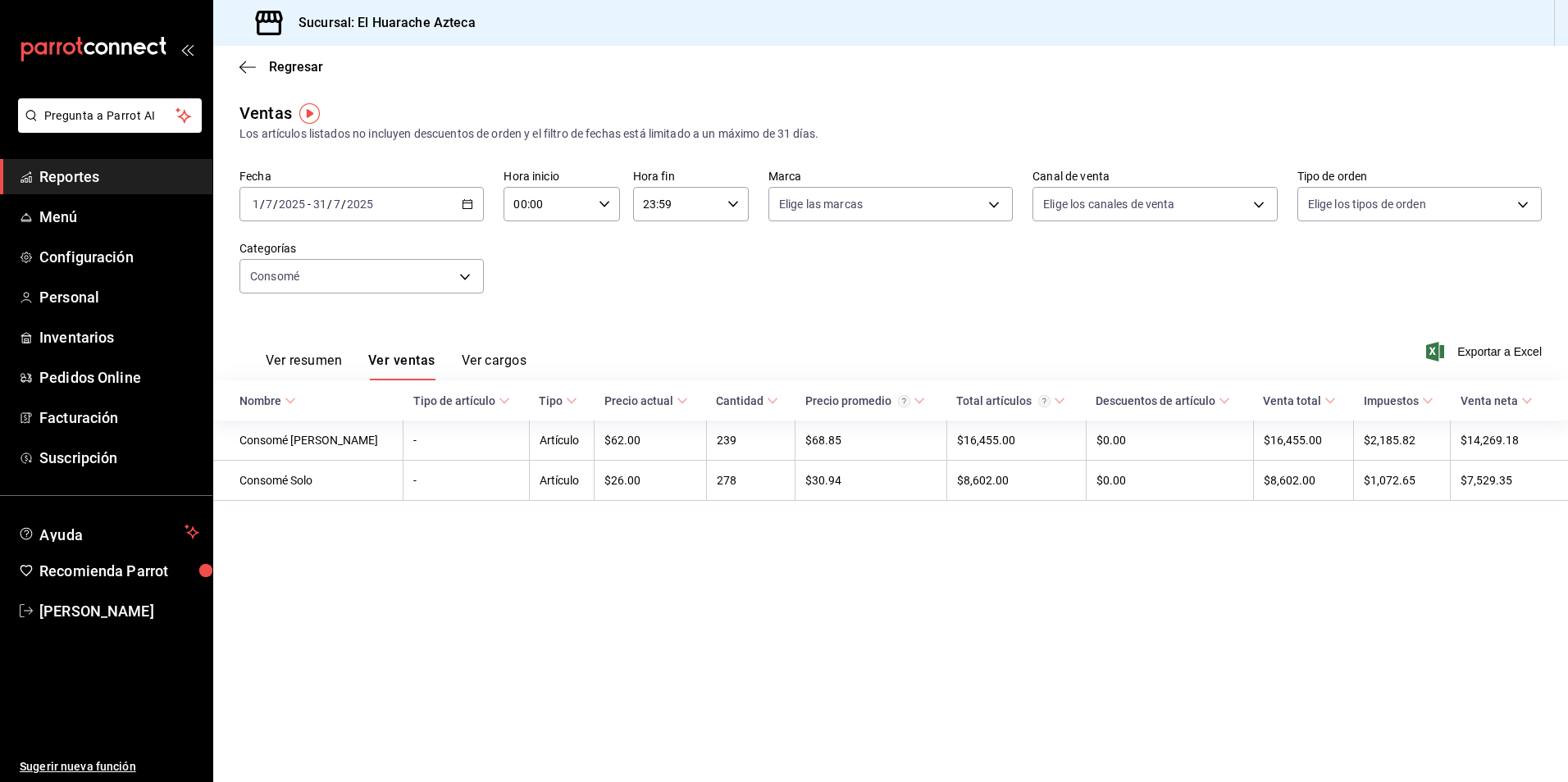
click at [461, 283] on body "Pregunta a Parrot AI Reportes Menú Configuración Personal Inventarios Pedidos O…" at bounding box center [784, 391] width 1568 height 782
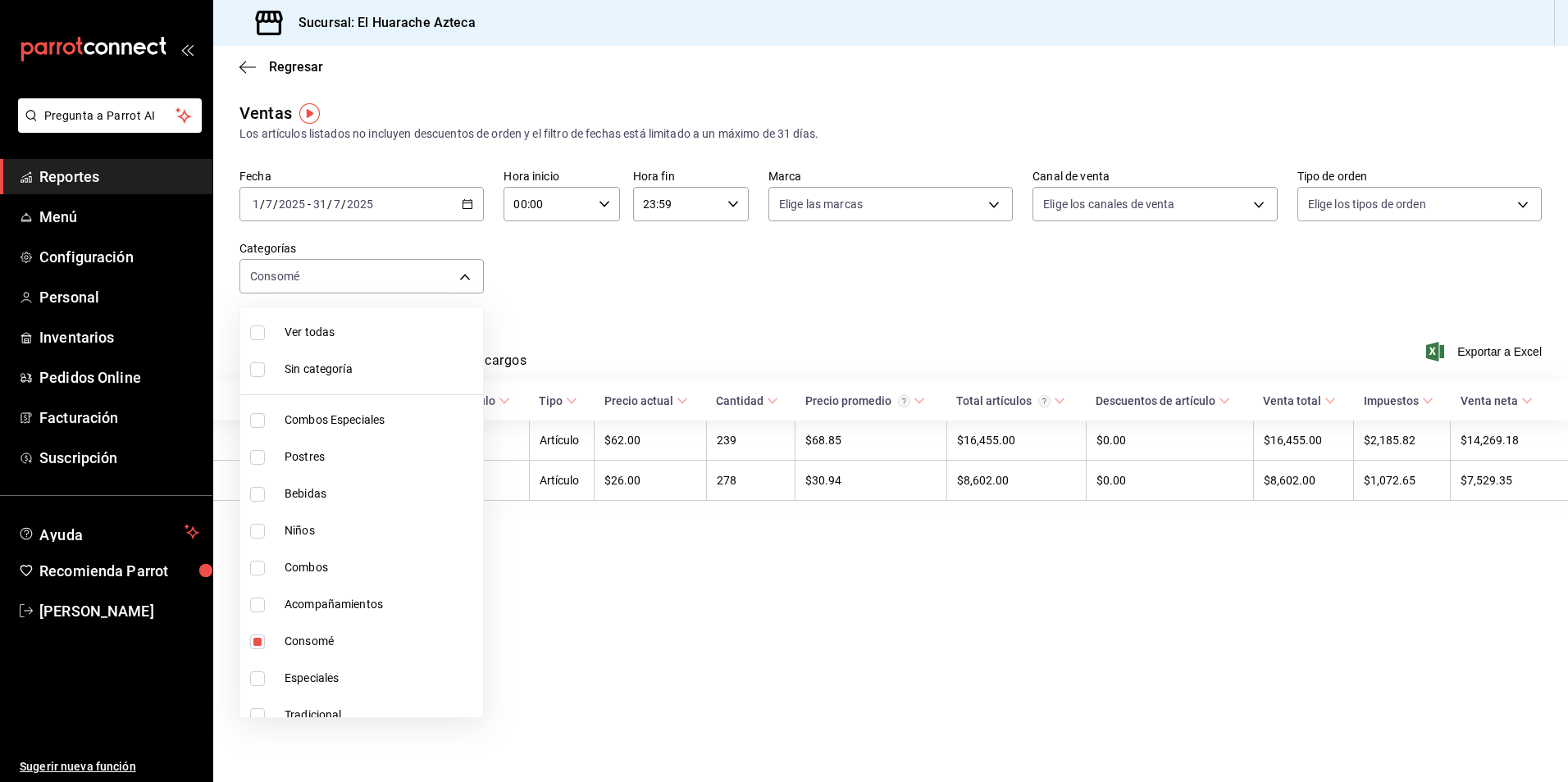
click at [301, 637] on span "Consomé" at bounding box center [380, 641] width 192 height 17
checkbox input "false"
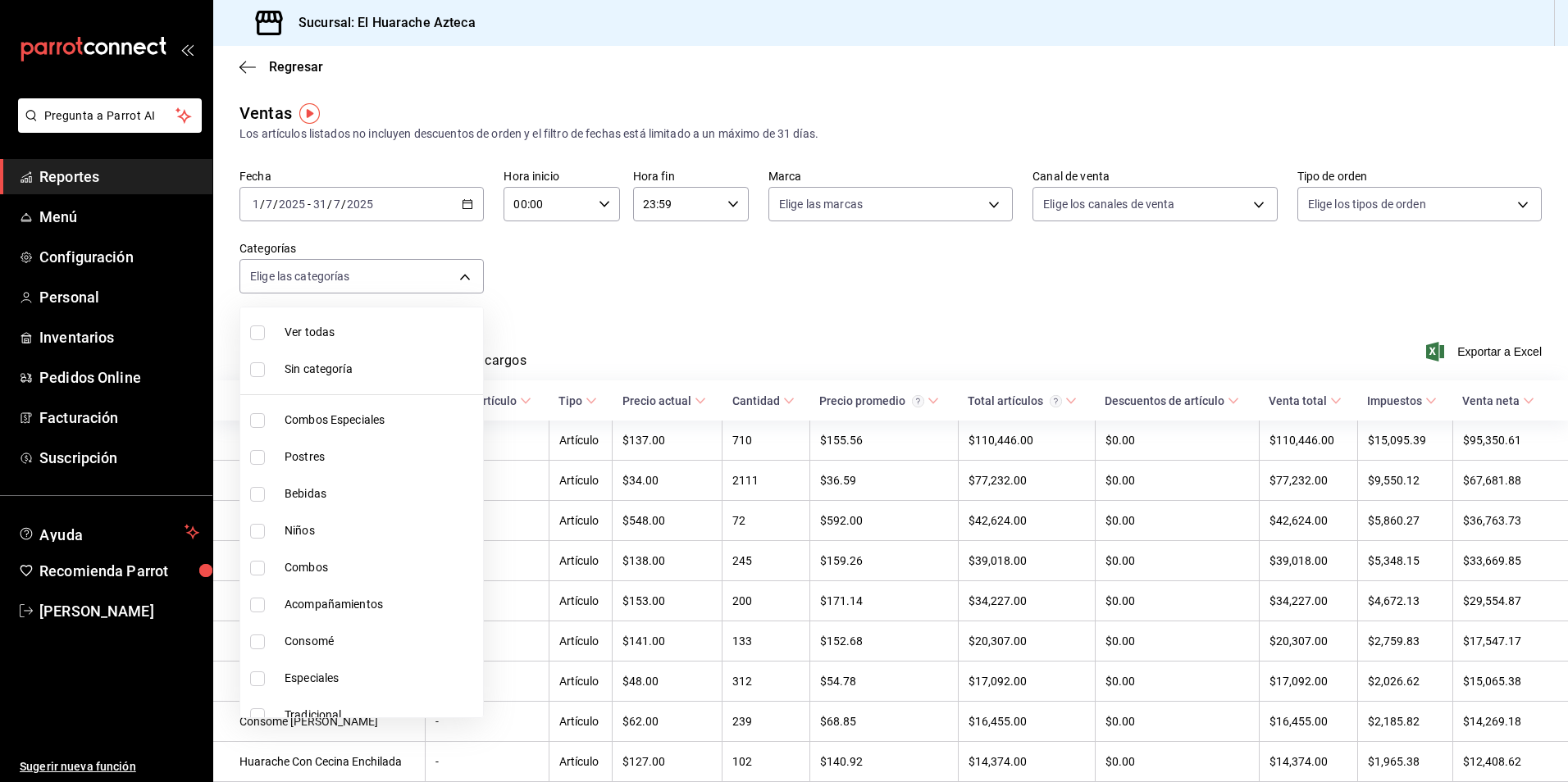
click at [690, 235] on div at bounding box center [784, 391] width 1568 height 782
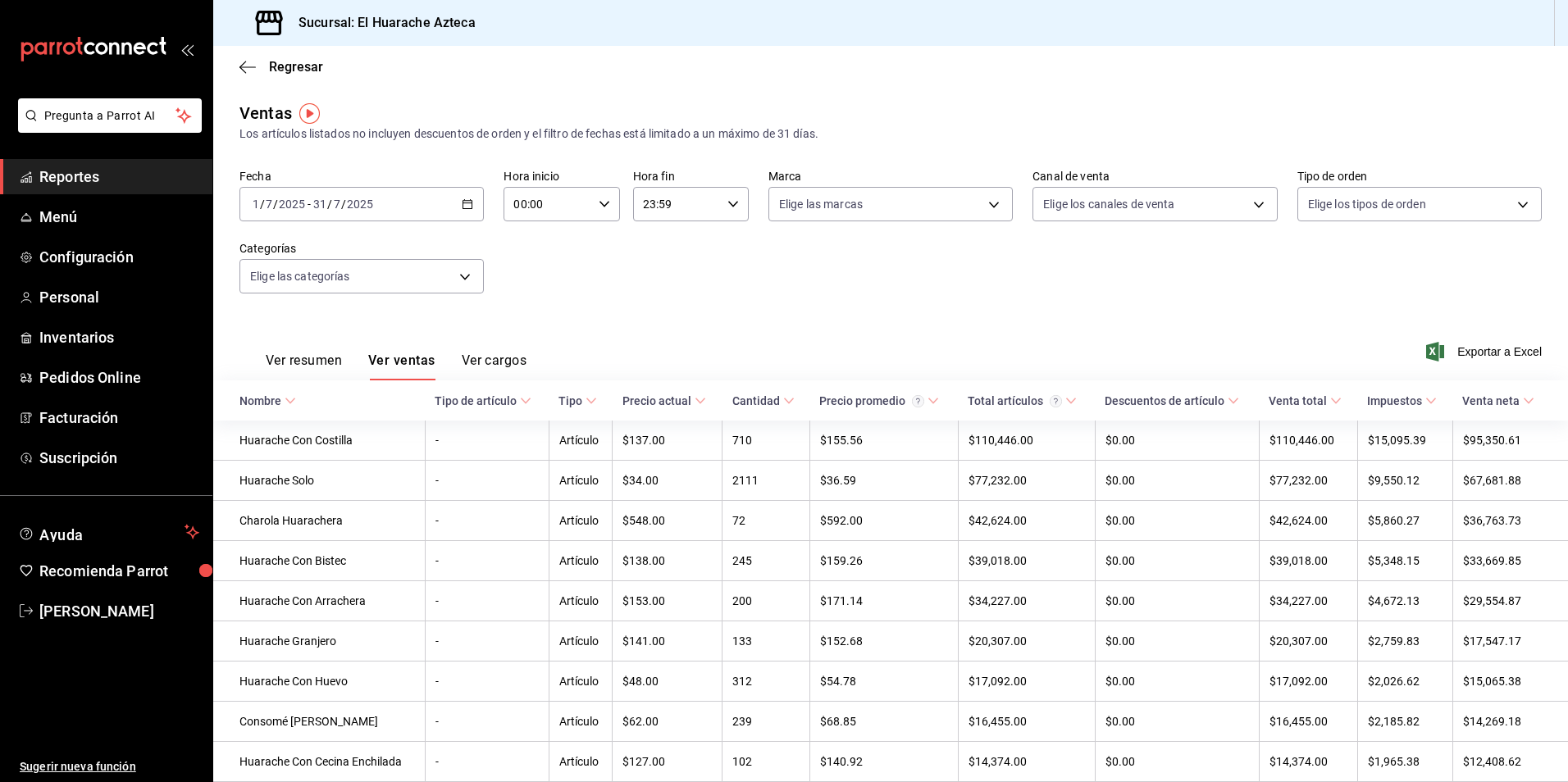
click at [288, 364] on button "Ver resumen" at bounding box center [304, 367] width 76 height 28
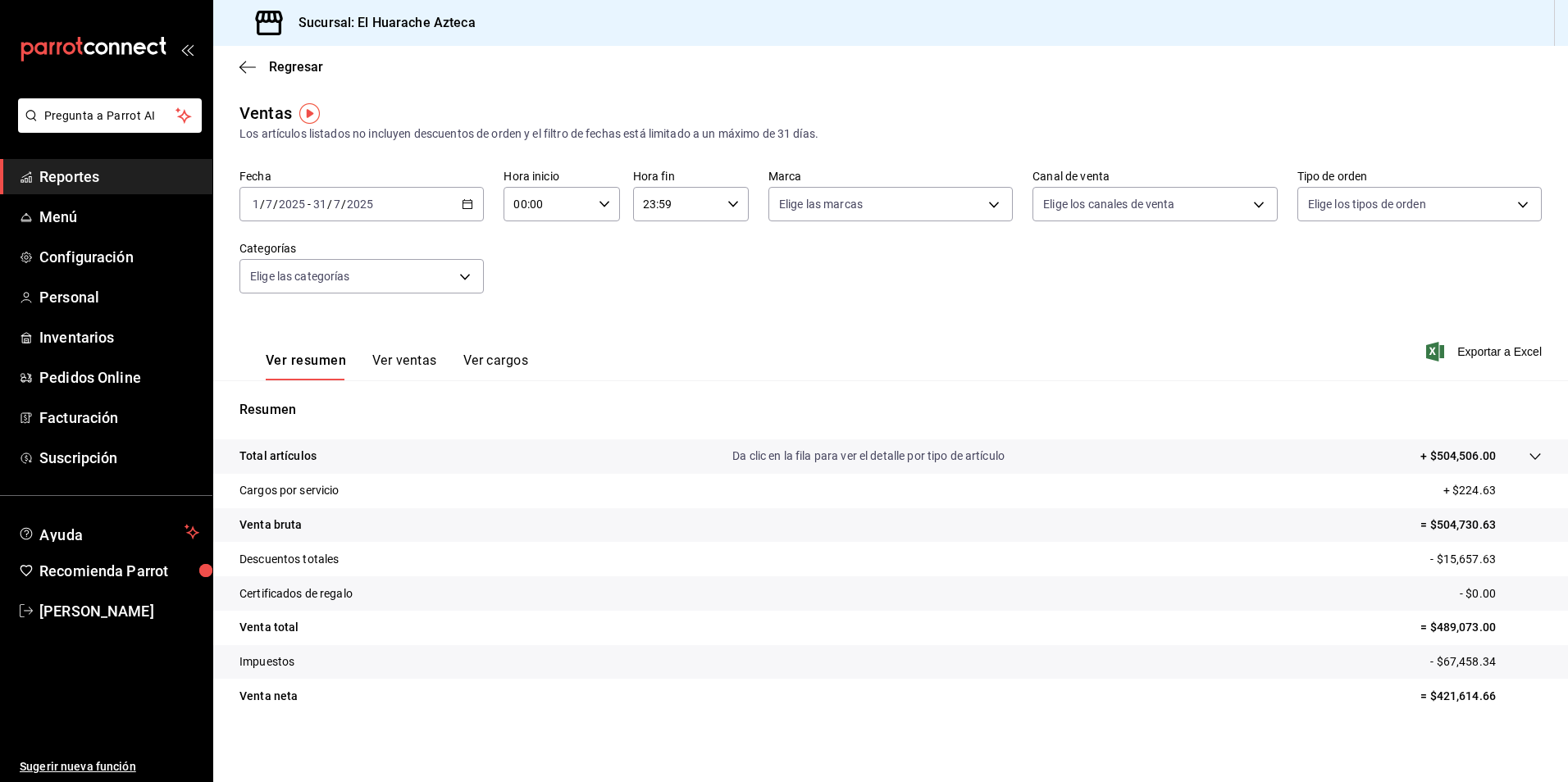
click at [467, 273] on body "Pregunta a Parrot AI Reportes Menú Configuración Personal Inventarios Pedidos O…" at bounding box center [784, 391] width 1568 height 782
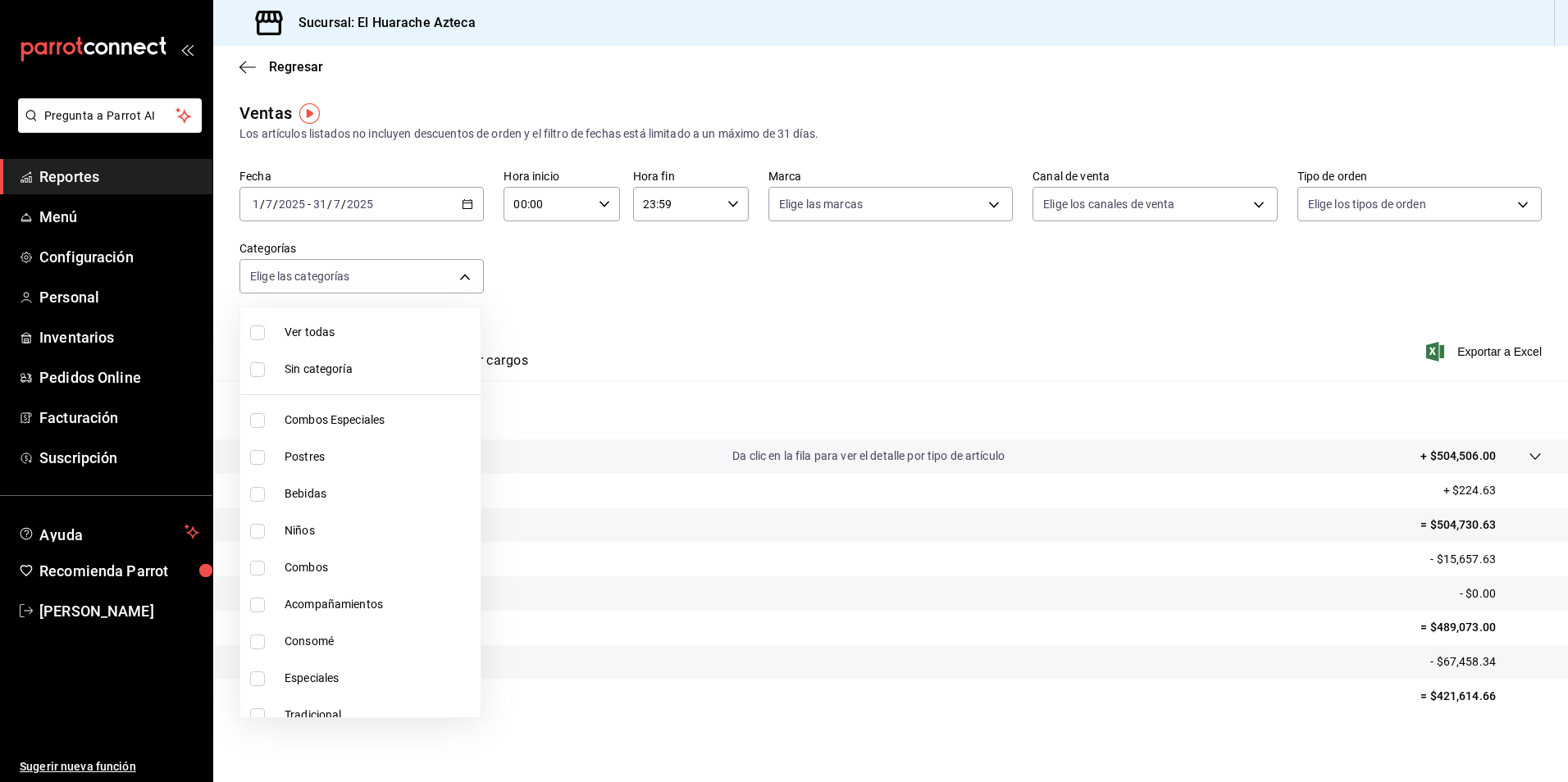
click at [258, 424] on input "checkbox" at bounding box center [258, 420] width 15 height 15
checkbox input "true"
type input "2c353759-2c9e-4a11-8b13-ec92f7df1887"
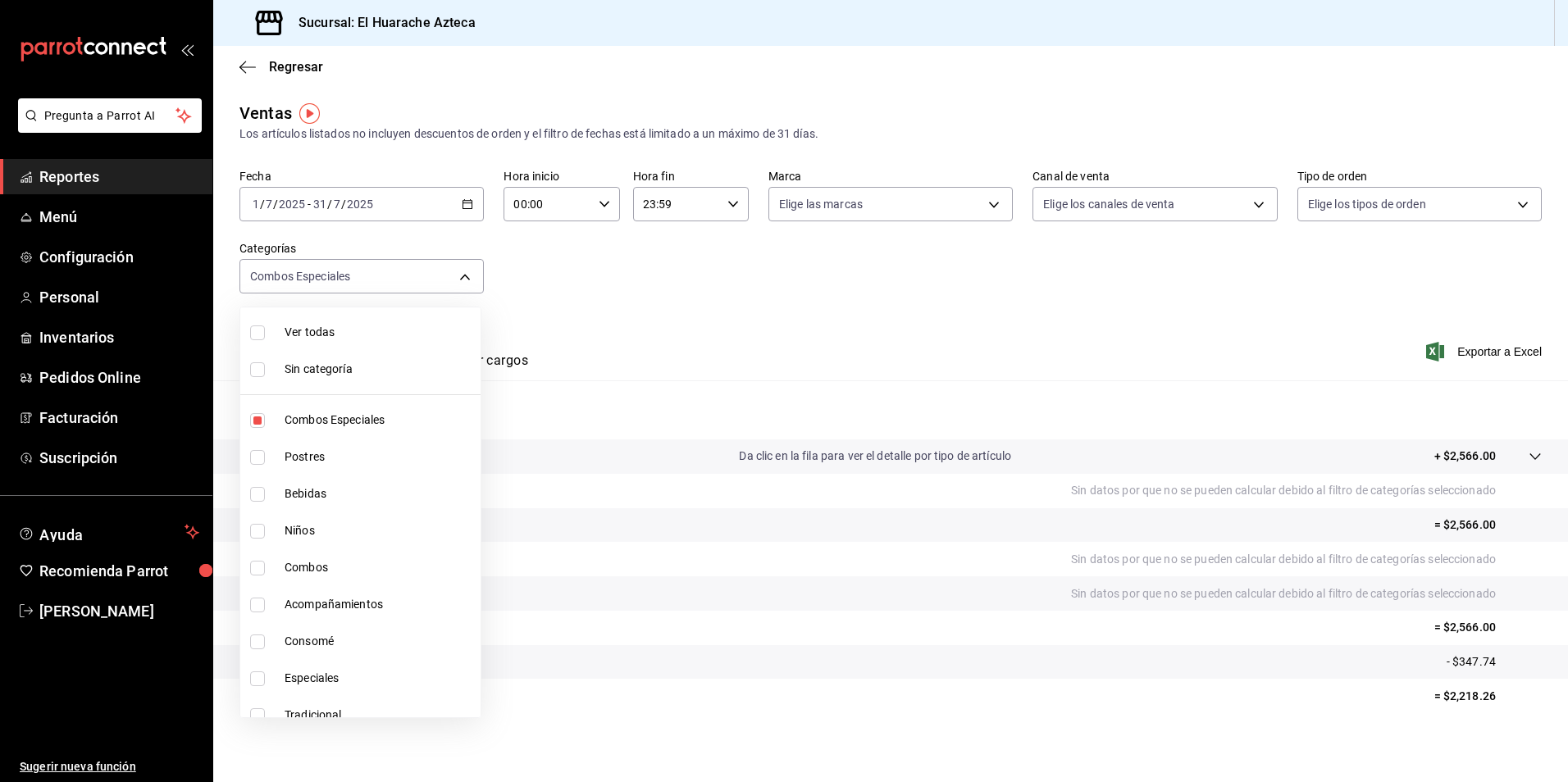
click at [279, 419] on li "Combos Especiales" at bounding box center [360, 419] width 240 height 37
checkbox input "false"
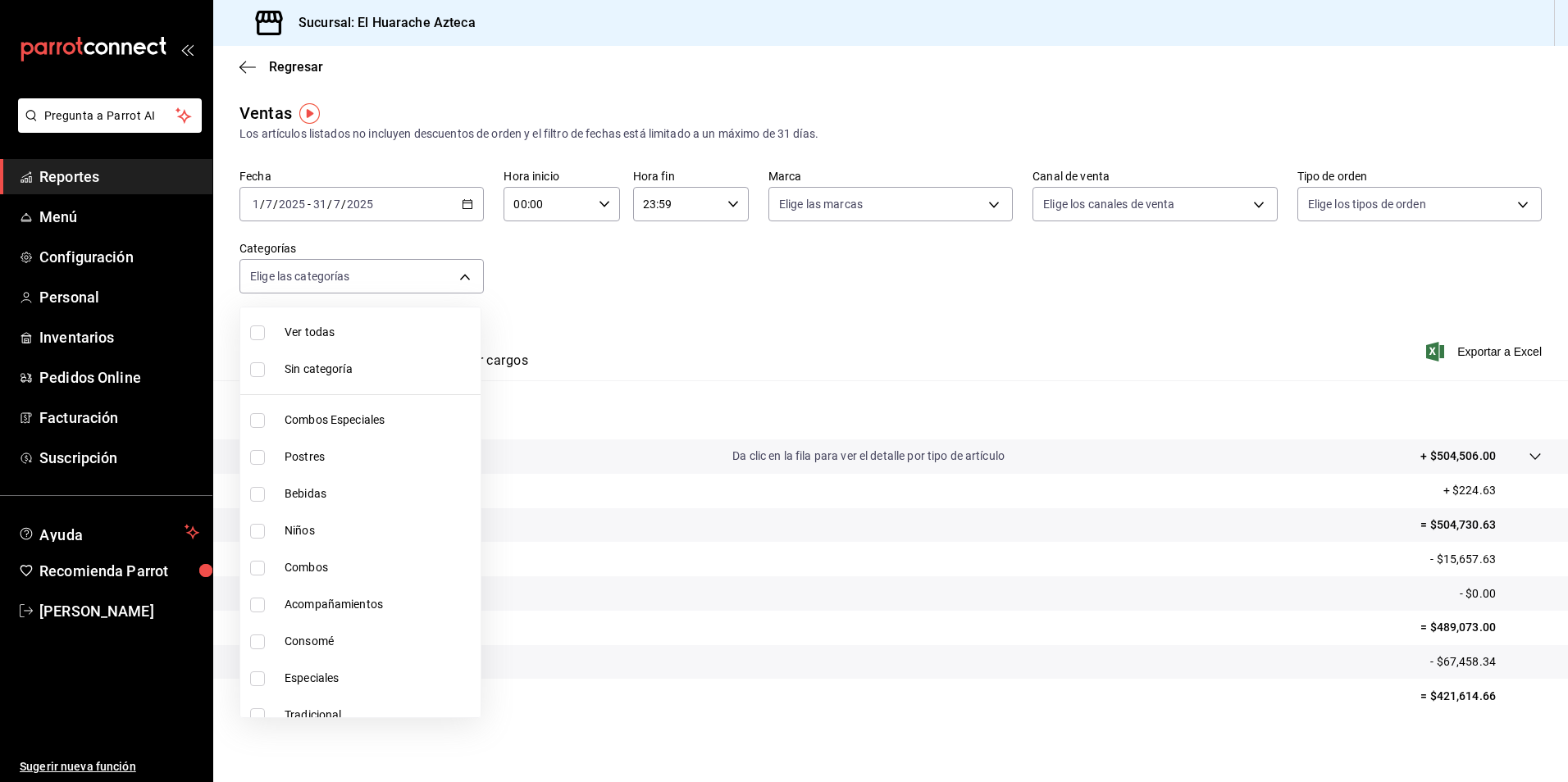
click at [257, 459] on input "checkbox" at bounding box center [258, 457] width 15 height 15
checkbox input "true"
type input "c007e3ad-3013-4e56-a94d-c02e68cae99b"
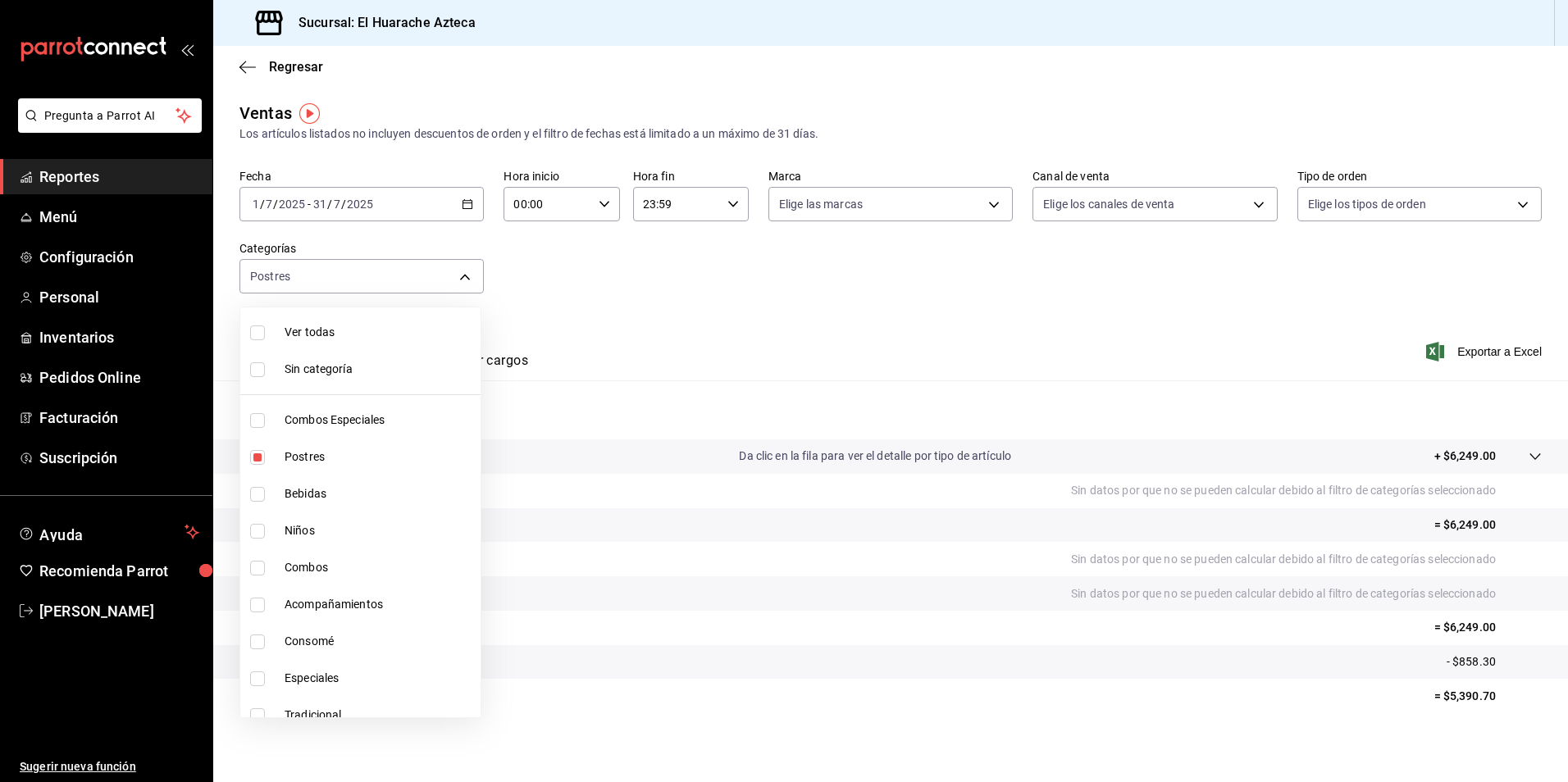
click at [292, 454] on span "Postres" at bounding box center [378, 457] width 189 height 17
checkbox input "false"
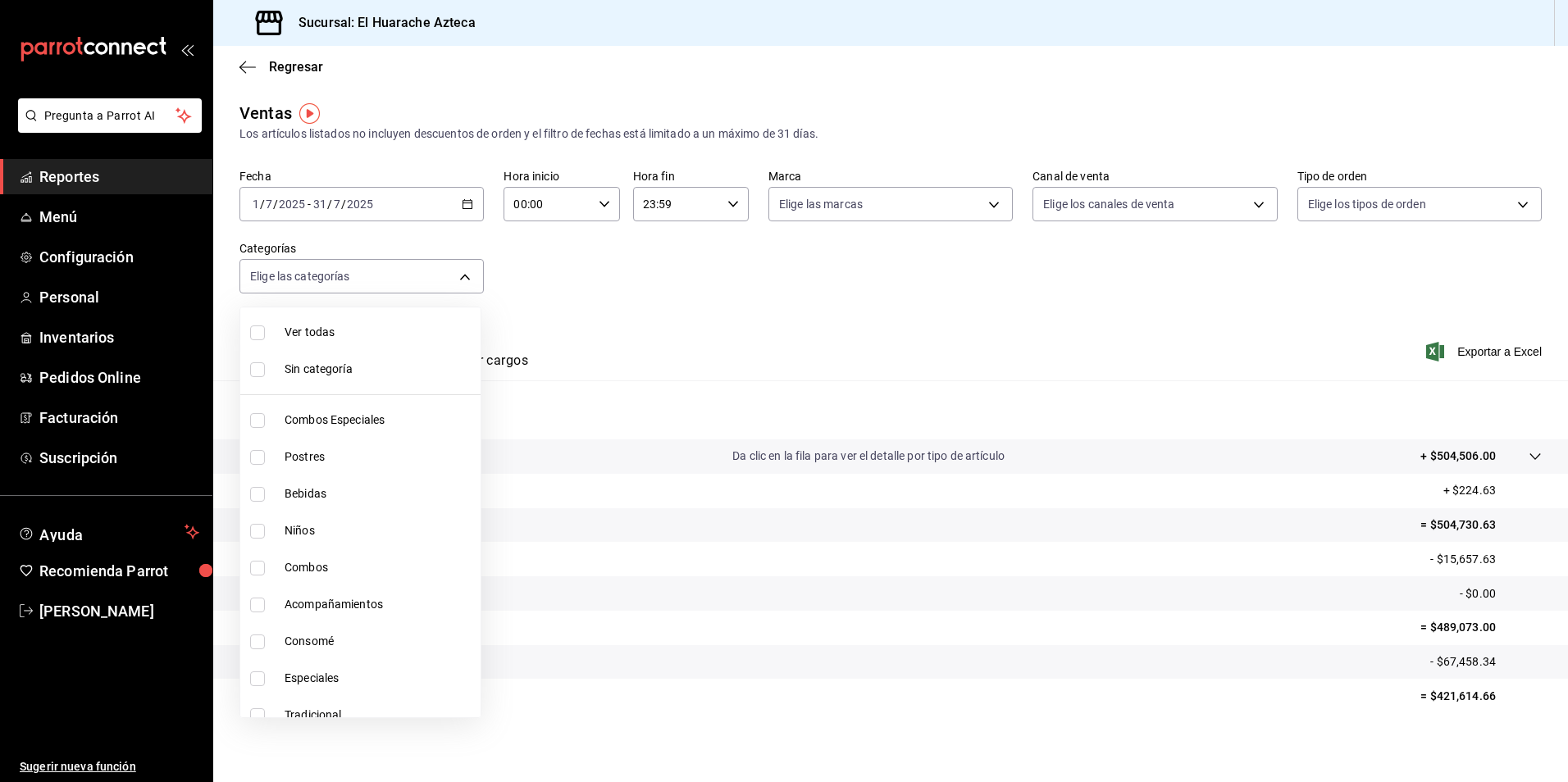
click at [257, 495] on input "checkbox" at bounding box center [258, 495] width 15 height 15
checkbox input "true"
type input "f30dce80-1504-46fe-9bff-e61b227a5927"
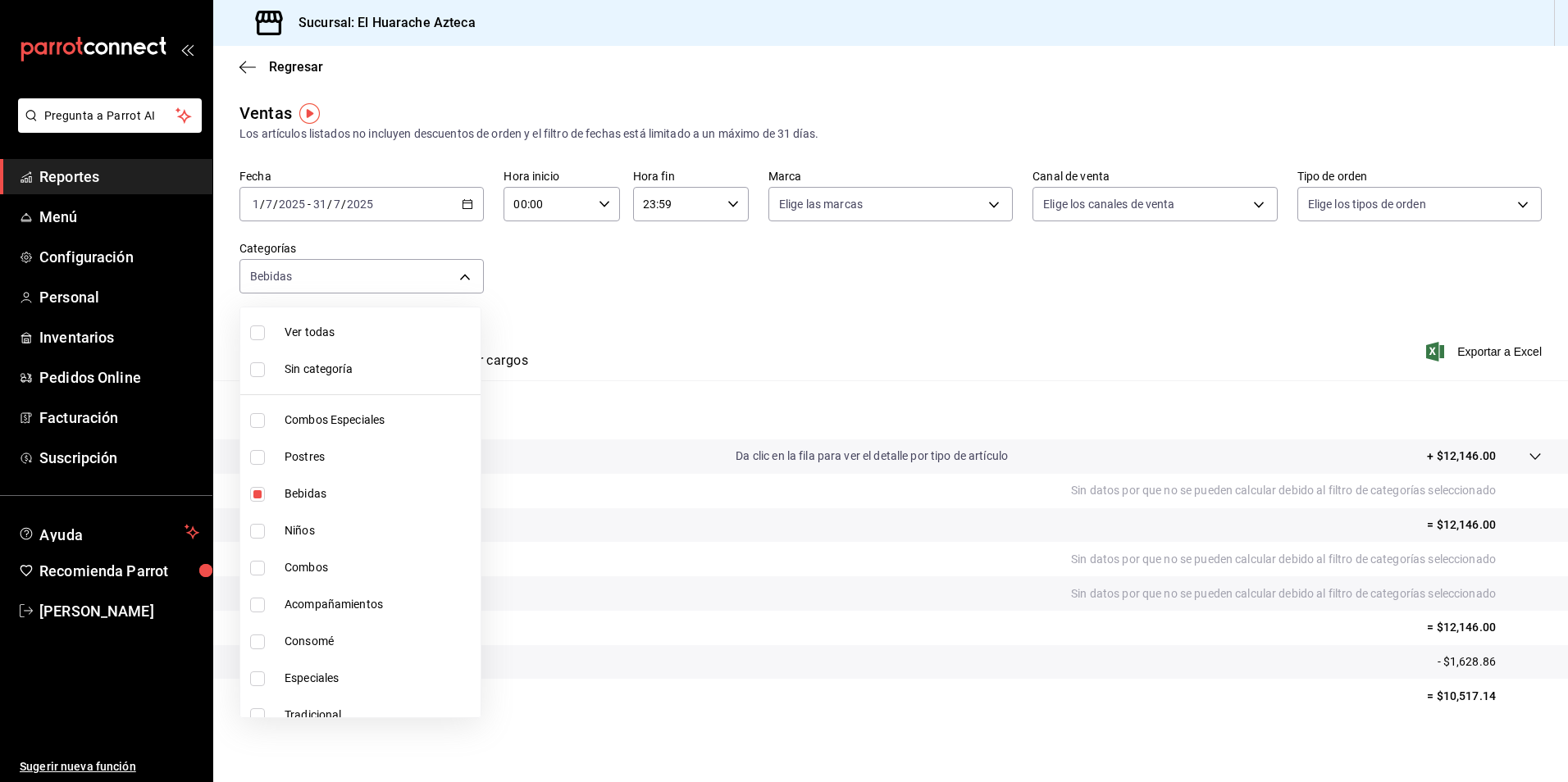
click at [261, 421] on input "checkbox" at bounding box center [258, 420] width 15 height 15
checkbox input "true"
click at [312, 498] on span "Bebidas" at bounding box center [378, 494] width 189 height 17
type input "2c353759-2c9e-4a11-8b13-ec92f7df1887"
checkbox input "false"
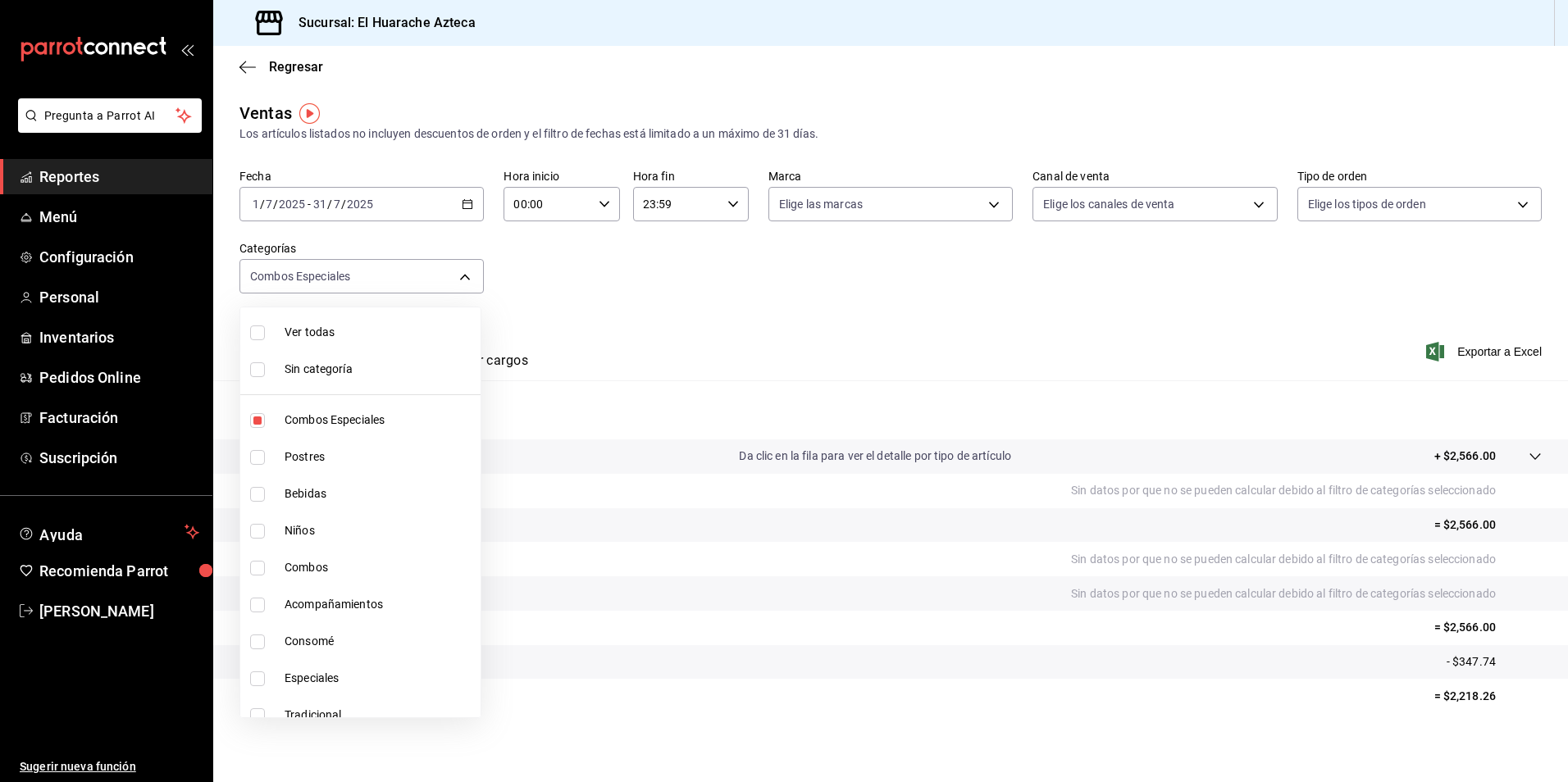
click at [328, 418] on span "Combos Especiales" at bounding box center [378, 419] width 189 height 17
checkbox input "false"
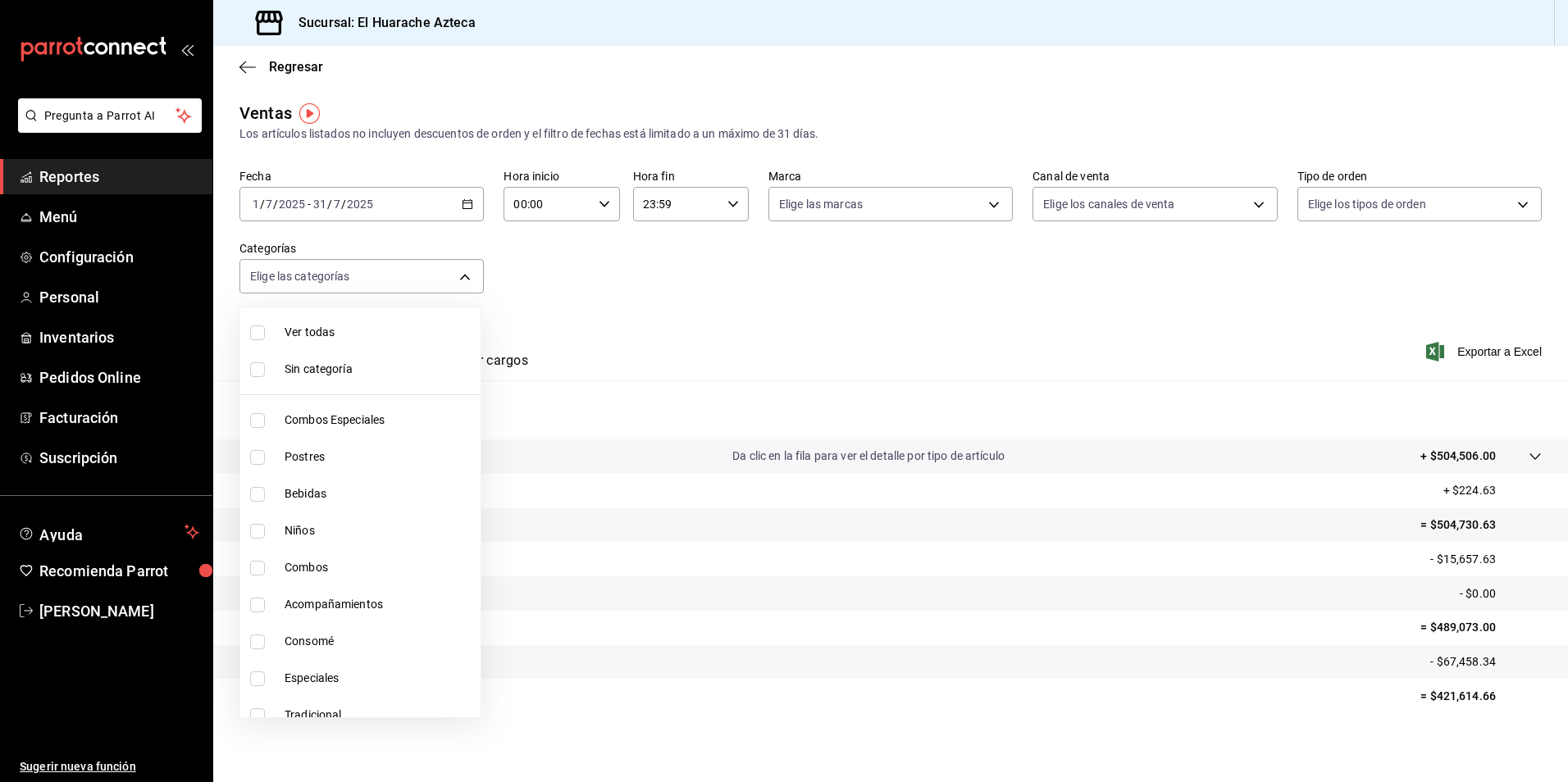
click at [259, 462] on input "checkbox" at bounding box center [258, 457] width 15 height 15
checkbox input "true"
type input "c007e3ad-3013-4e56-a94d-c02e68cae99b"
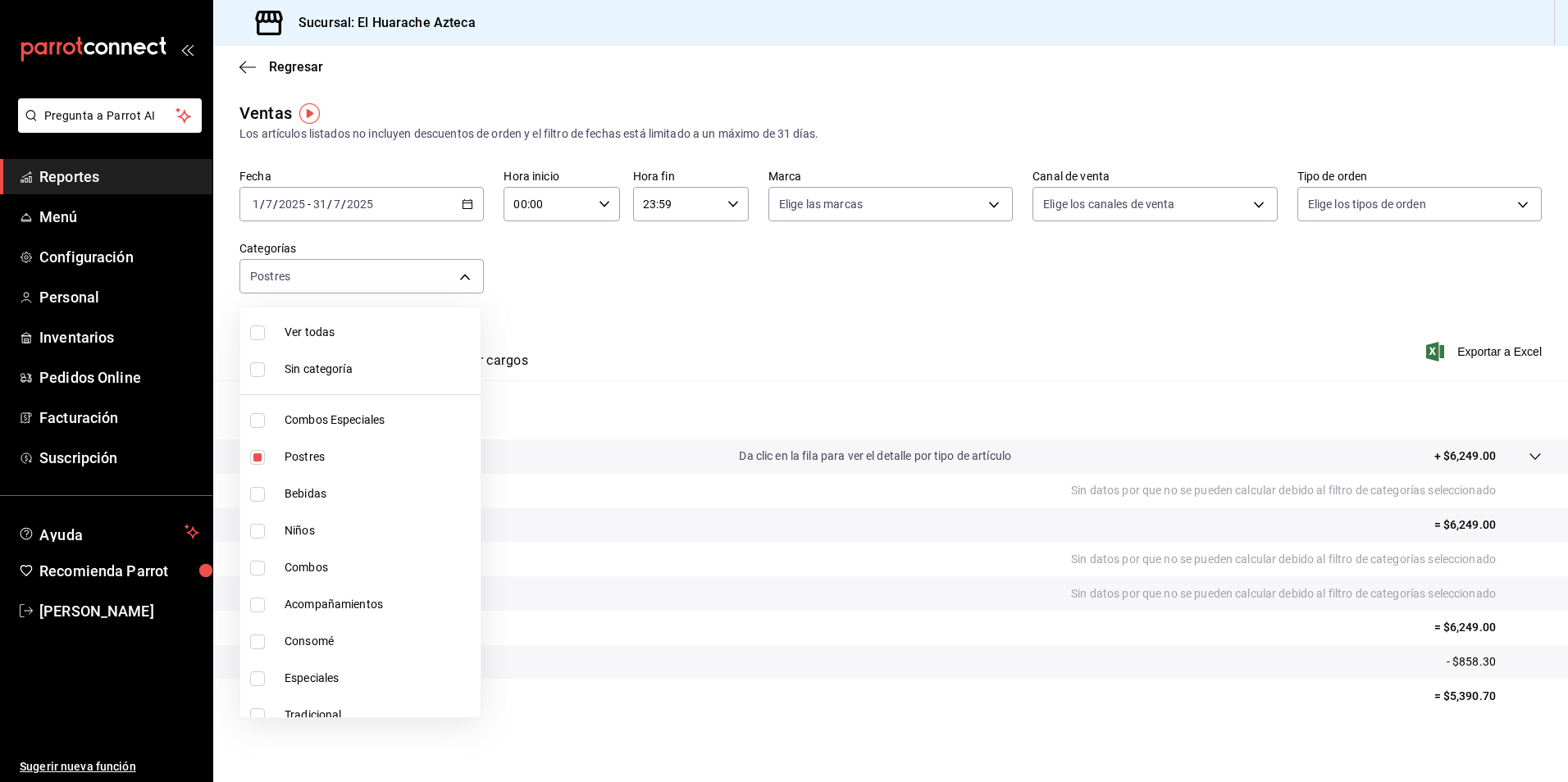
click at [258, 457] on input "checkbox" at bounding box center [258, 457] width 15 height 15
checkbox input "false"
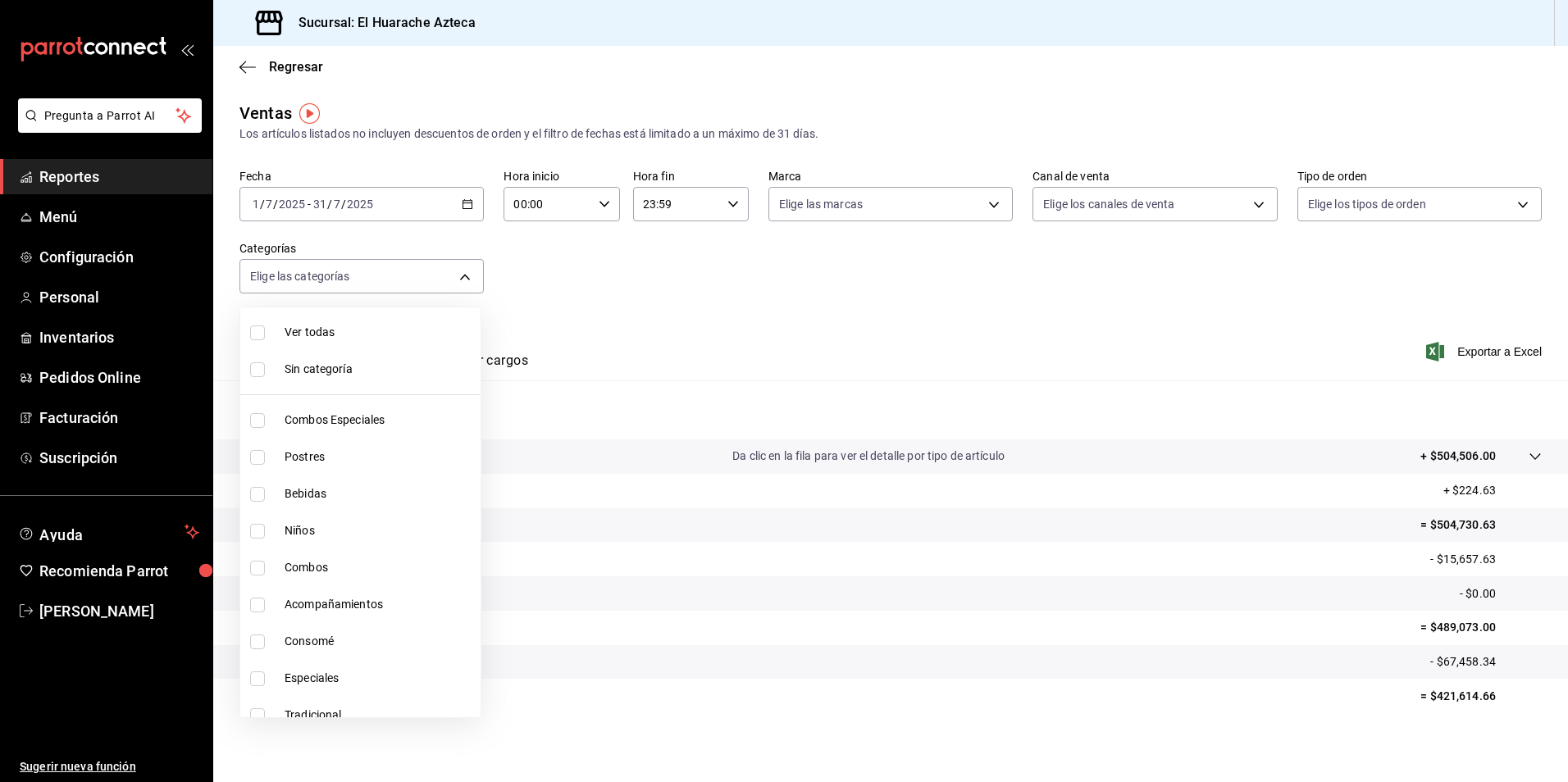
click at [306, 494] on span "Bebidas" at bounding box center [378, 494] width 189 height 17
type input "f30dce80-1504-46fe-9bff-e61b227a5927"
checkbox input "true"
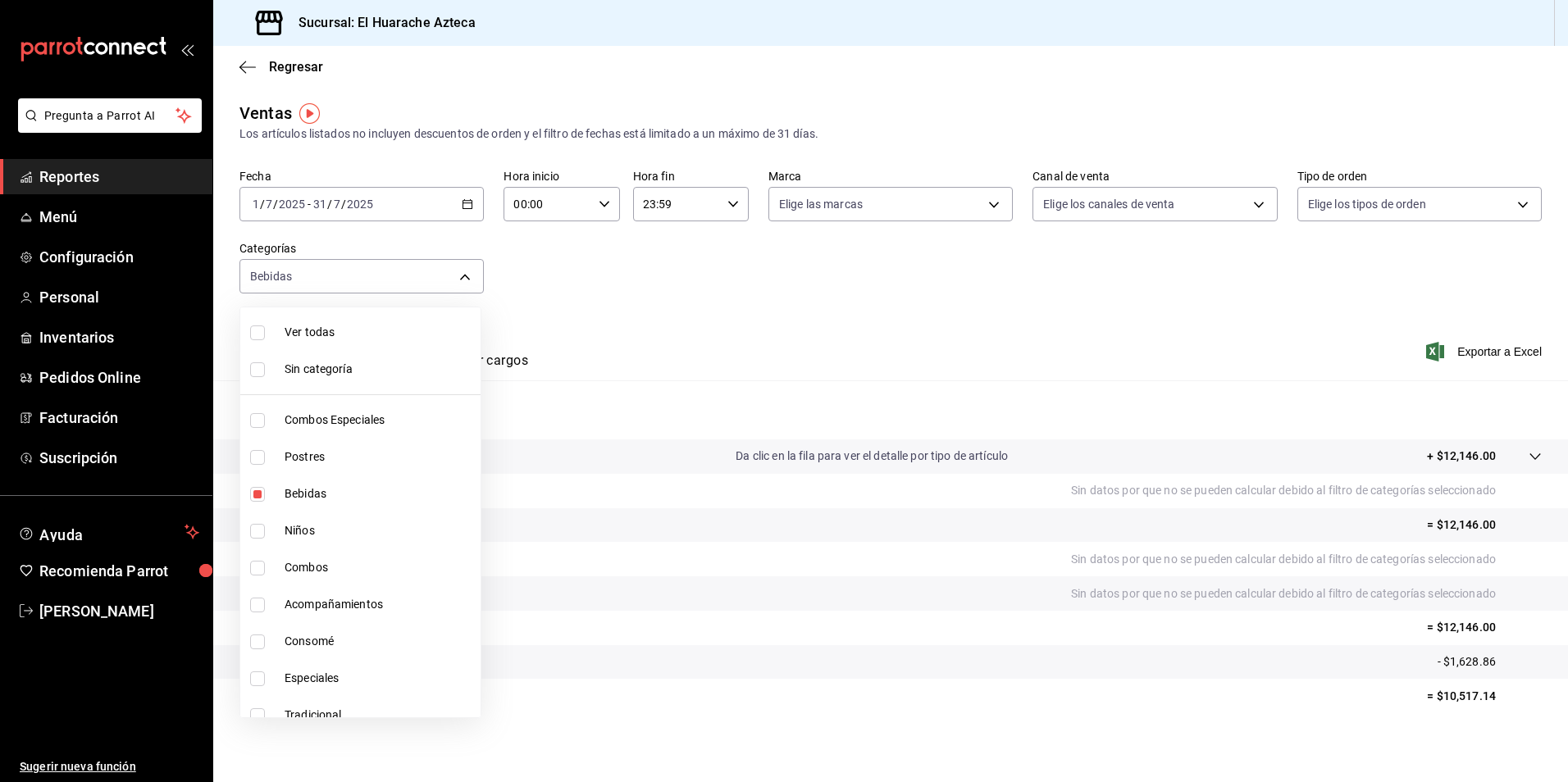
click at [287, 491] on span "Bebidas" at bounding box center [378, 494] width 189 height 17
checkbox input "false"
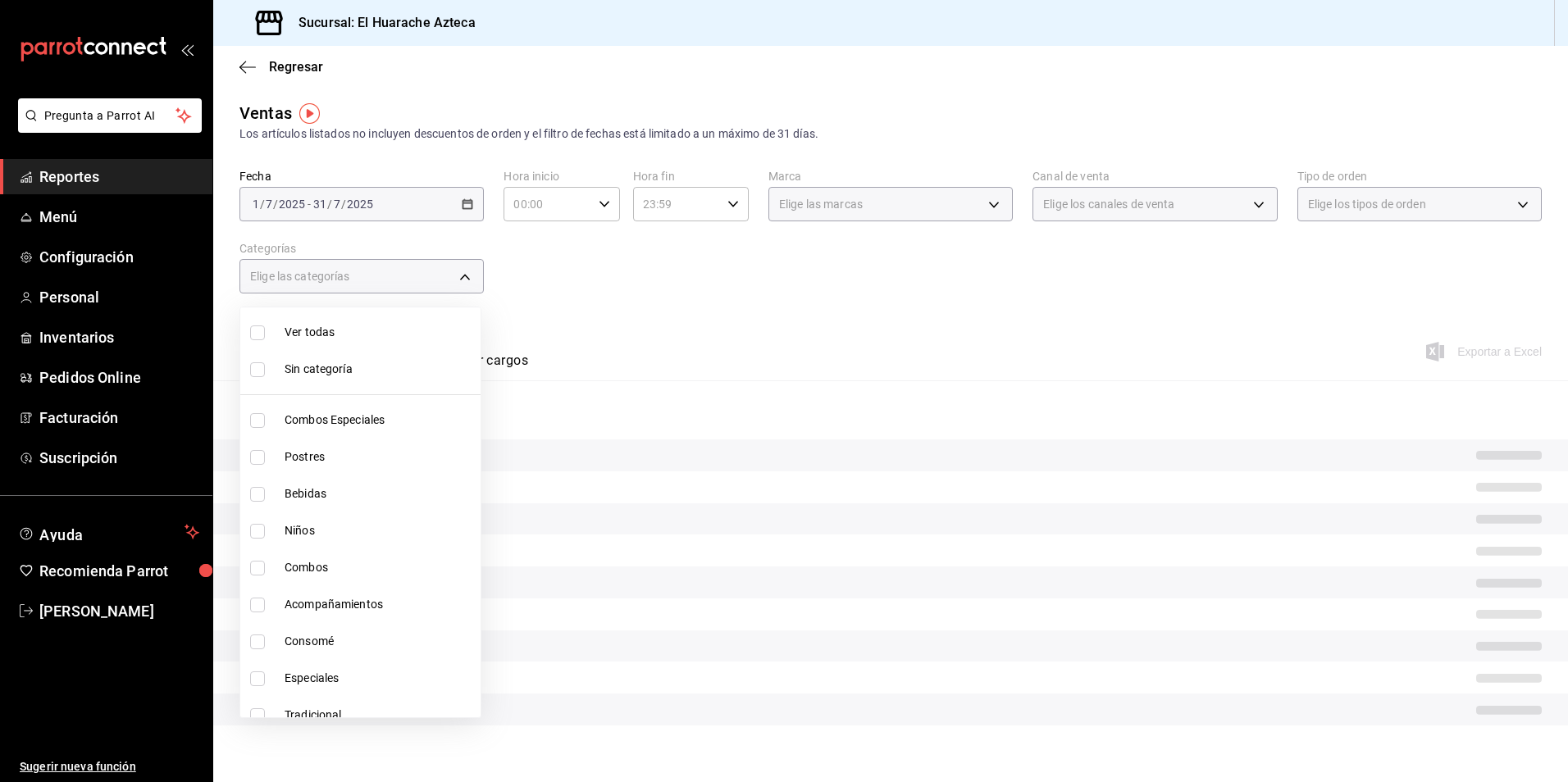
click at [256, 533] on input "checkbox" at bounding box center [258, 531] width 15 height 15
checkbox input "true"
type input "28e60cb7-9a33-402d-bbe1-a64a9172dbc2"
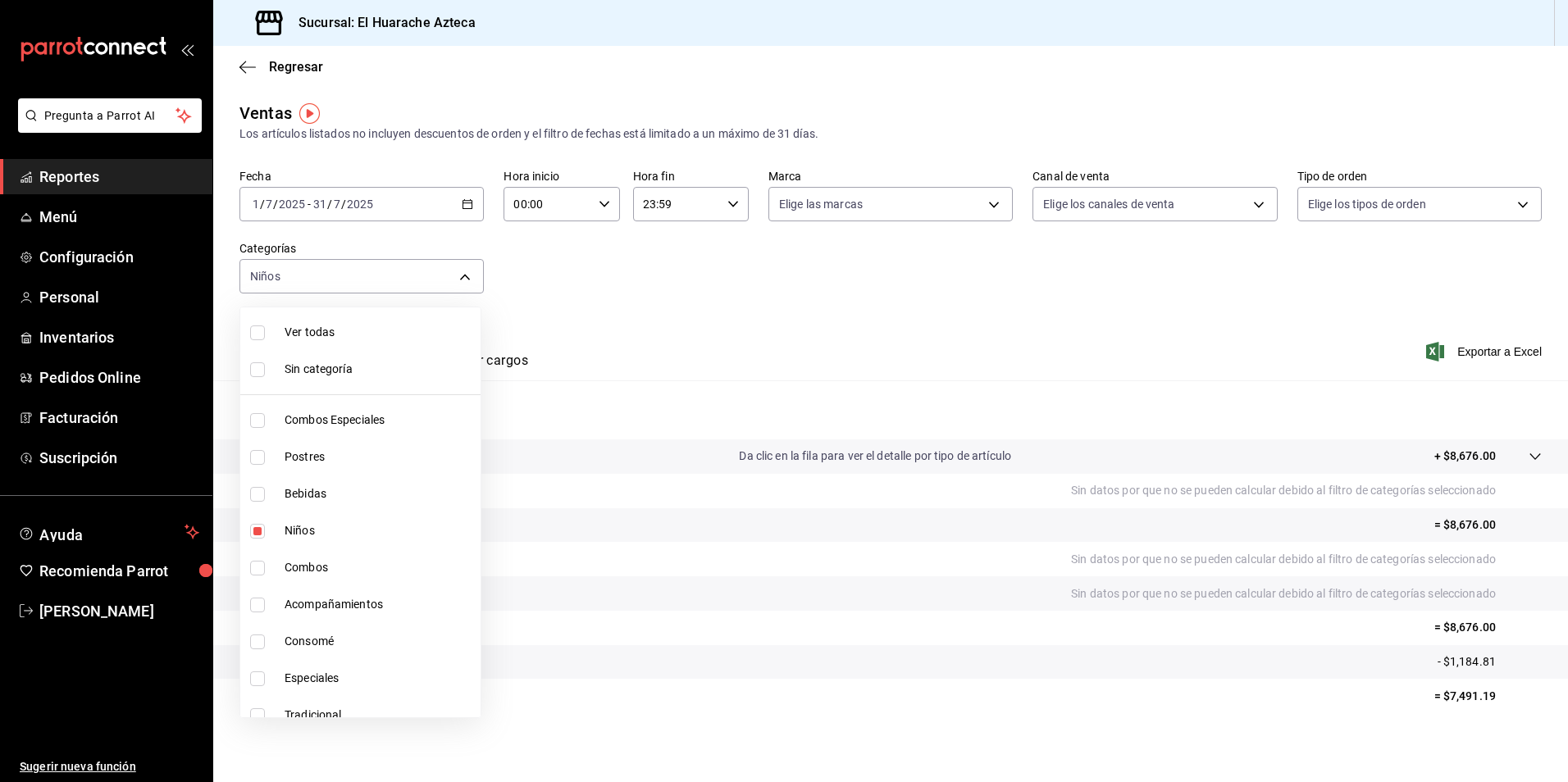
click at [286, 528] on span "Niños" at bounding box center [378, 530] width 189 height 17
checkbox input "false"
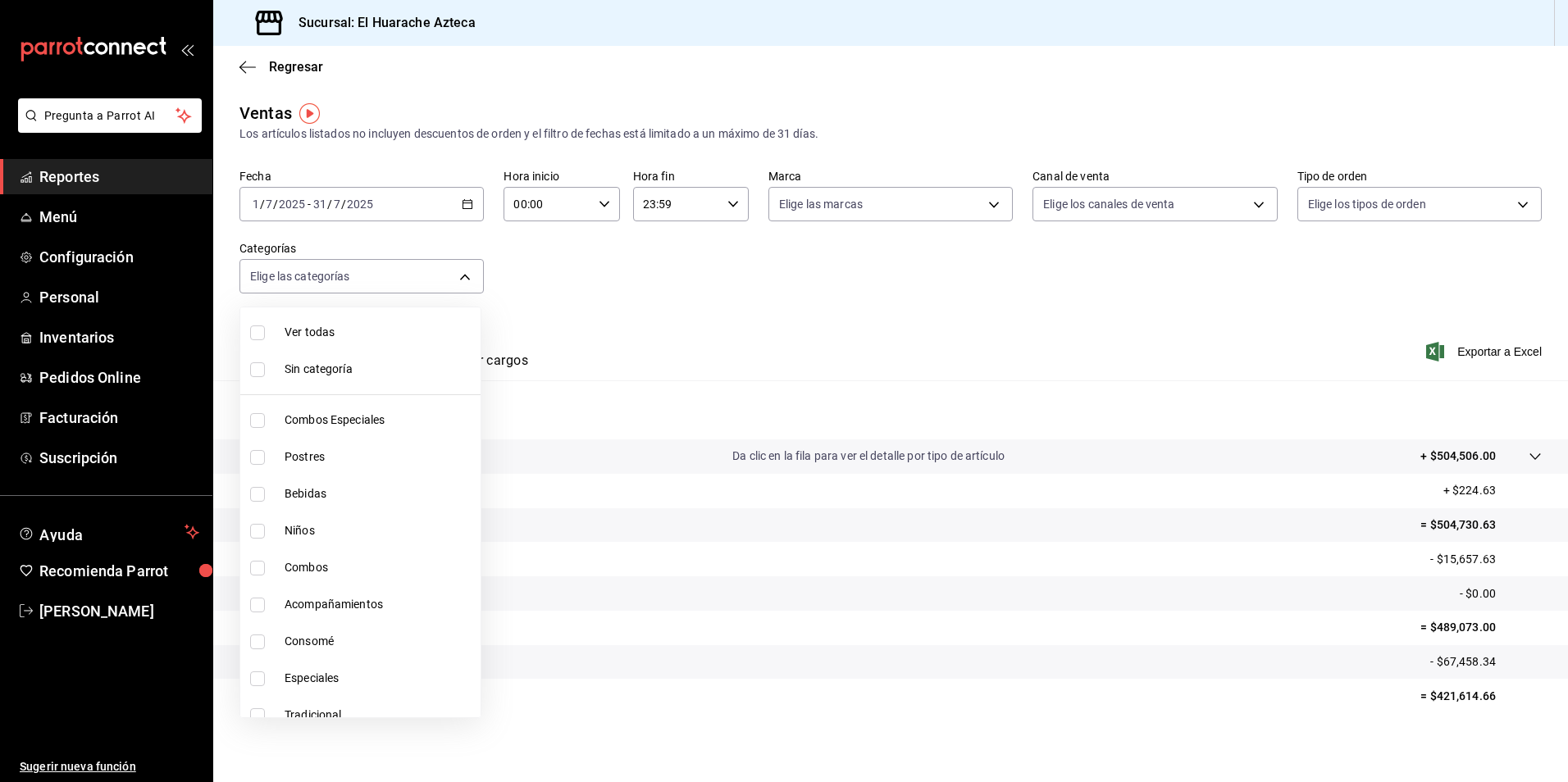
click at [259, 571] on input "checkbox" at bounding box center [258, 568] width 15 height 15
checkbox input "true"
type input "801fb927-b16a-41c9-9a7c-271afa856fa8"
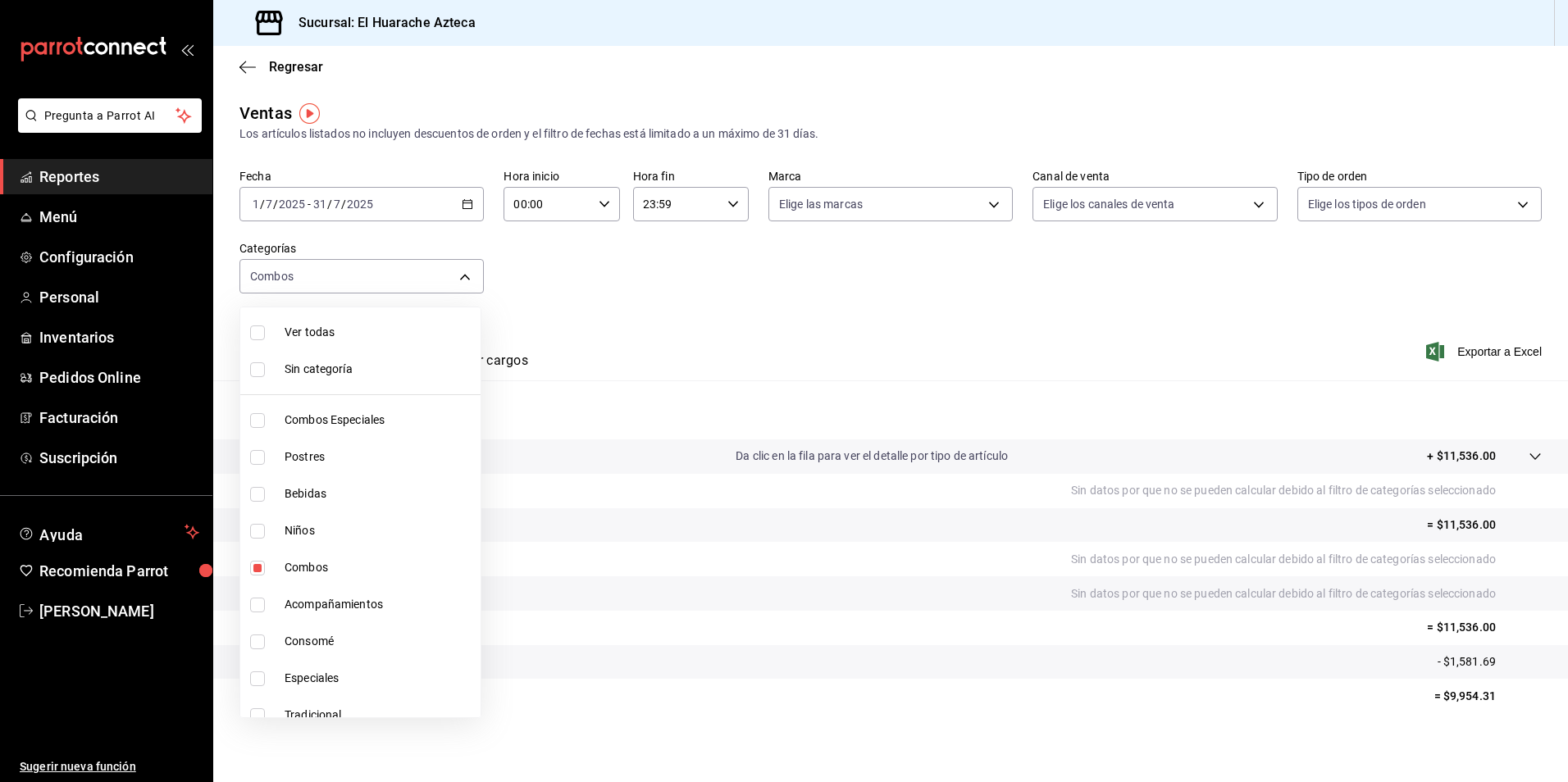
click at [292, 567] on span "Combos" at bounding box center [378, 567] width 189 height 17
checkbox input "false"
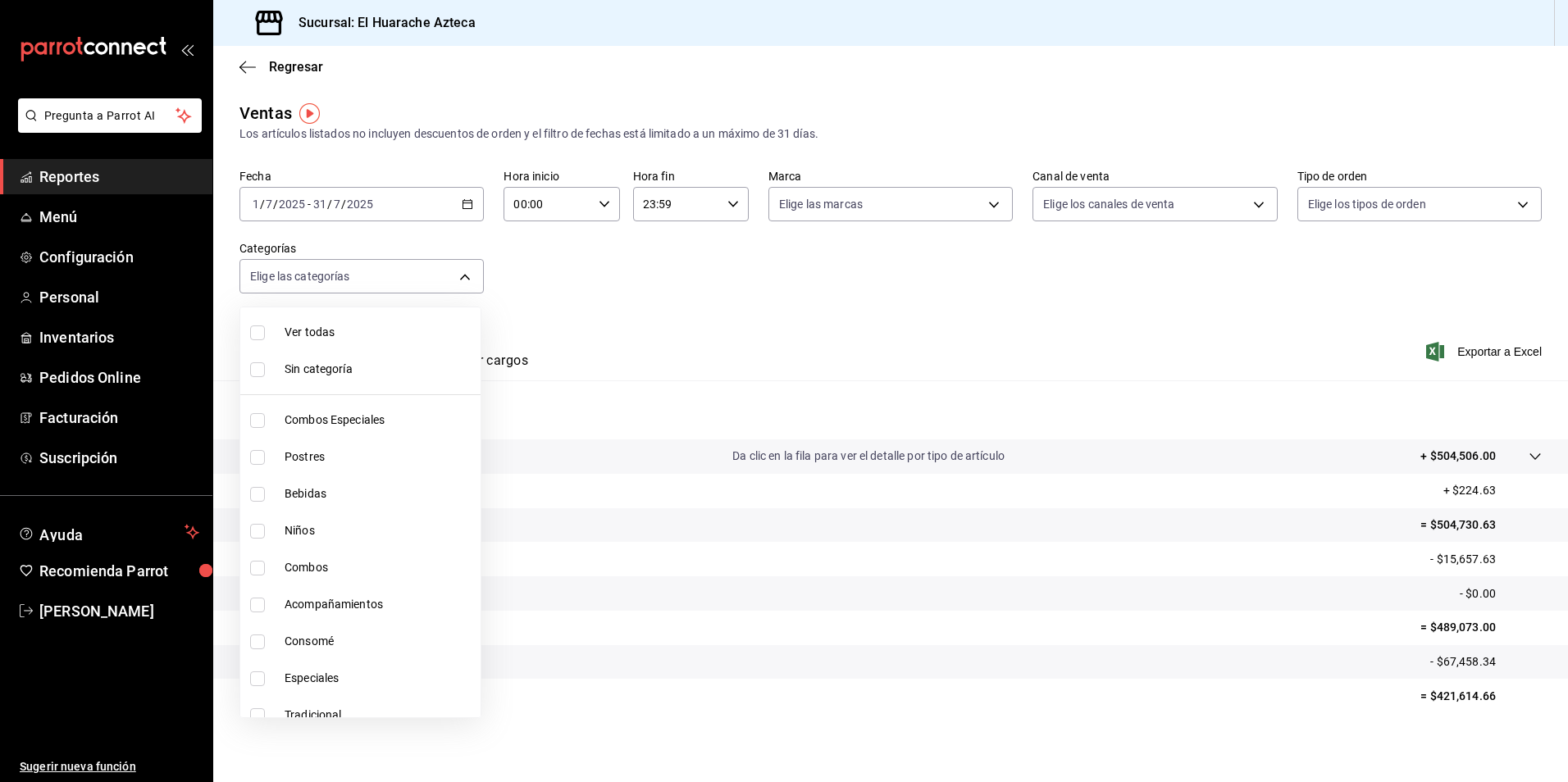
click at [259, 604] on input "checkbox" at bounding box center [258, 605] width 15 height 15
checkbox input "true"
type input "2d28abd0-1e90-45a2-b988-74b39c4496ee"
click at [257, 603] on input "checkbox" at bounding box center [258, 605] width 15 height 15
checkbox input "false"
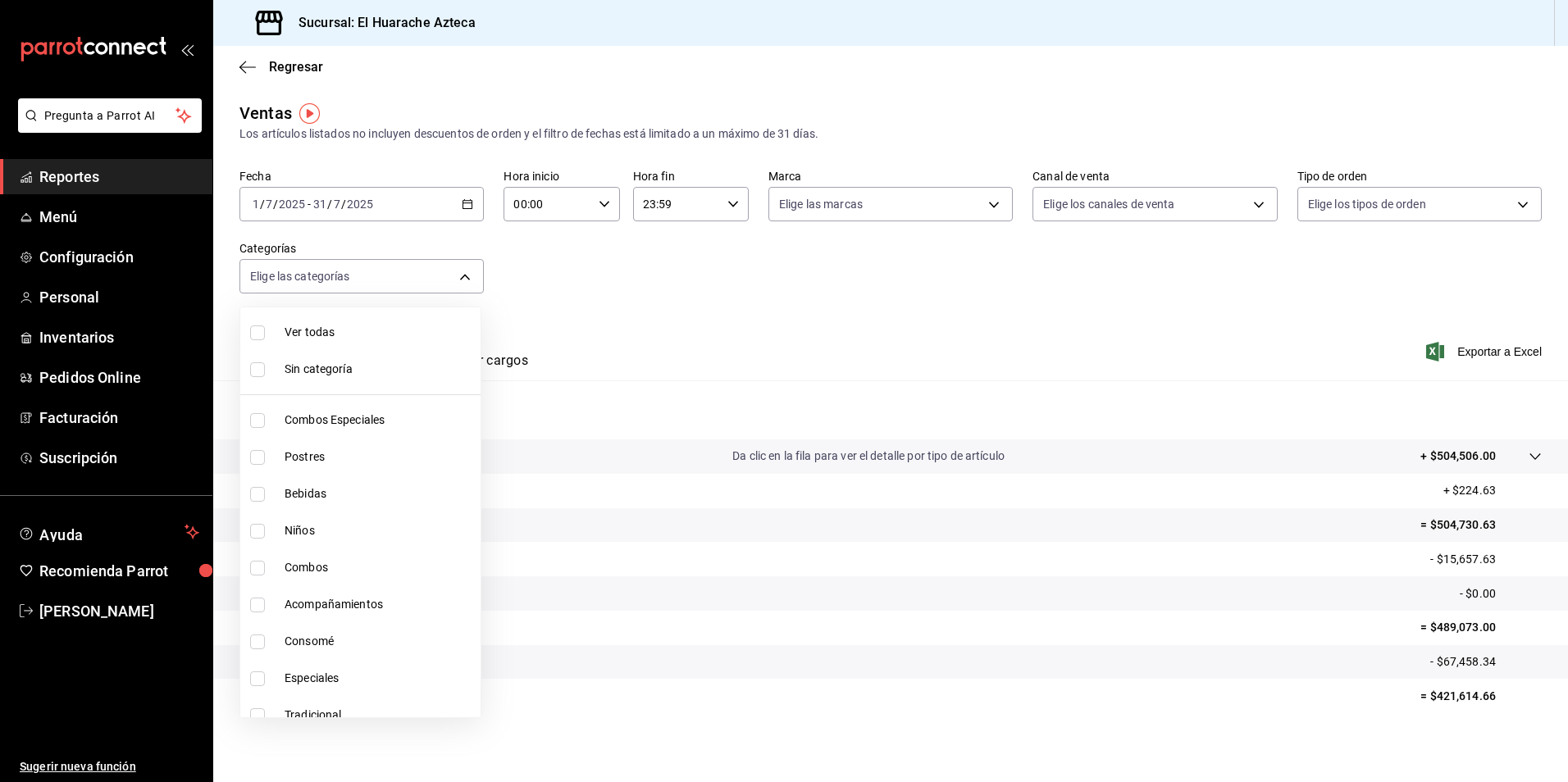
click at [257, 647] on input "checkbox" at bounding box center [258, 642] width 15 height 15
checkbox input "true"
type input "53f55ae2-6285-460e-a8e1-99190fafff65"
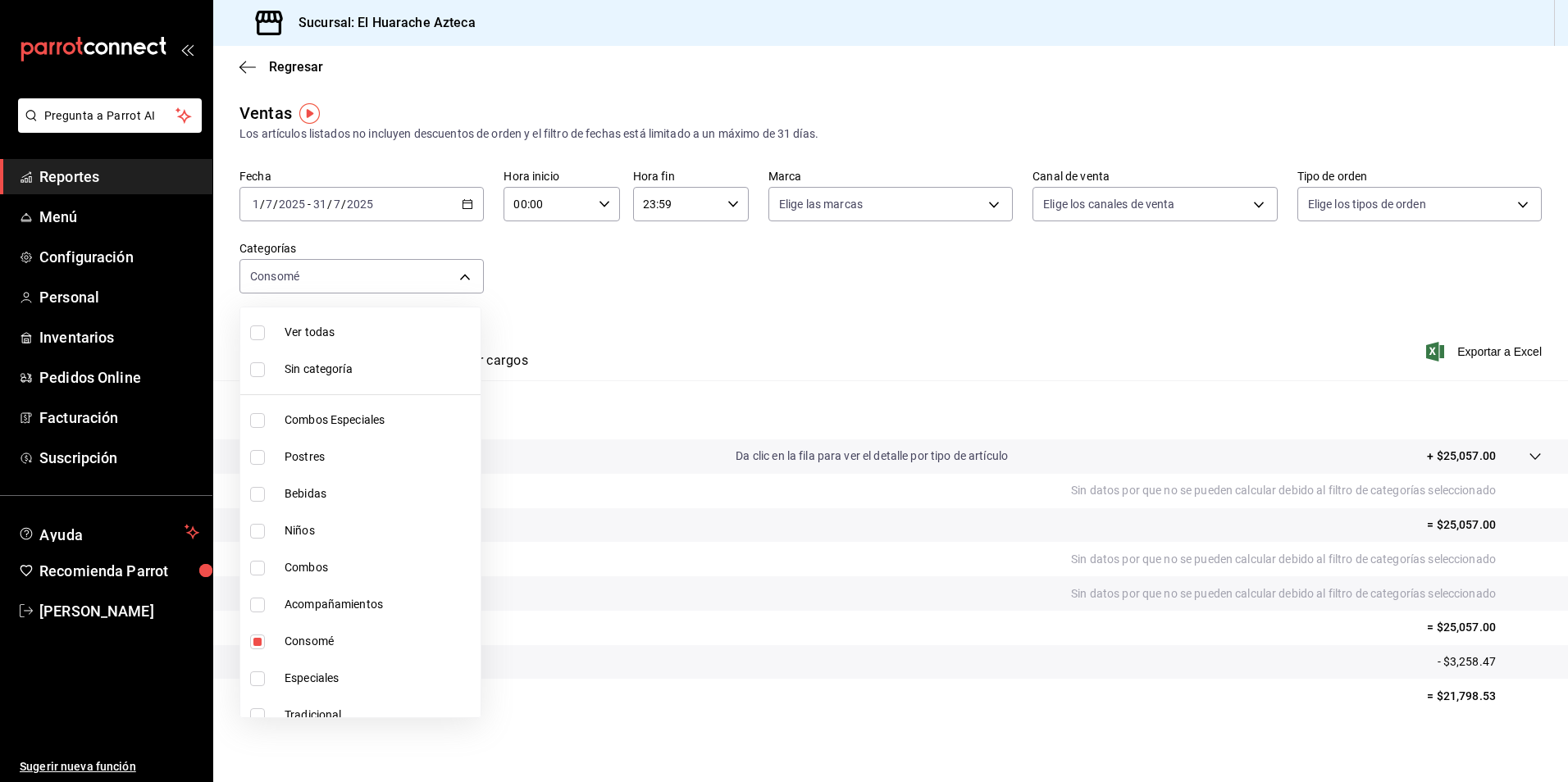
click at [288, 641] on span "Consomé" at bounding box center [378, 641] width 189 height 17
checkbox input "false"
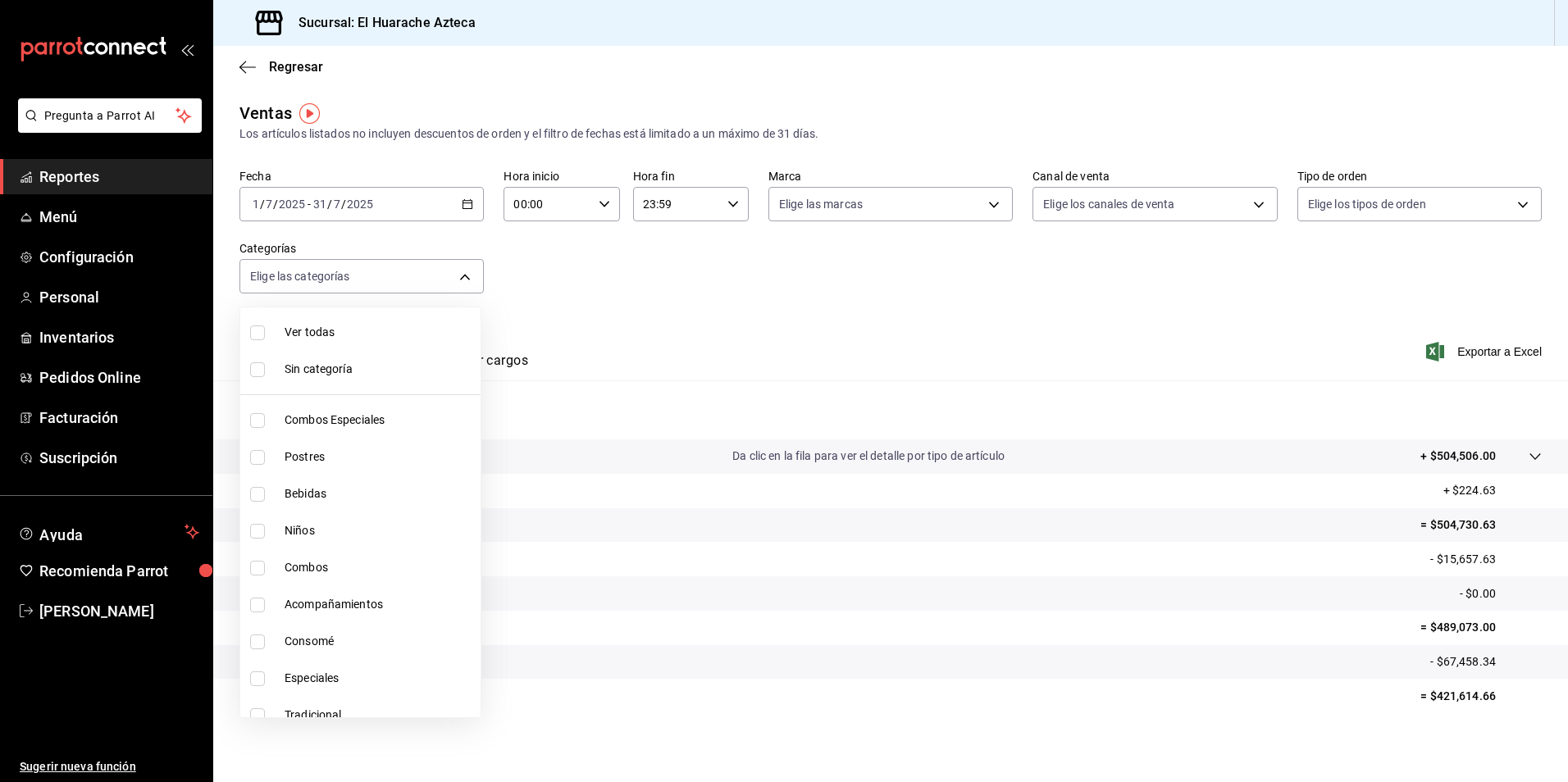
click at [258, 677] on input "checkbox" at bounding box center [258, 679] width 15 height 15
checkbox input "true"
type input "456e02ca-36ee-4b64-abe9-711cb0ff05c9"
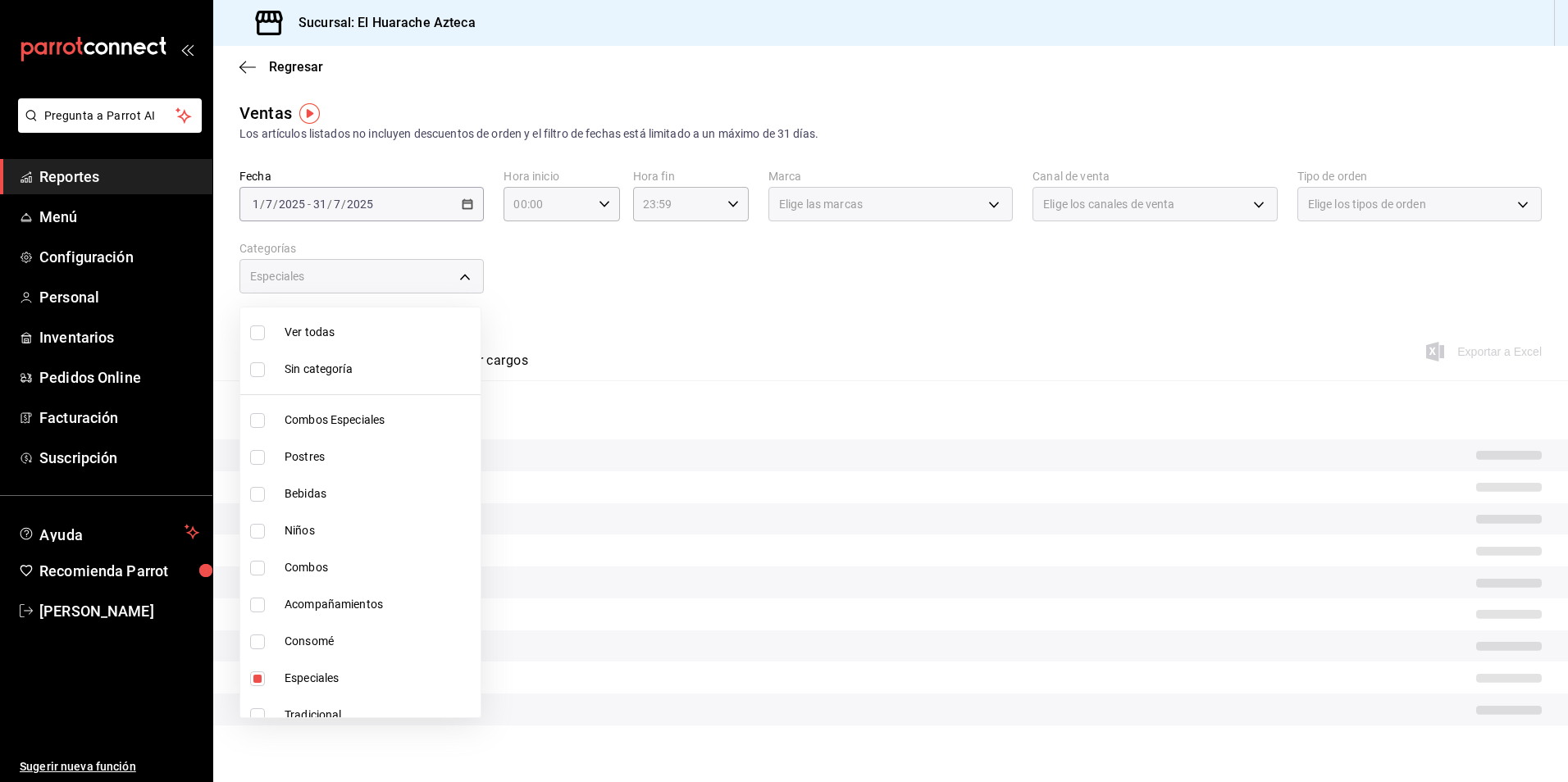
scroll to position [17, 0]
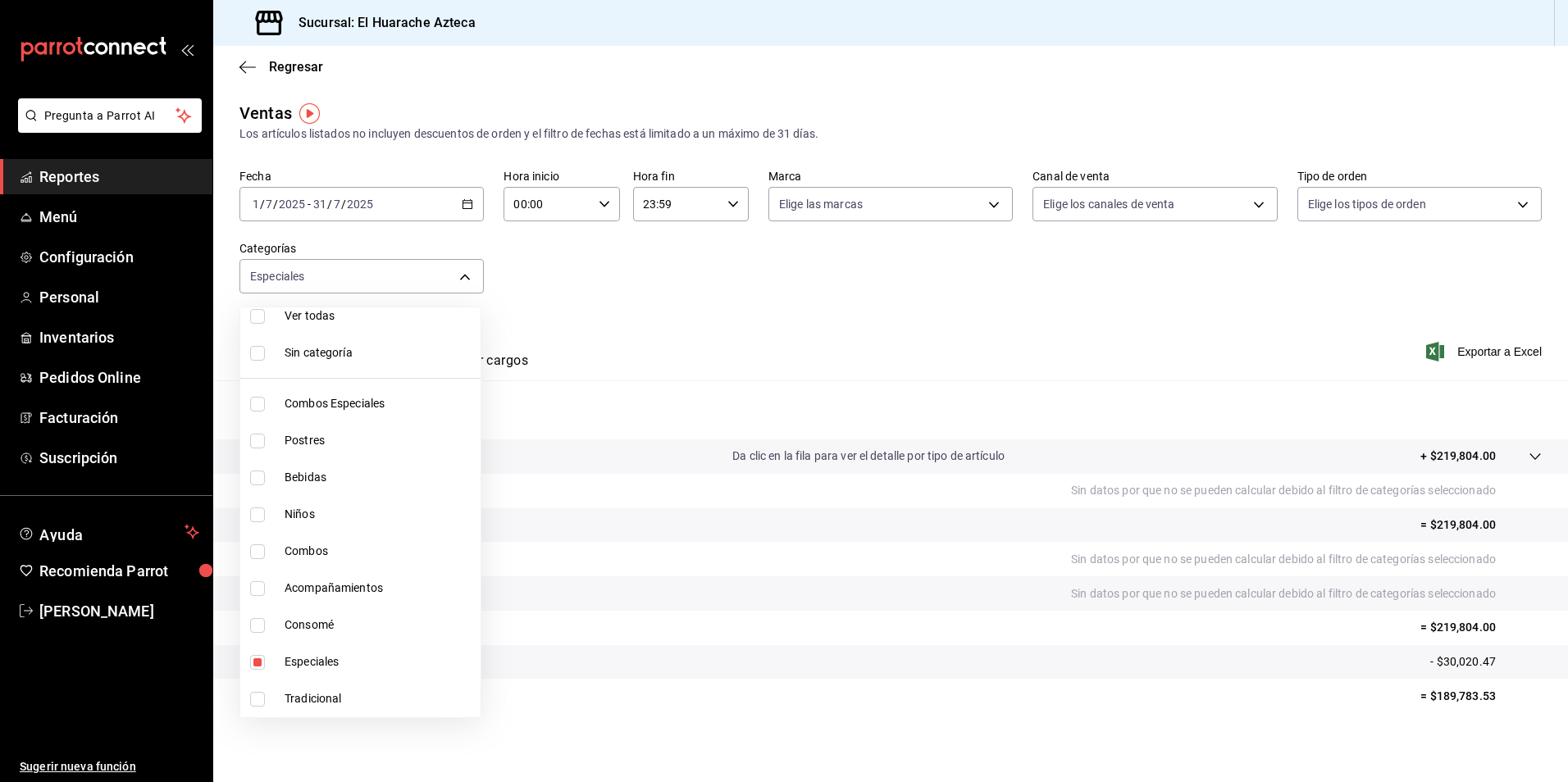
click at [260, 659] on input "checkbox" at bounding box center [258, 662] width 15 height 15
checkbox input "false"
click at [254, 701] on input "checkbox" at bounding box center [258, 699] width 15 height 15
checkbox input "true"
type input "0bcea8be-a7c4-41fc-813b-e05f5227c1d5"
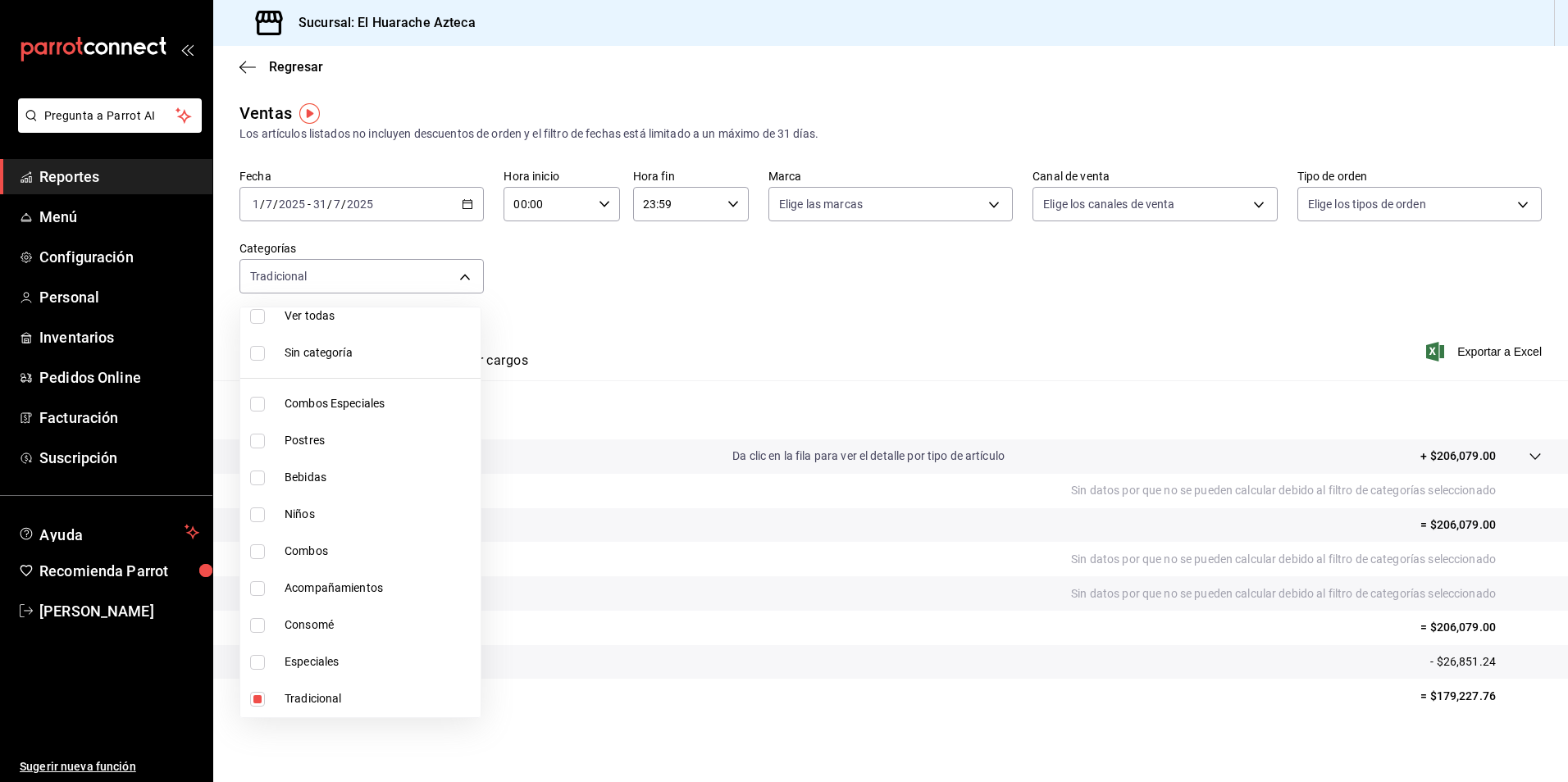
click at [460, 275] on div at bounding box center [784, 391] width 1568 height 782
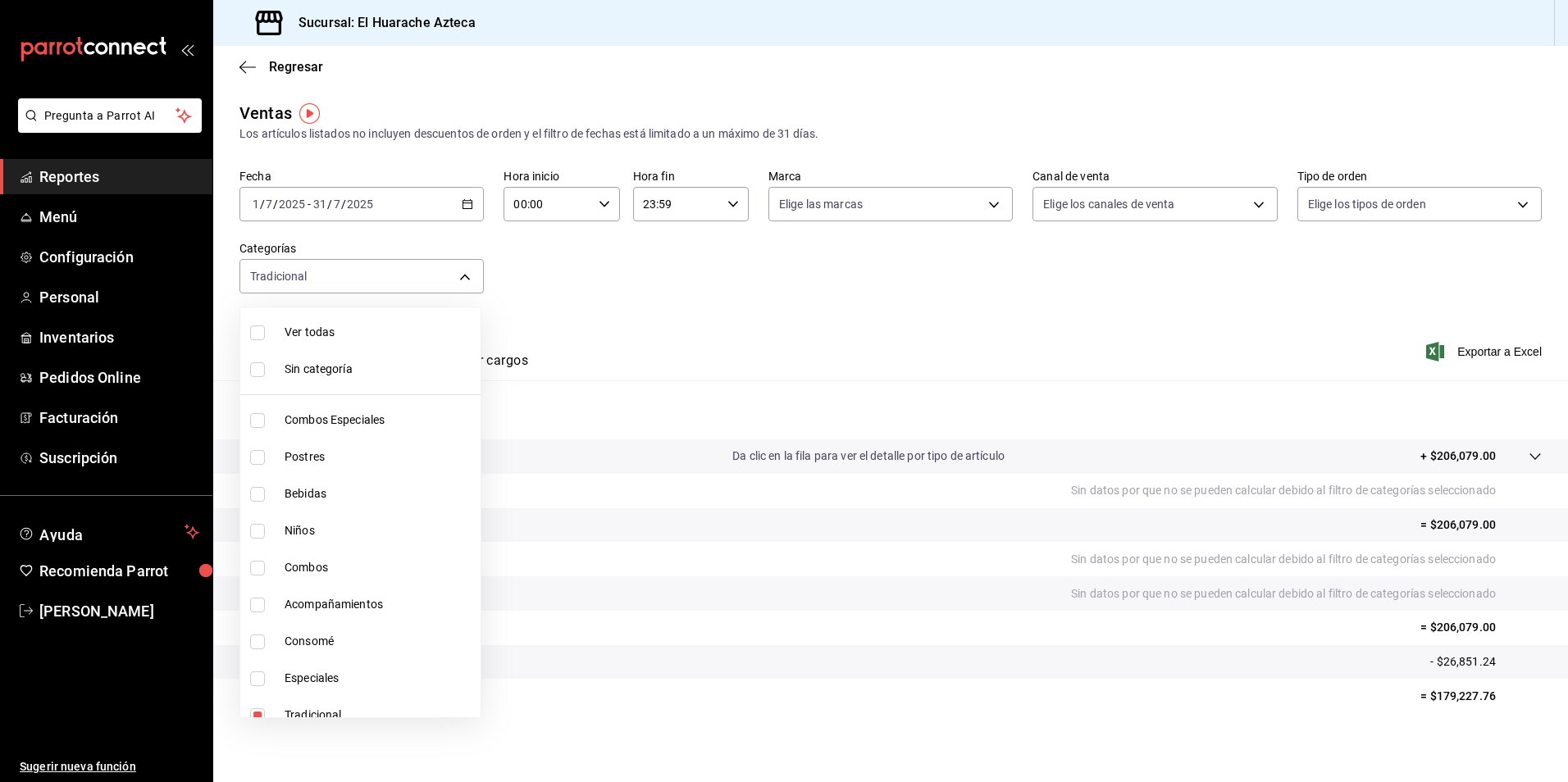
click at [473, 280] on body "Pregunta a Parrot AI Reportes Menú Configuración Personal Inventarios Pedidos O…" at bounding box center [784, 391] width 1568 height 782
click at [308, 711] on span "Tradicional" at bounding box center [378, 715] width 189 height 17
checkbox input "false"
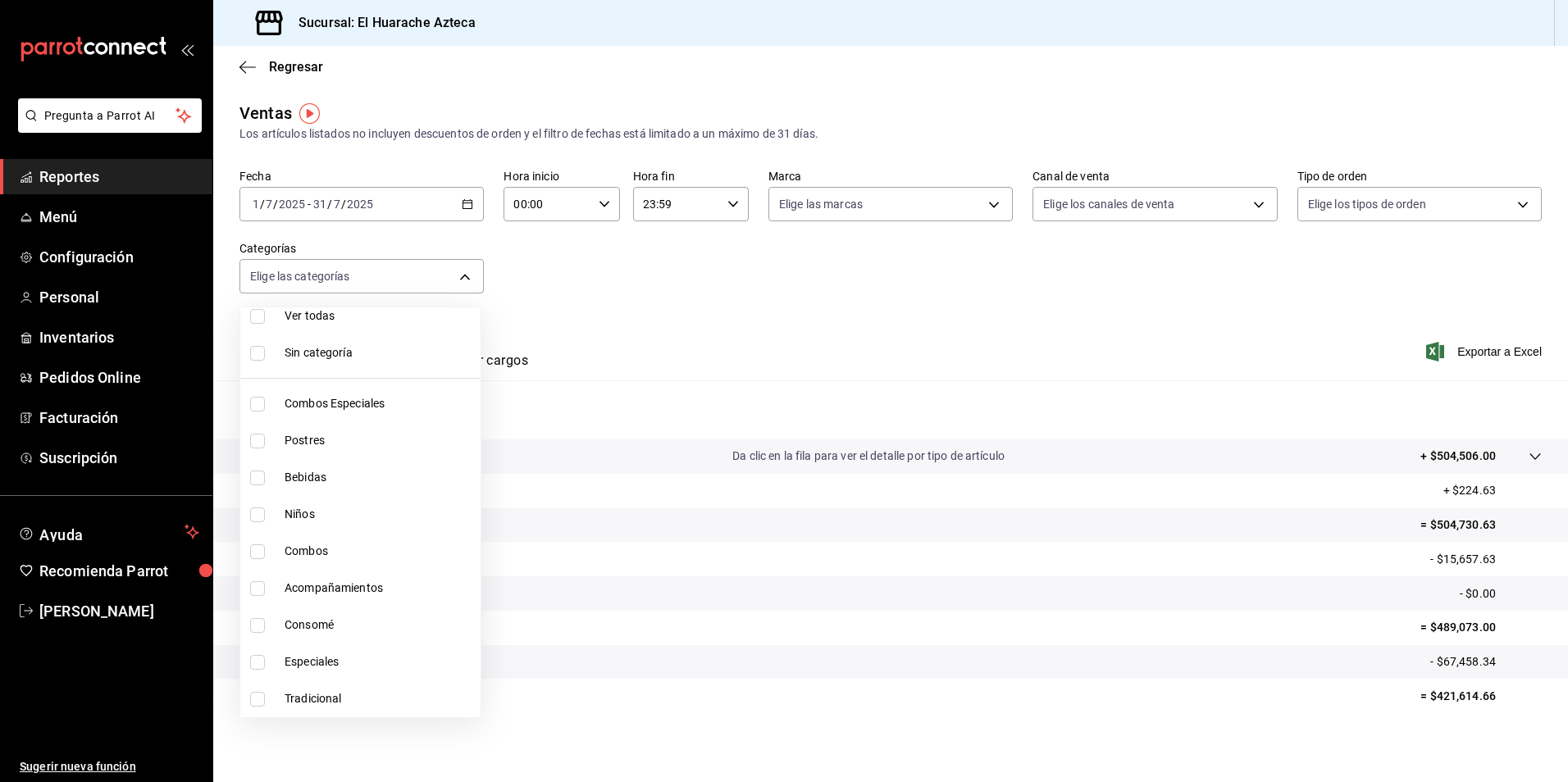
click at [966, 312] on div at bounding box center [784, 391] width 1568 height 782
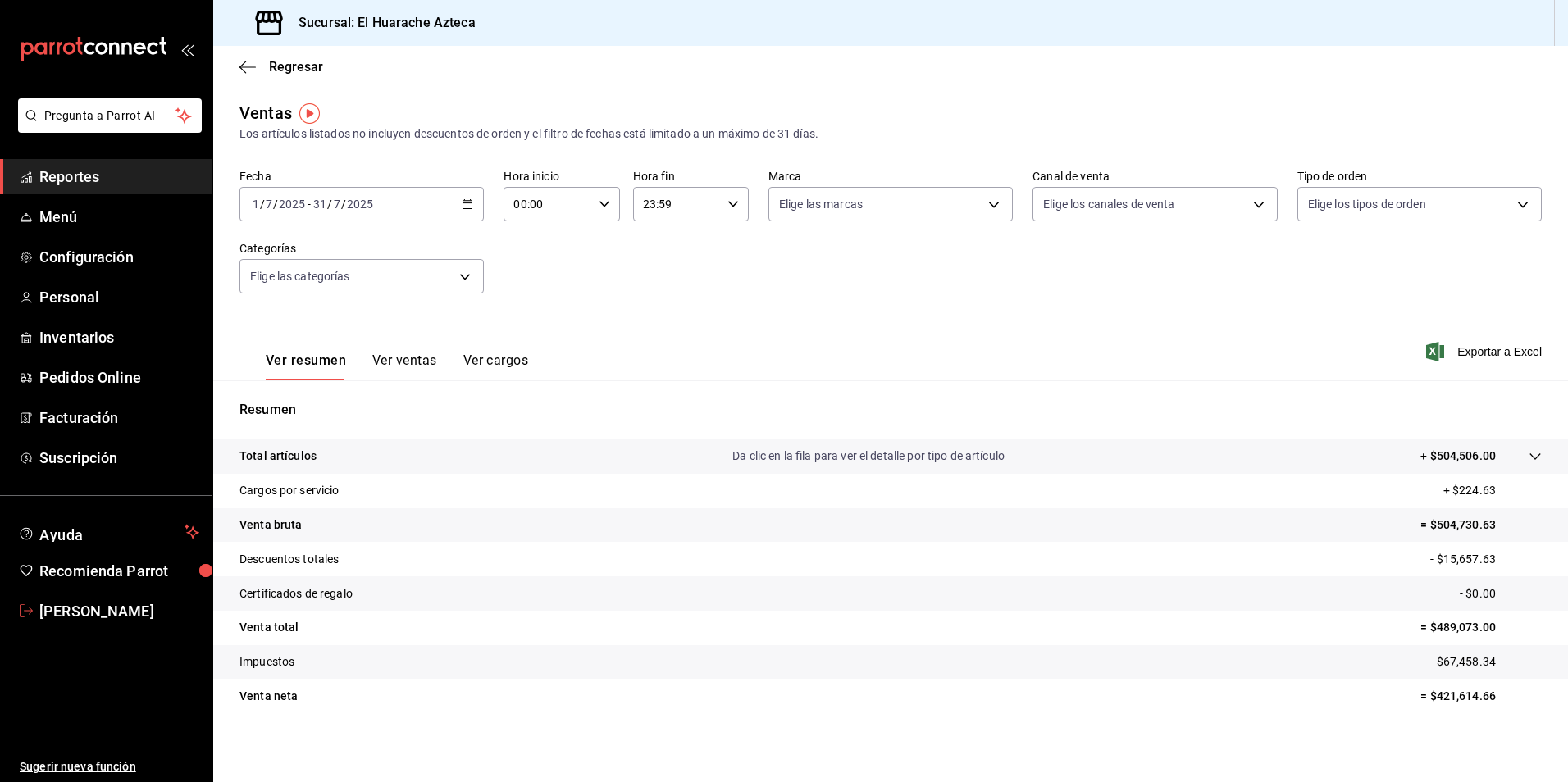
click at [51, 609] on span "[PERSON_NAME]" at bounding box center [120, 610] width 160 height 22
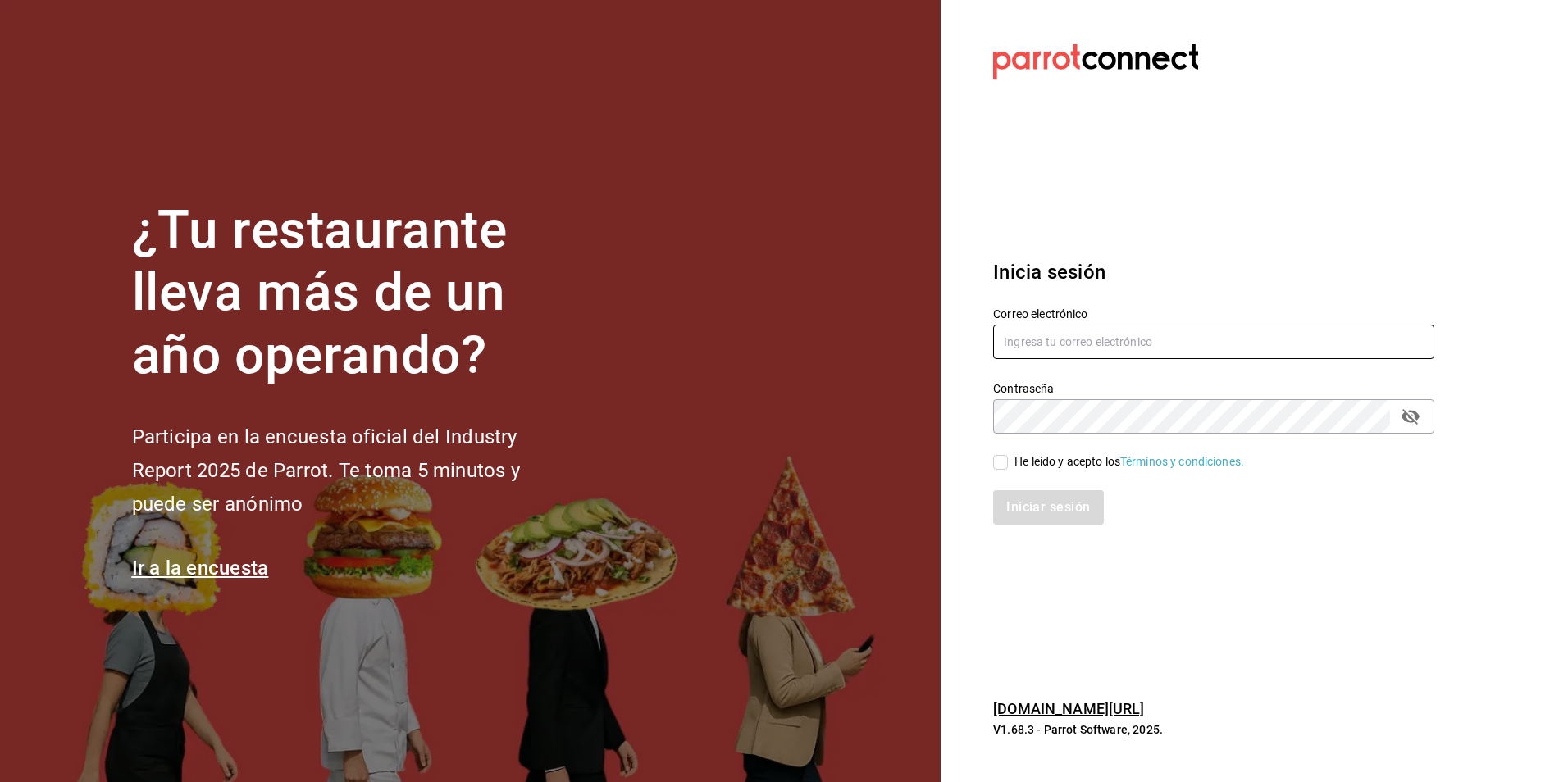
type input "[PERSON_NAME][EMAIL_ADDRESS][DOMAIN_NAME]"
